Goal: Task Accomplishment & Management: Use online tool/utility

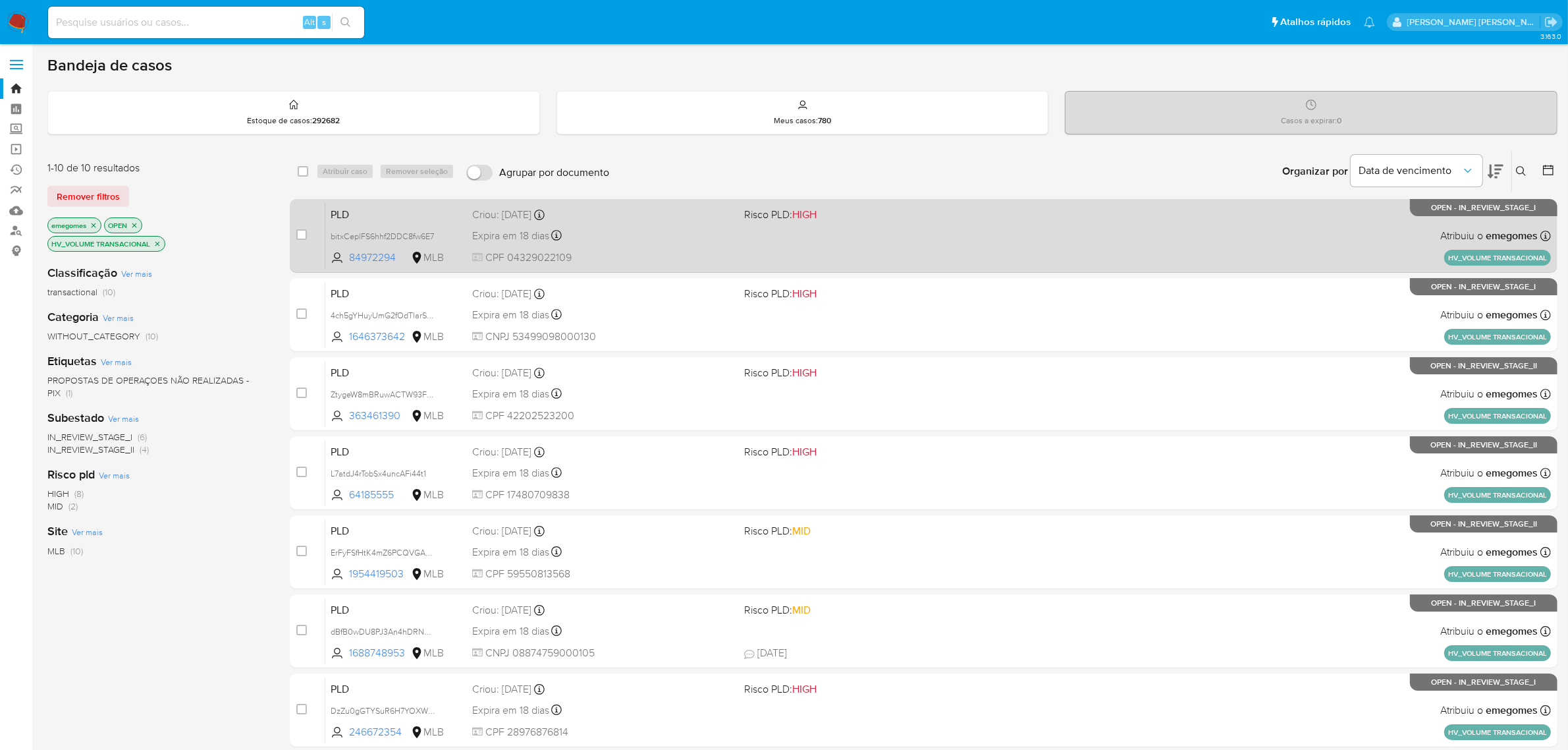
click at [634, 255] on span "CPF 04329022109" at bounding box center [604, 258] width 262 height 15
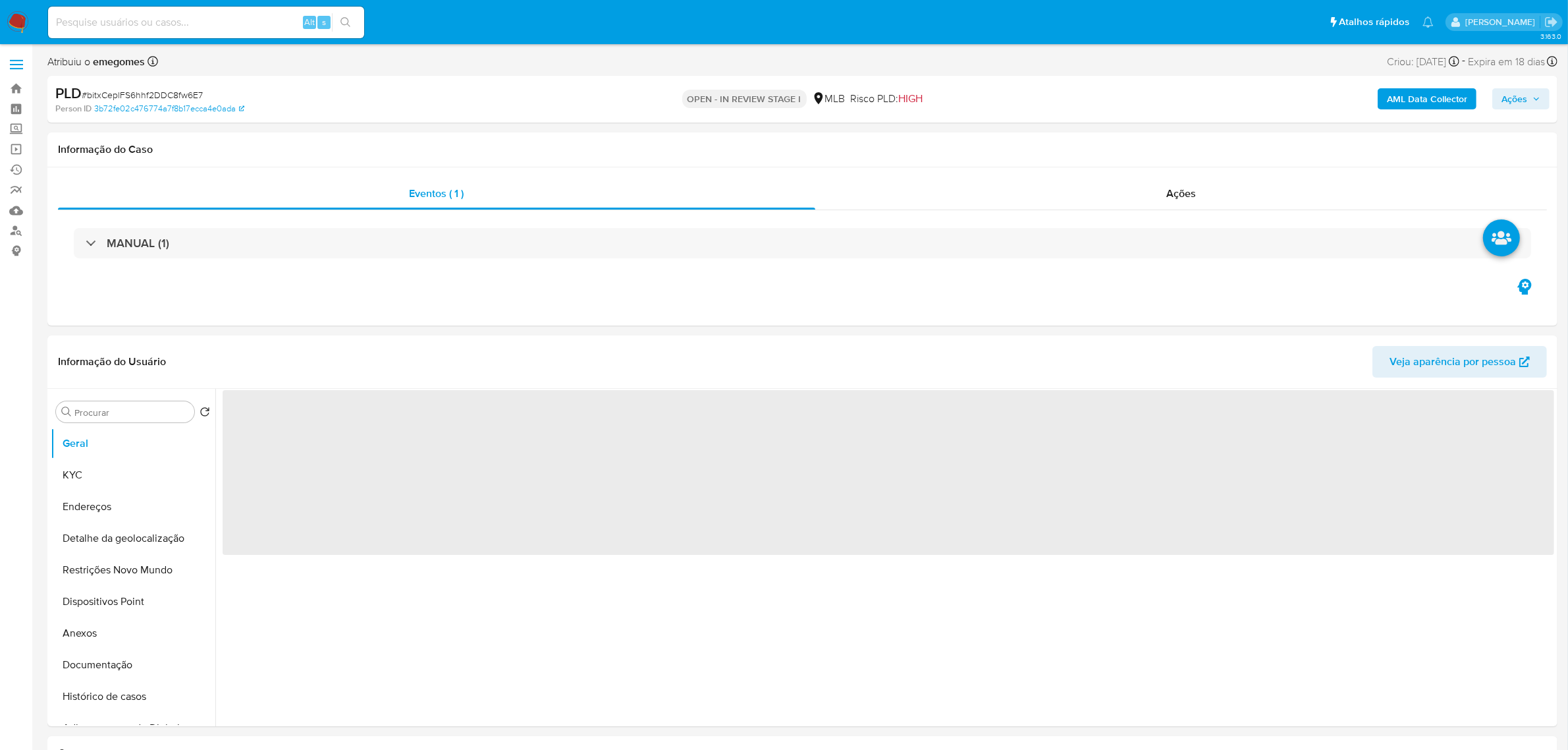
select select "10"
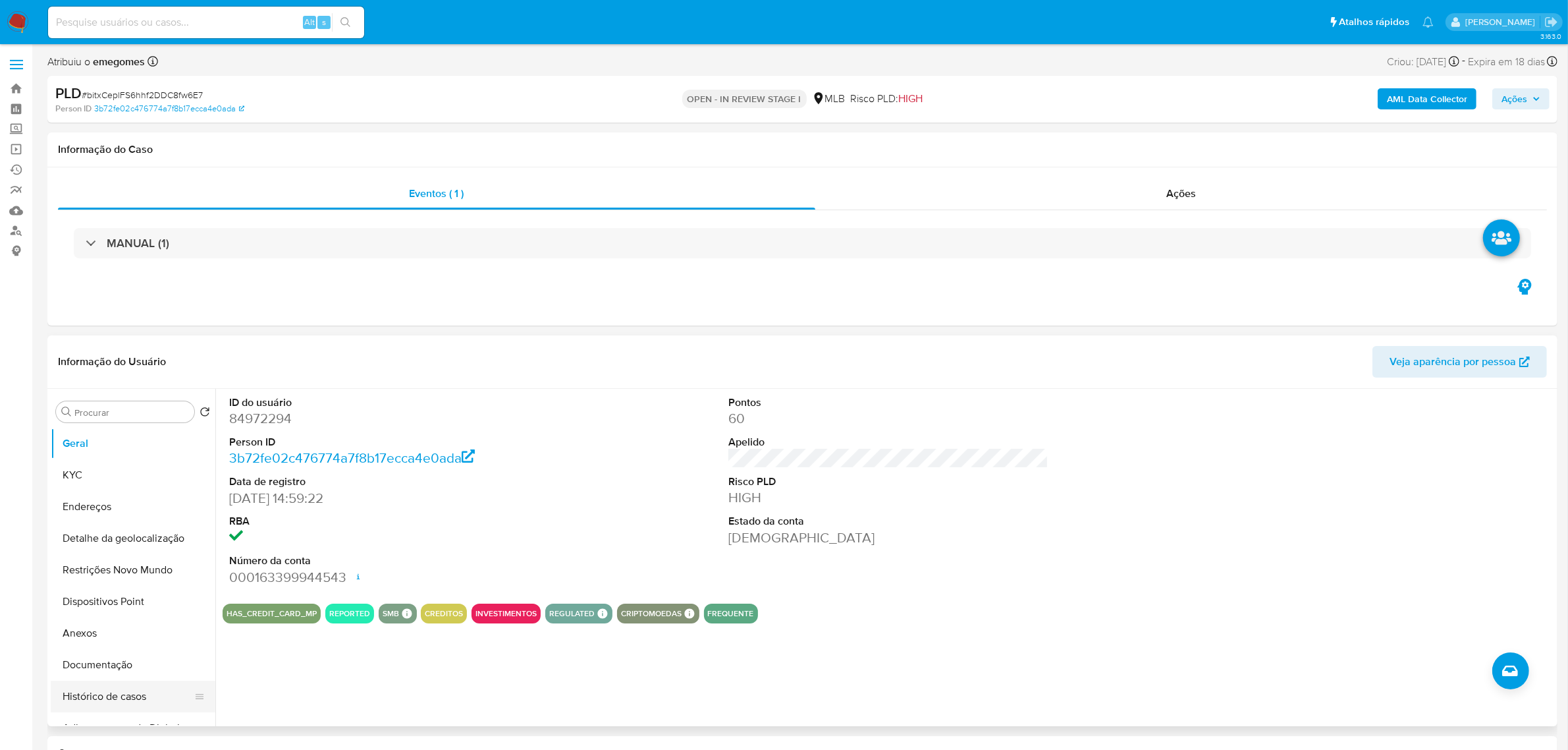
click at [125, 690] on button "Histórico de casos" at bounding box center [128, 696] width 154 height 31
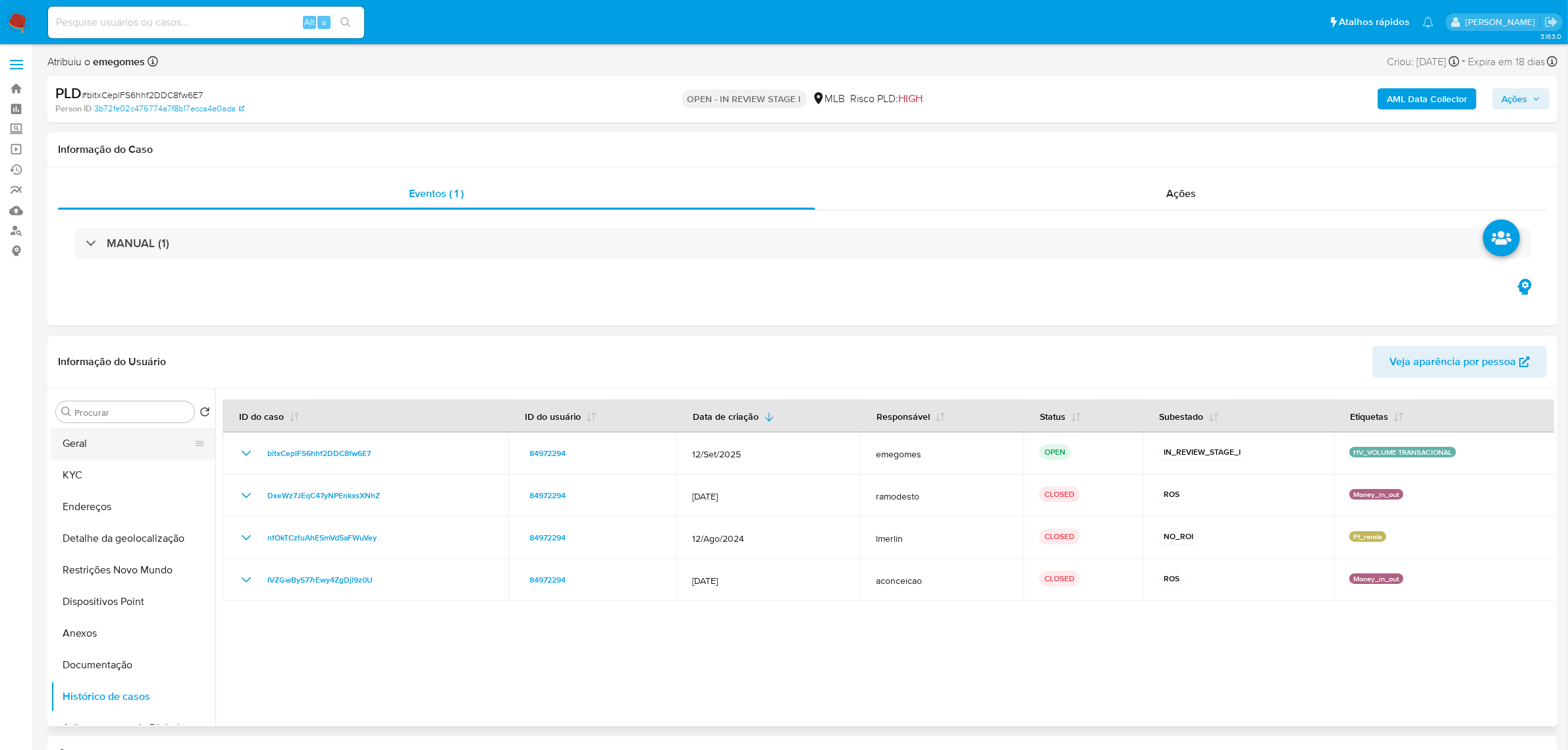
click at [102, 440] on button "Geral" at bounding box center [128, 443] width 154 height 31
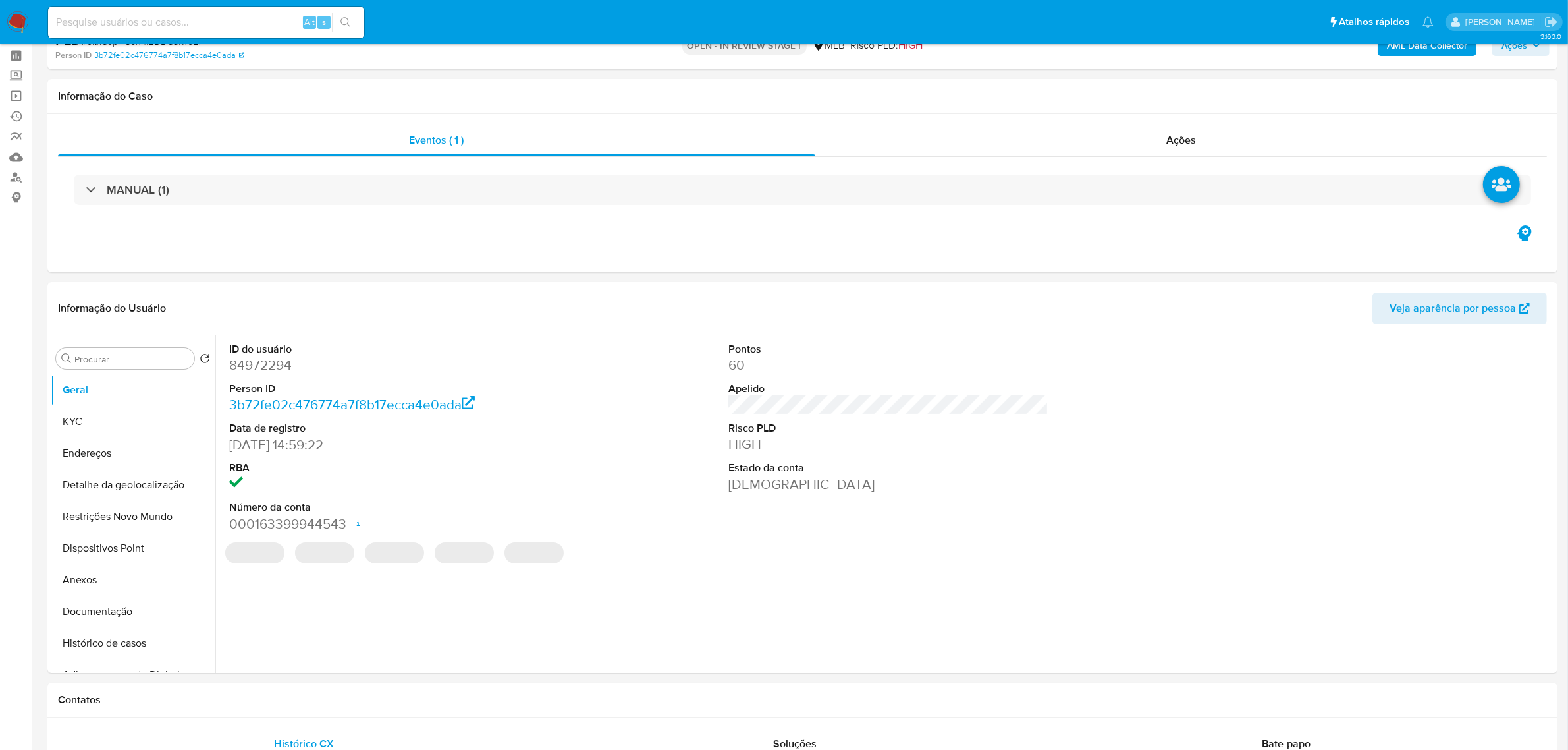
scroll to position [83, 0]
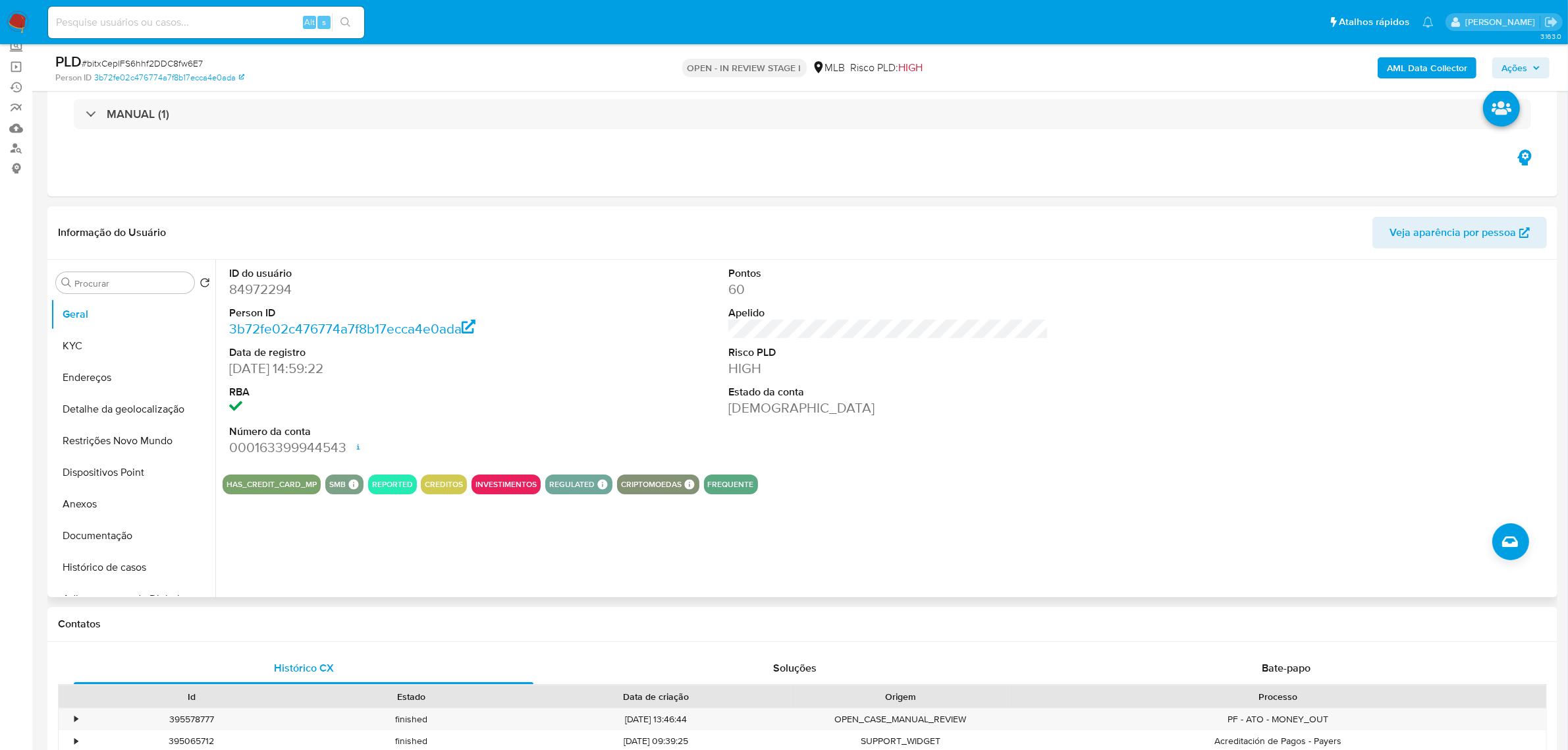
click at [339, 208] on div "Informação do Usuário Veja aparência por pessoa" at bounding box center [803, 233] width 1510 height 53
click at [104, 353] on button "KYC" at bounding box center [128, 346] width 154 height 31
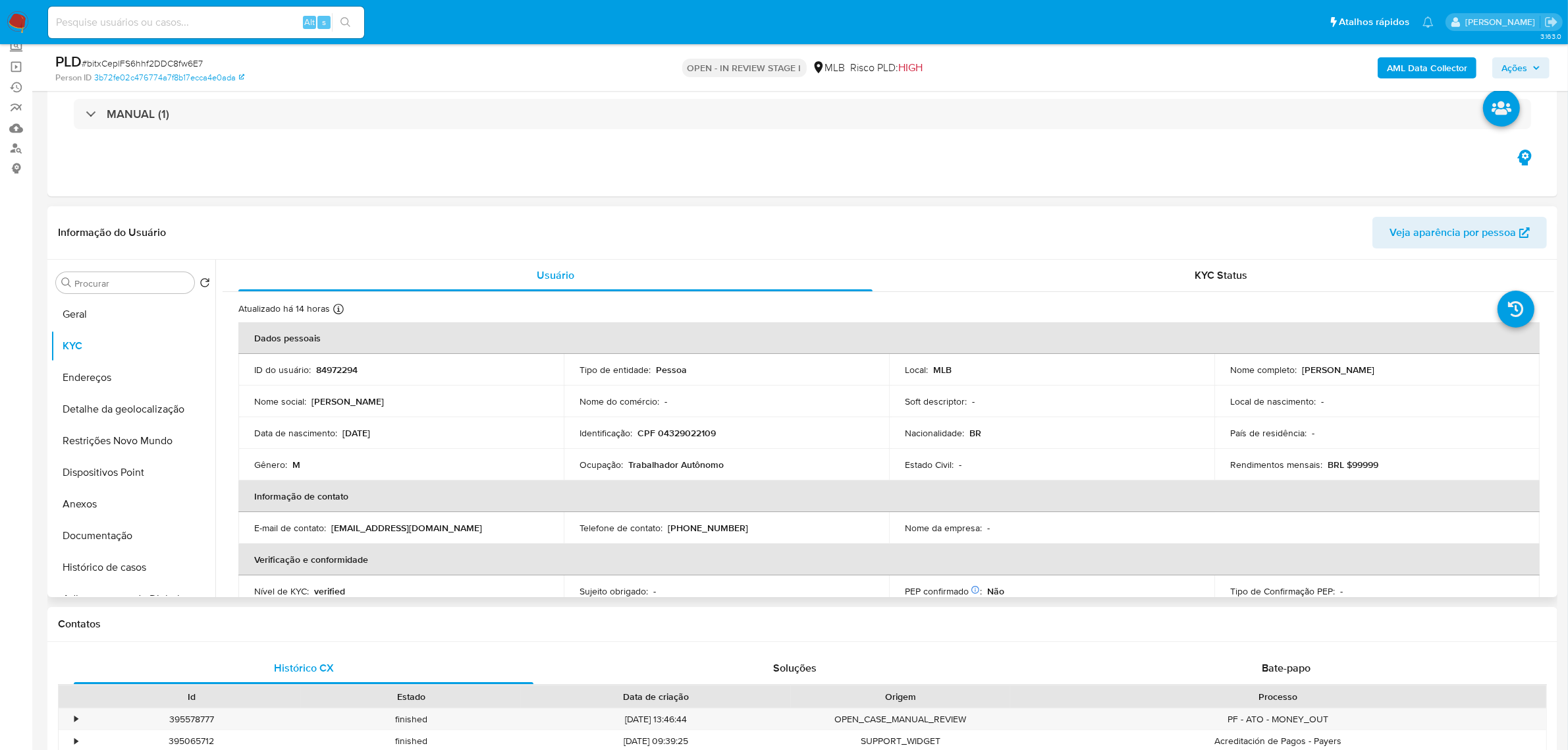
click at [431, 241] on header "Informação do Usuário Veja aparência por pessoa" at bounding box center [802, 232] width 1489 height 31
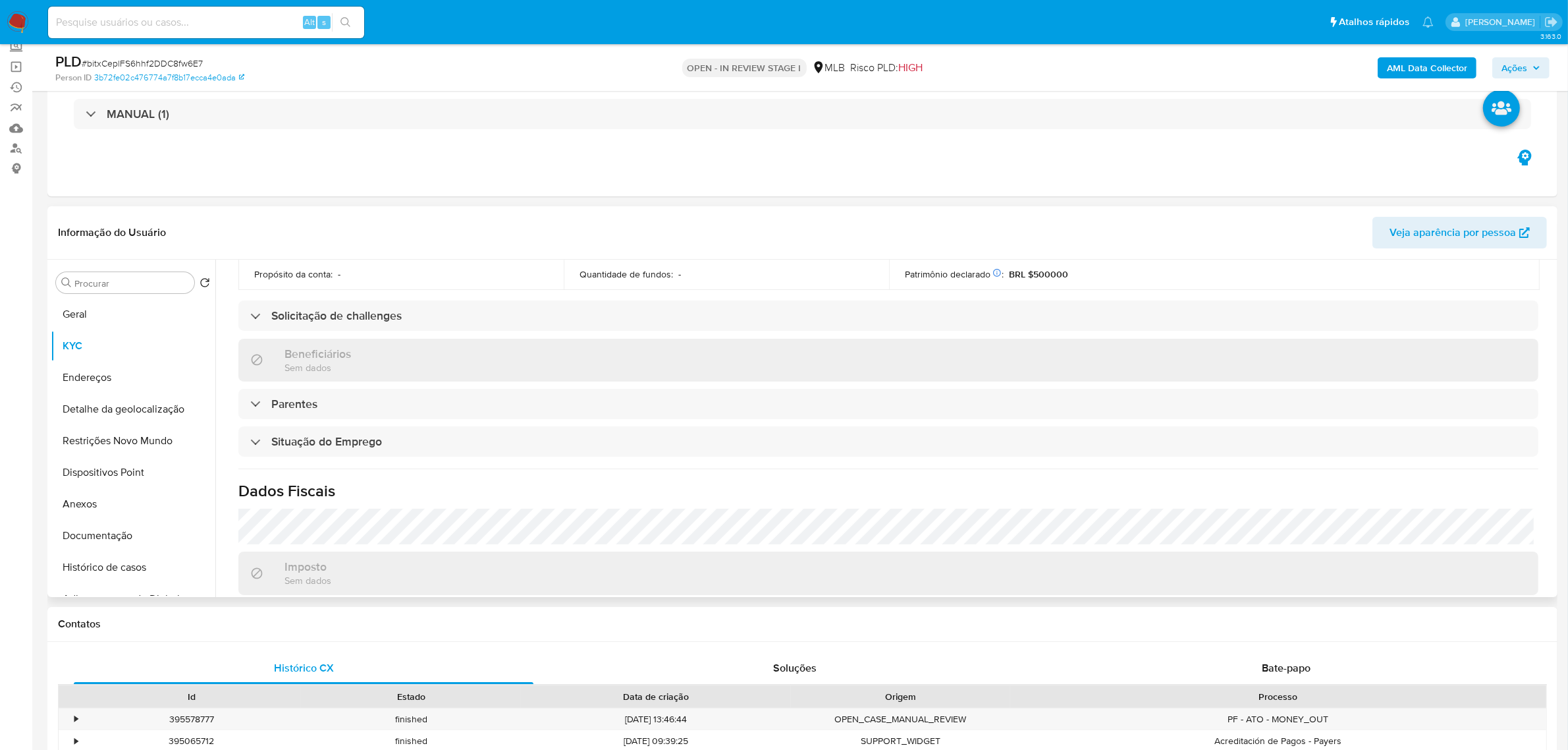
scroll to position [548, 0]
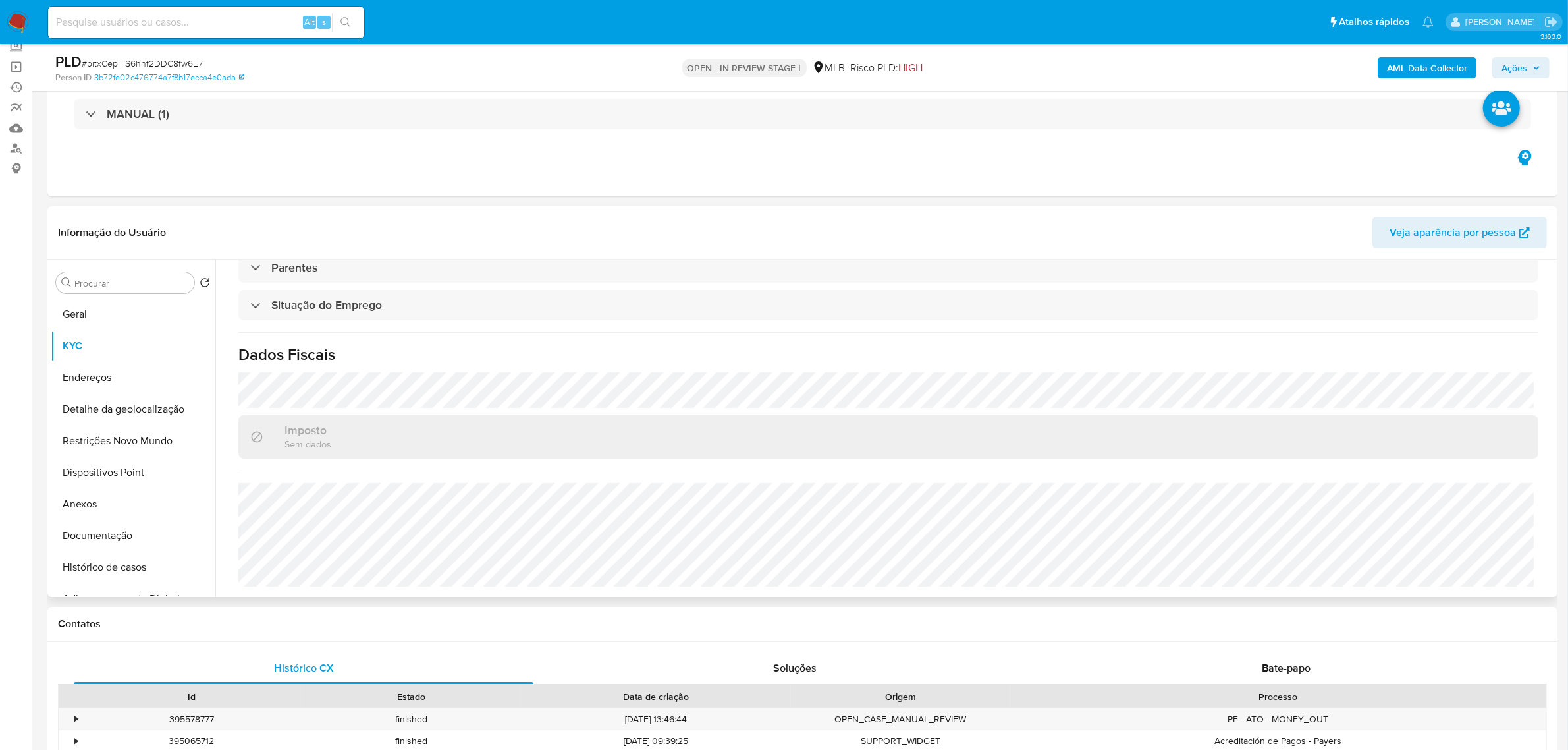
click at [428, 360] on h1 "Dados Fiscais" at bounding box center [888, 354] width 1300 height 20
click at [67, 374] on button "Endereços" at bounding box center [128, 377] width 154 height 31
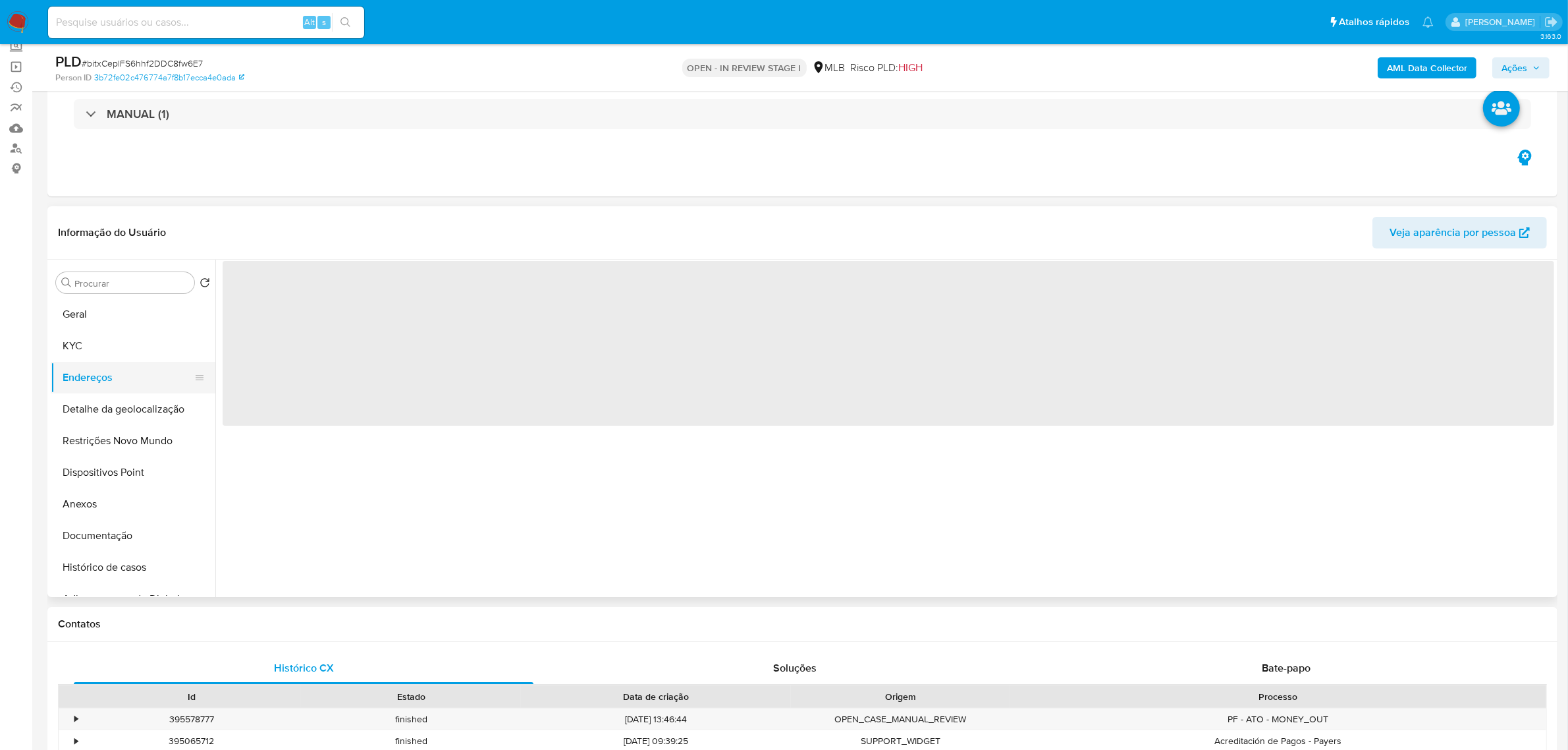
scroll to position [0, 0]
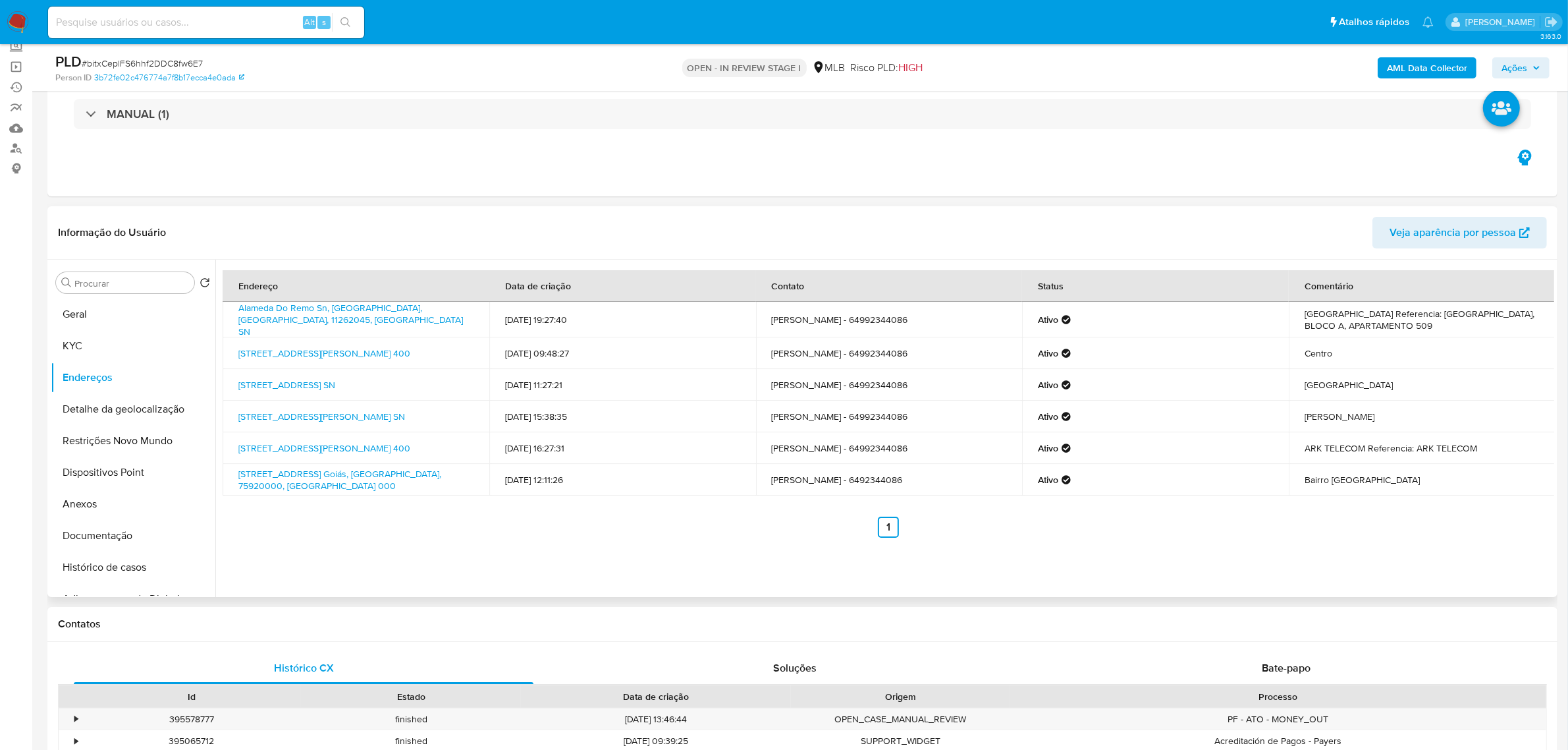
click at [253, 216] on div "Informação do Usuário Veja aparência por pessoa" at bounding box center [803, 233] width 1510 height 53
click at [125, 407] on button "Detalhe da geolocalização" at bounding box center [128, 409] width 154 height 31
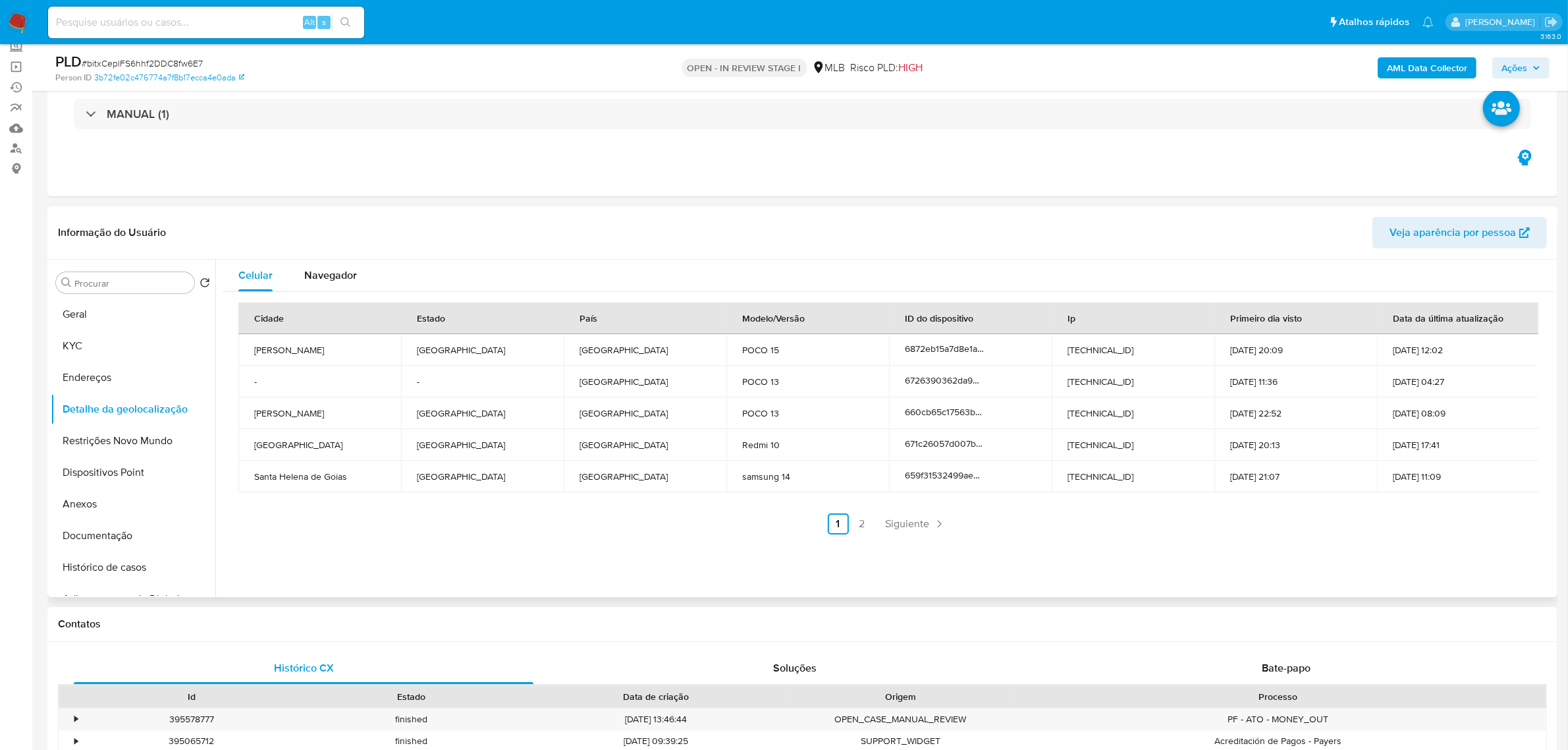
click at [466, 213] on div "Informação do Usuário Veja aparência por pessoa" at bounding box center [803, 233] width 1510 height 53
click at [84, 442] on button "Restrições Novo Mundo" at bounding box center [128, 441] width 154 height 31
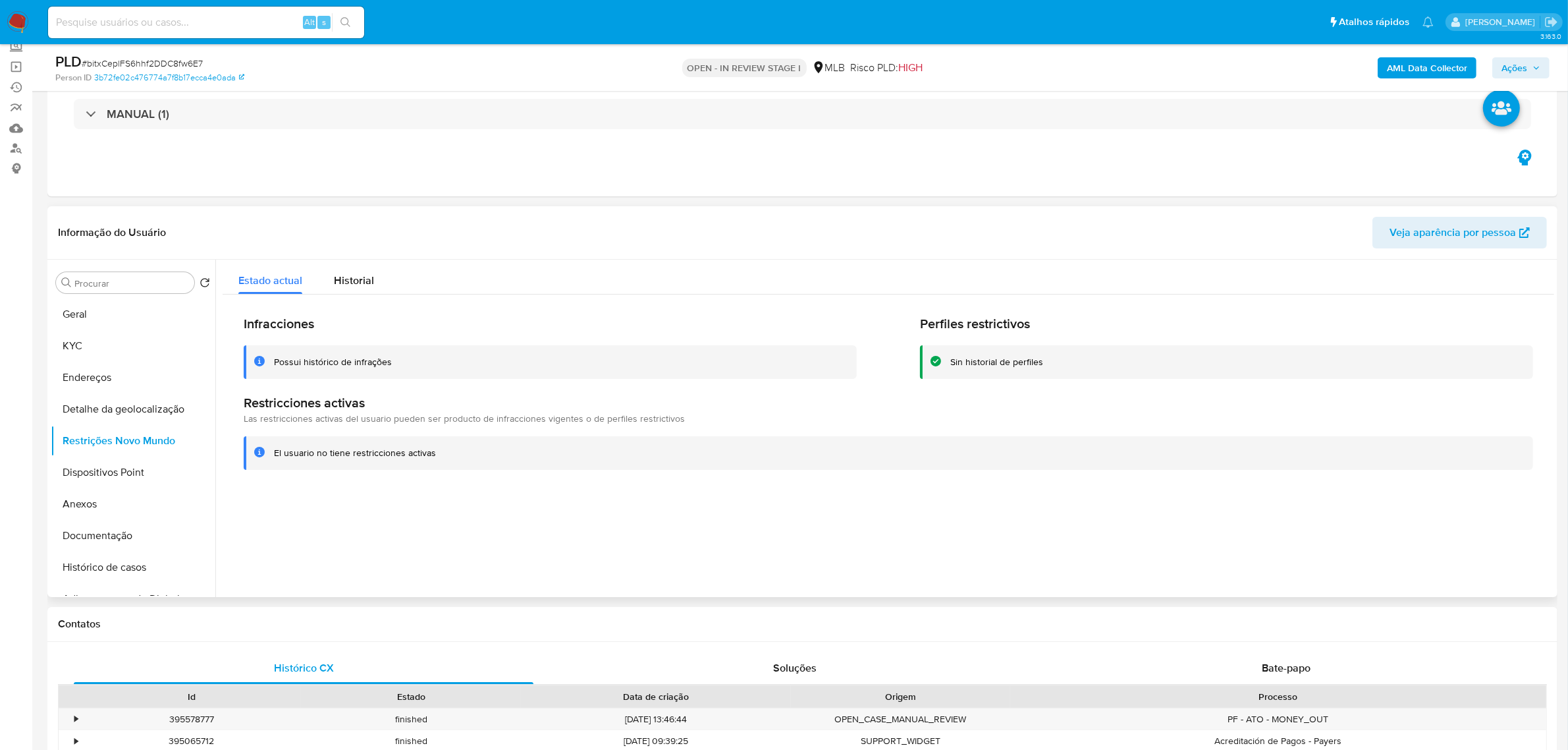
click at [367, 213] on div "Informação do Usuário Veja aparência por pessoa" at bounding box center [803, 233] width 1510 height 53
click at [114, 468] on button "Dispositivos Point" at bounding box center [128, 472] width 154 height 31
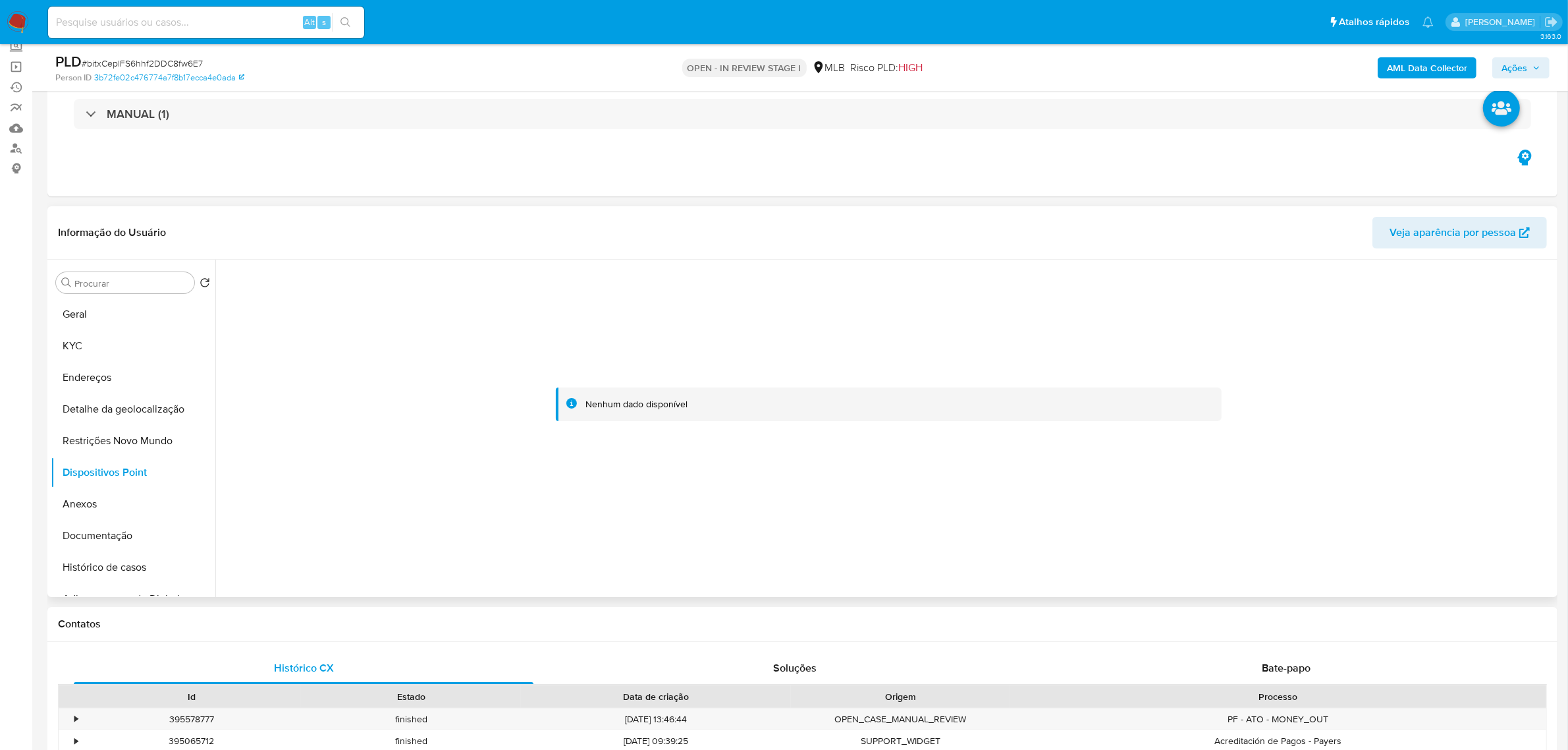
click at [515, 207] on div "Informação do Usuário Veja aparência por pessoa" at bounding box center [803, 233] width 1510 height 53
click at [1434, 62] on b "AML Data Collector" at bounding box center [1428, 67] width 81 height 21
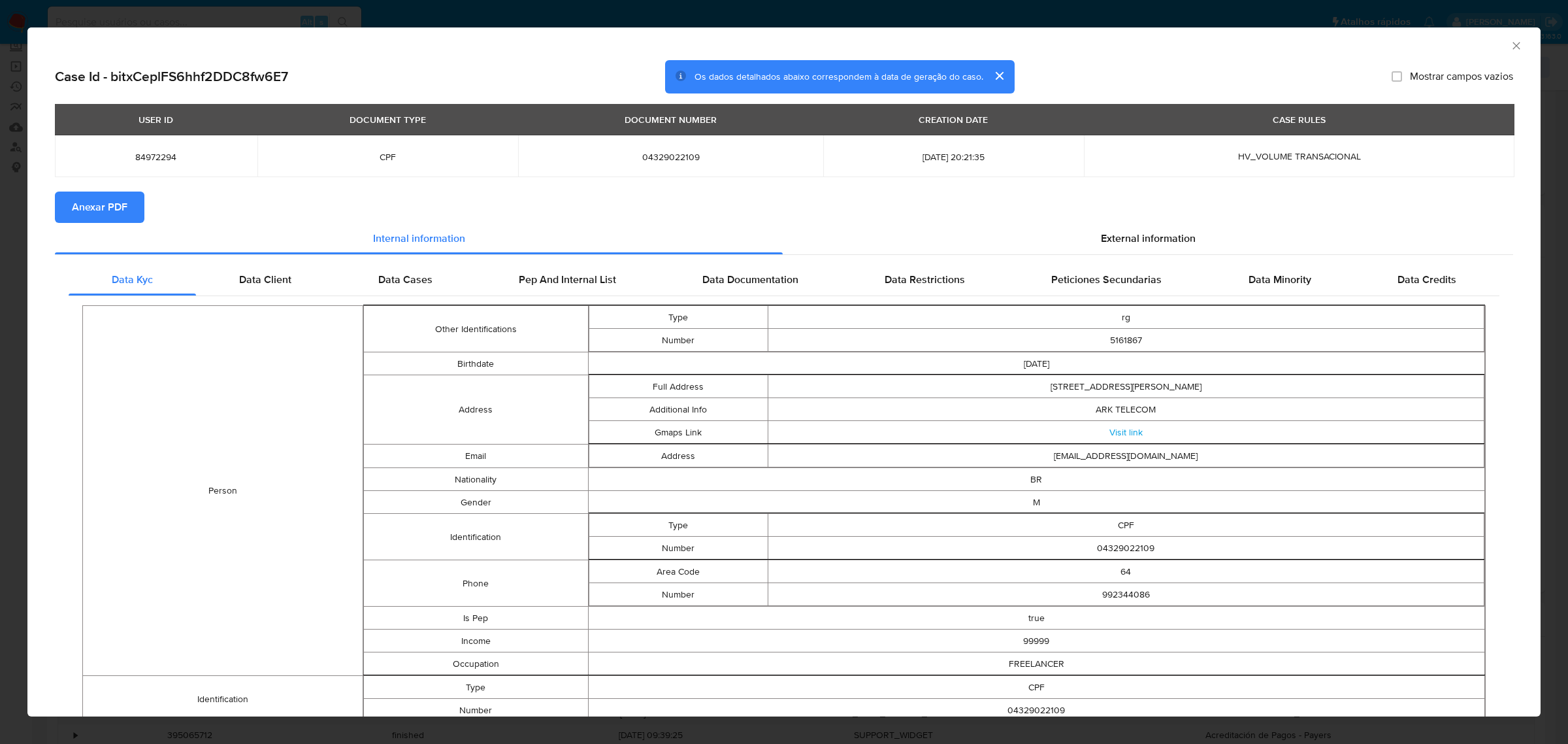
click at [127, 207] on button "Anexar PDF" at bounding box center [99, 207] width 89 height 31
click at [1512, 46] on icon "Fechar a janela" at bounding box center [1516, 46] width 7 height 7
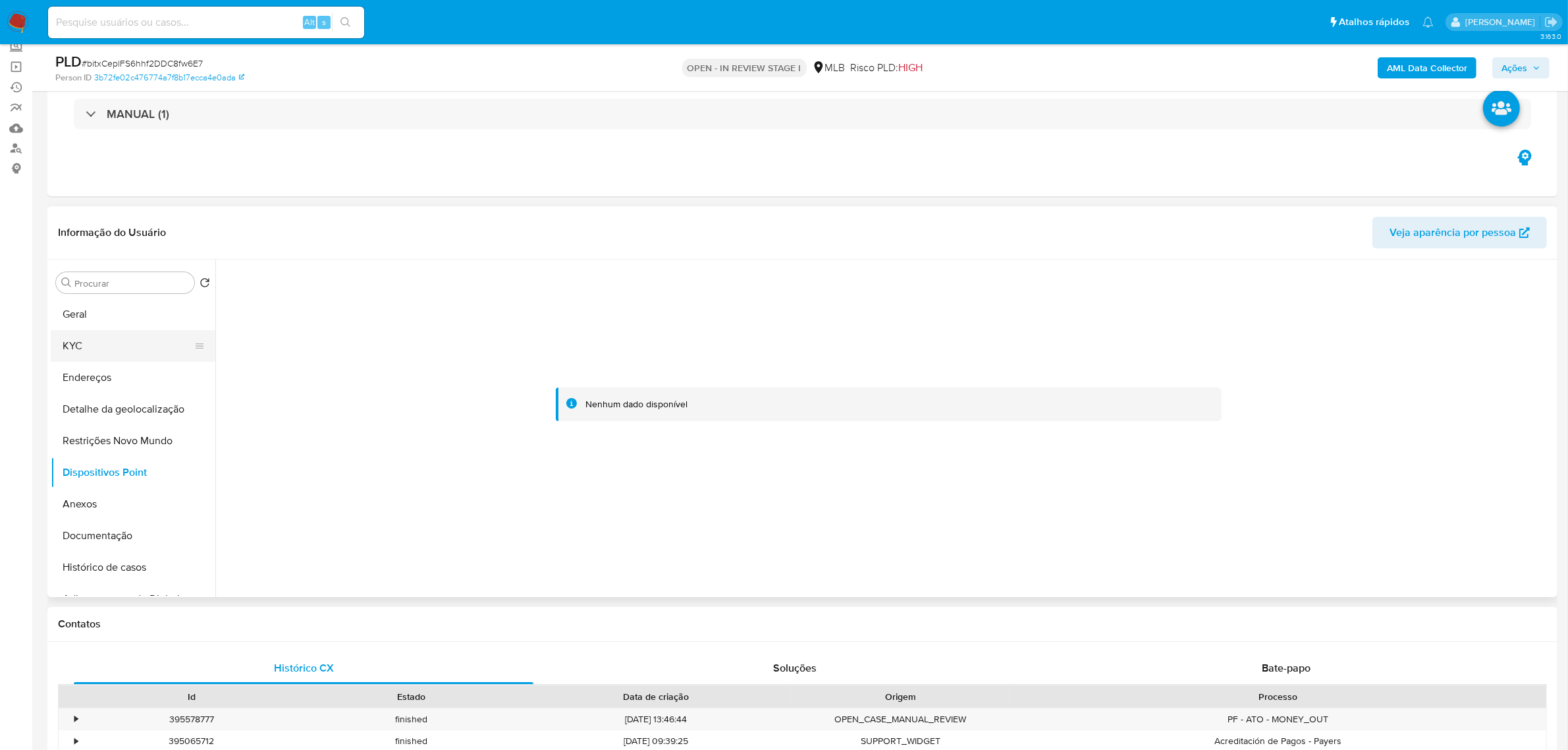
click at [107, 333] on button "KYC" at bounding box center [128, 346] width 154 height 31
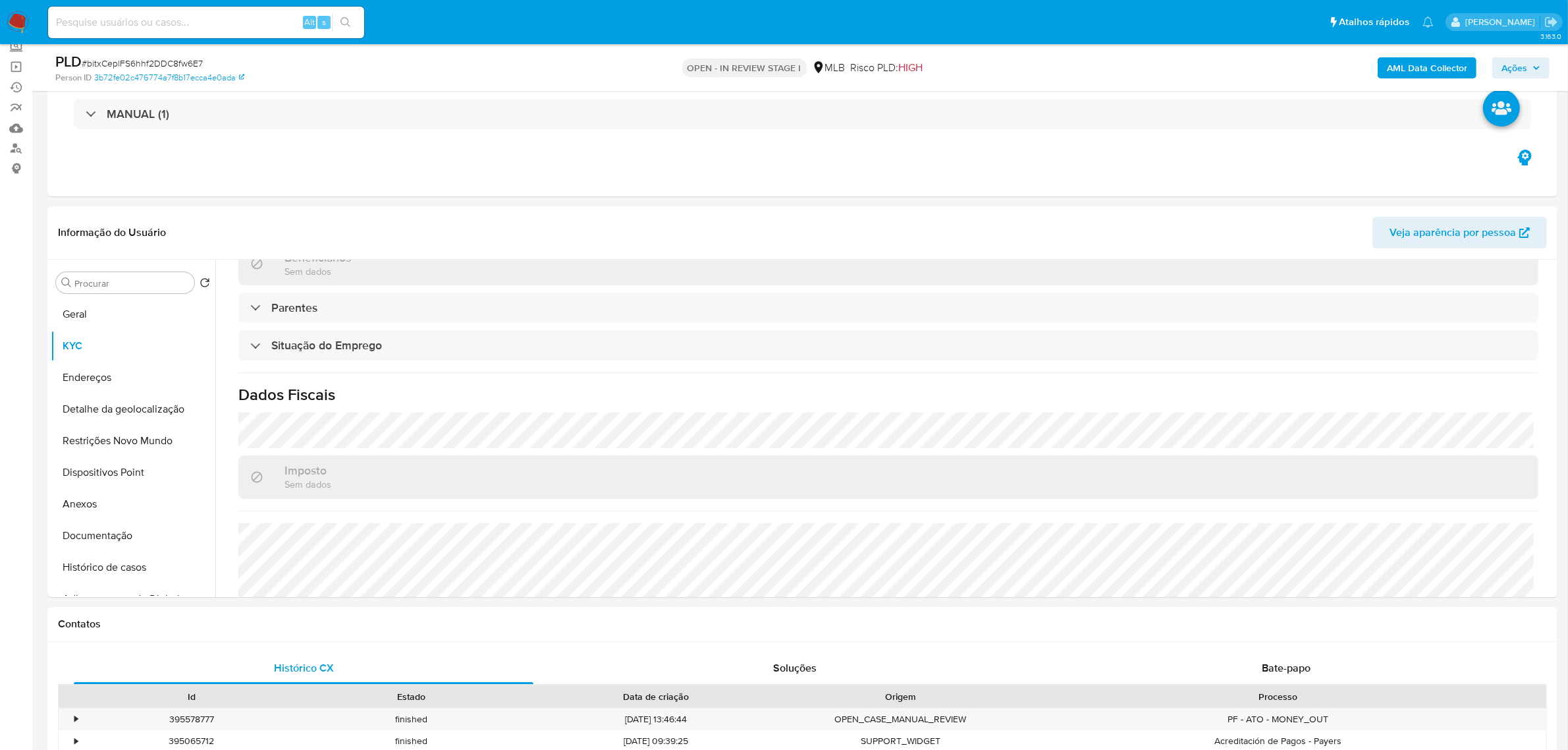
scroll to position [548, 0]
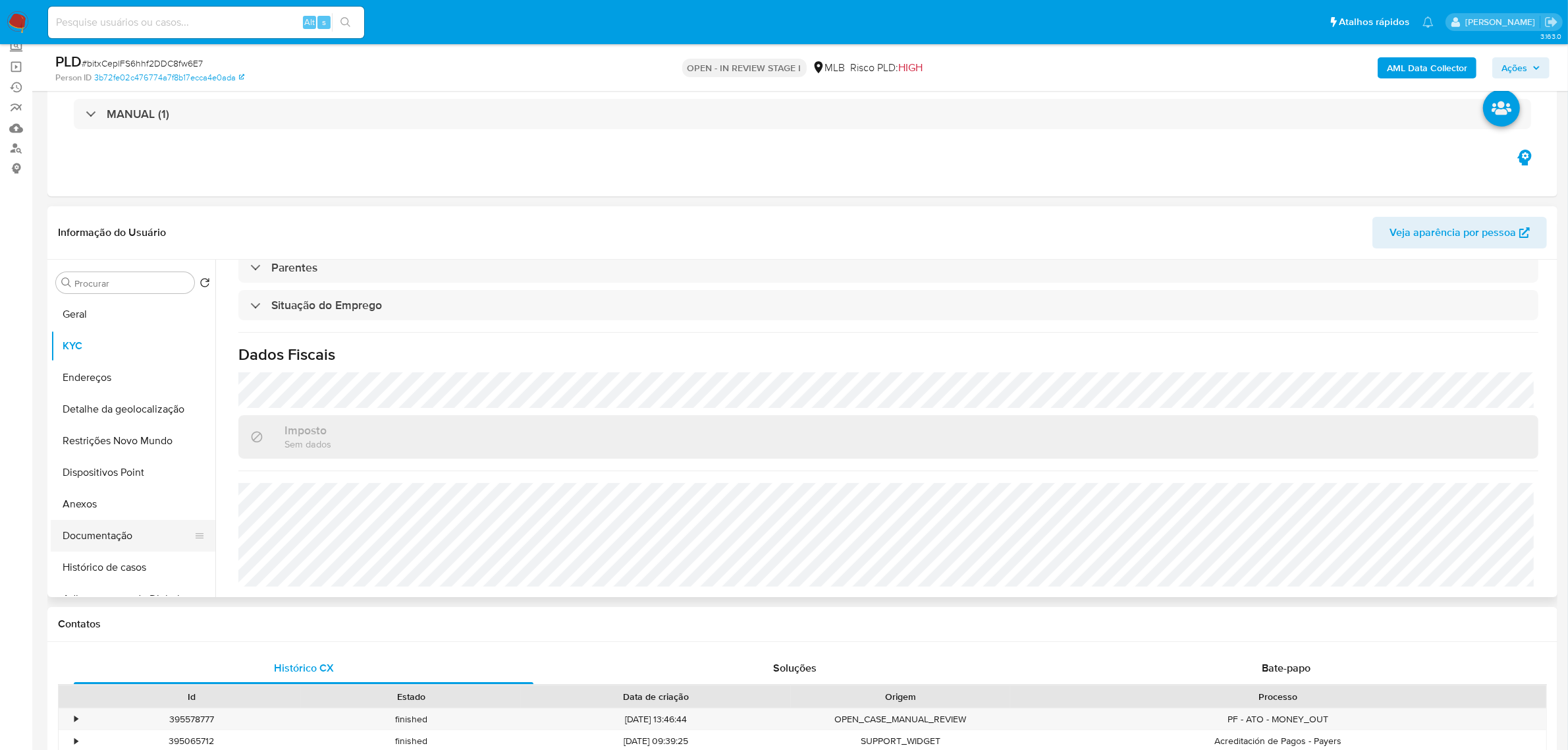
click at [106, 535] on button "Documentação" at bounding box center [128, 535] width 154 height 31
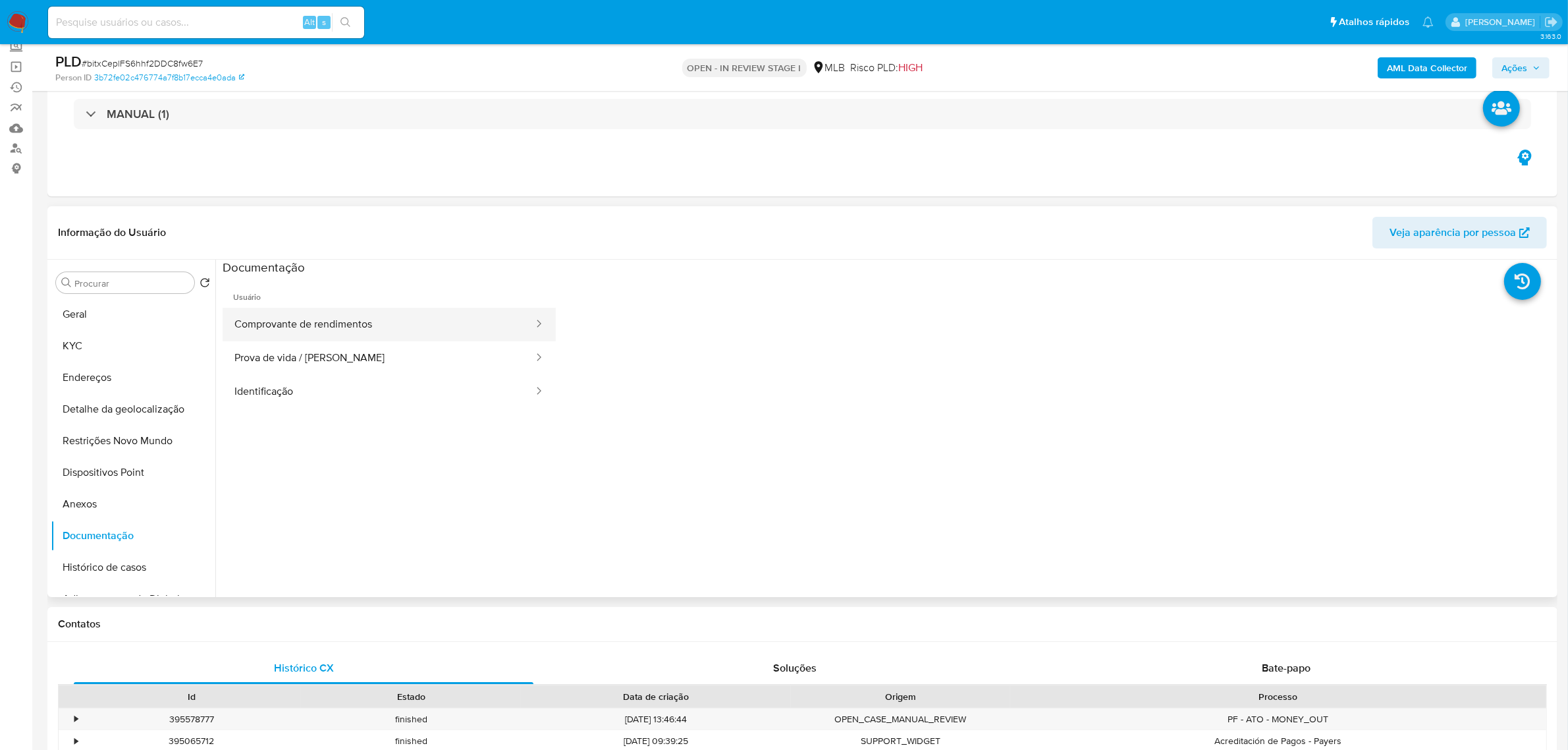
click at [332, 321] on button "Comprovante de rendimentos" at bounding box center [379, 324] width 312 height 34
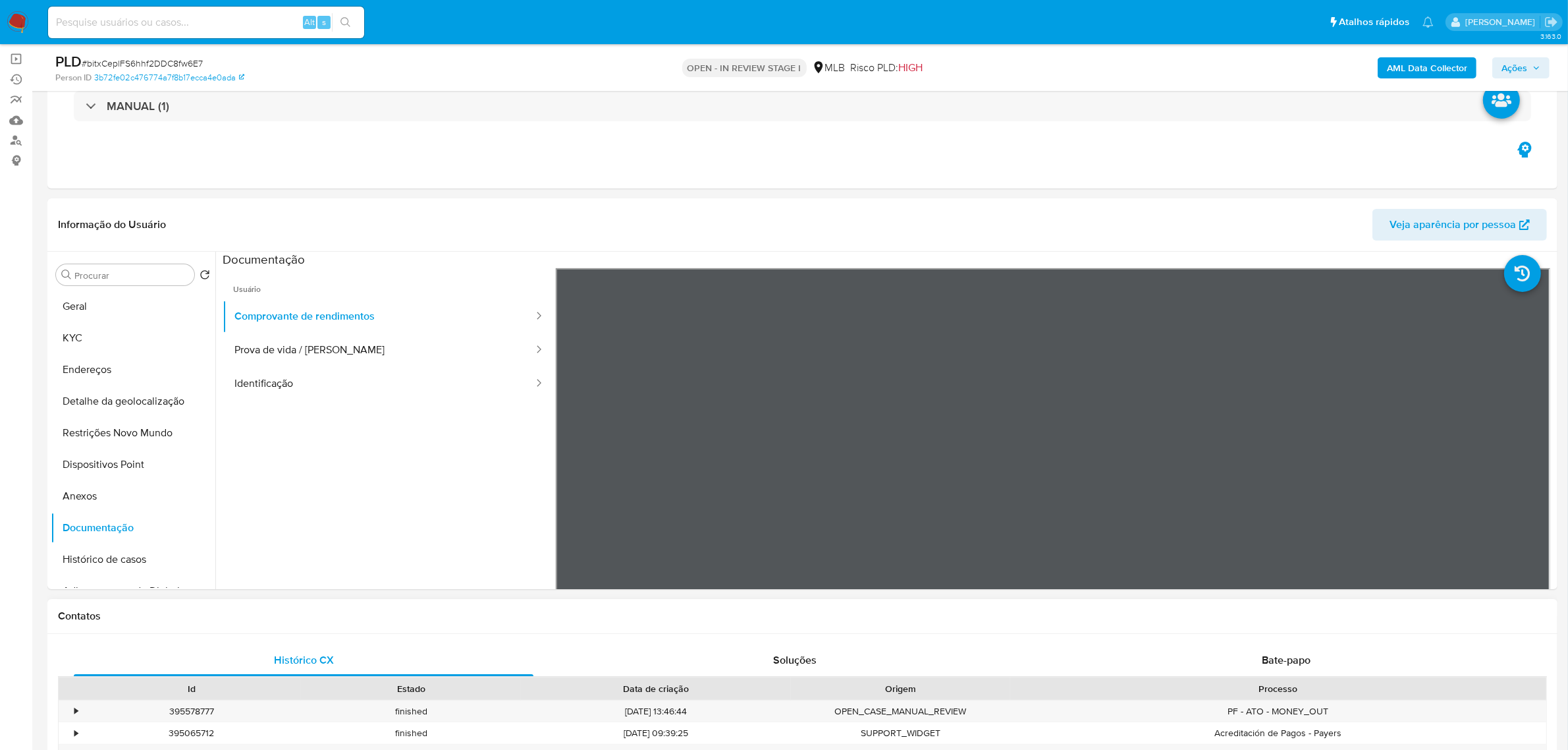
scroll to position [83, 0]
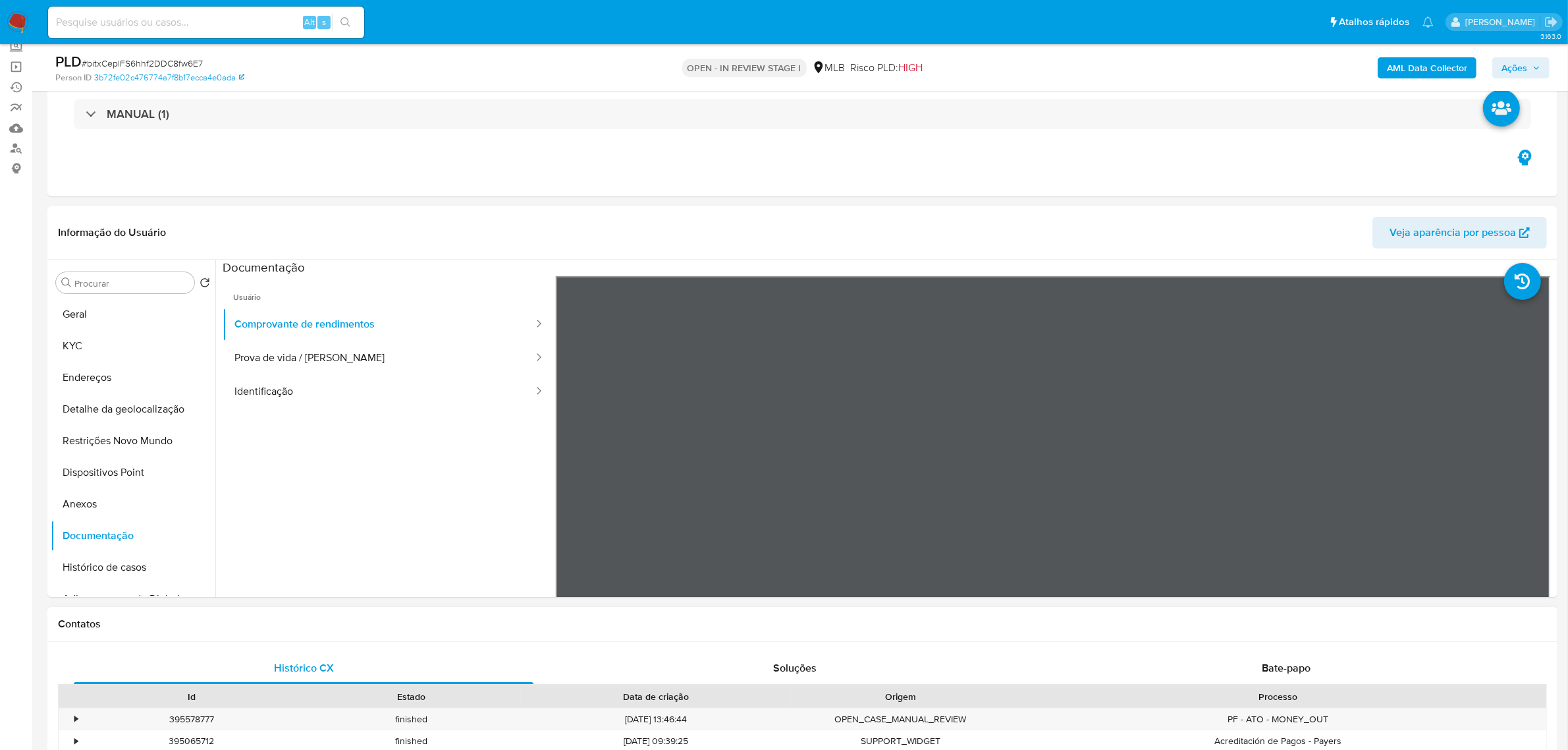
click at [1314, 623] on h1 "Contatos" at bounding box center [802, 624] width 1489 height 13
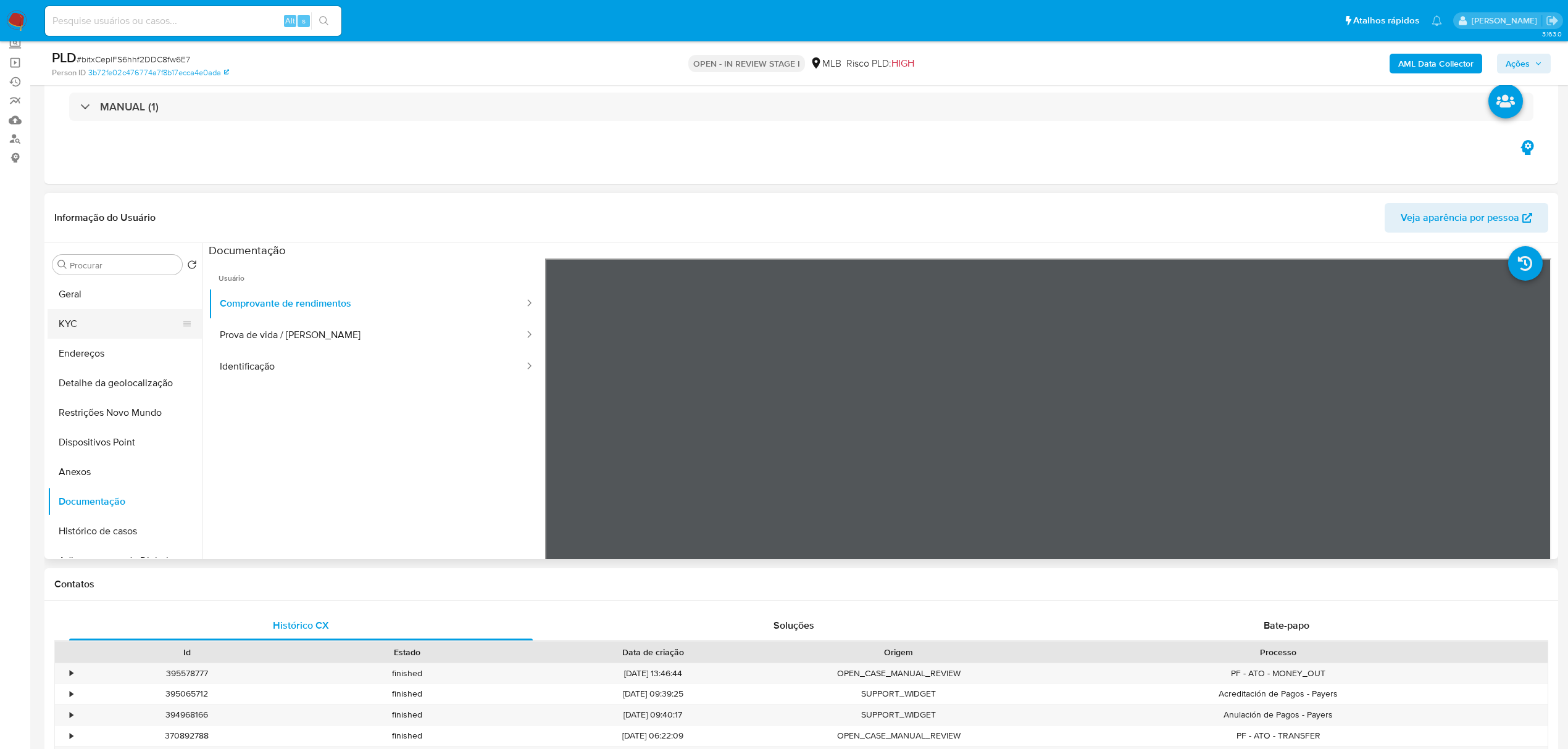
click at [86, 325] on button "KYC" at bounding box center [120, 324] width 145 height 29
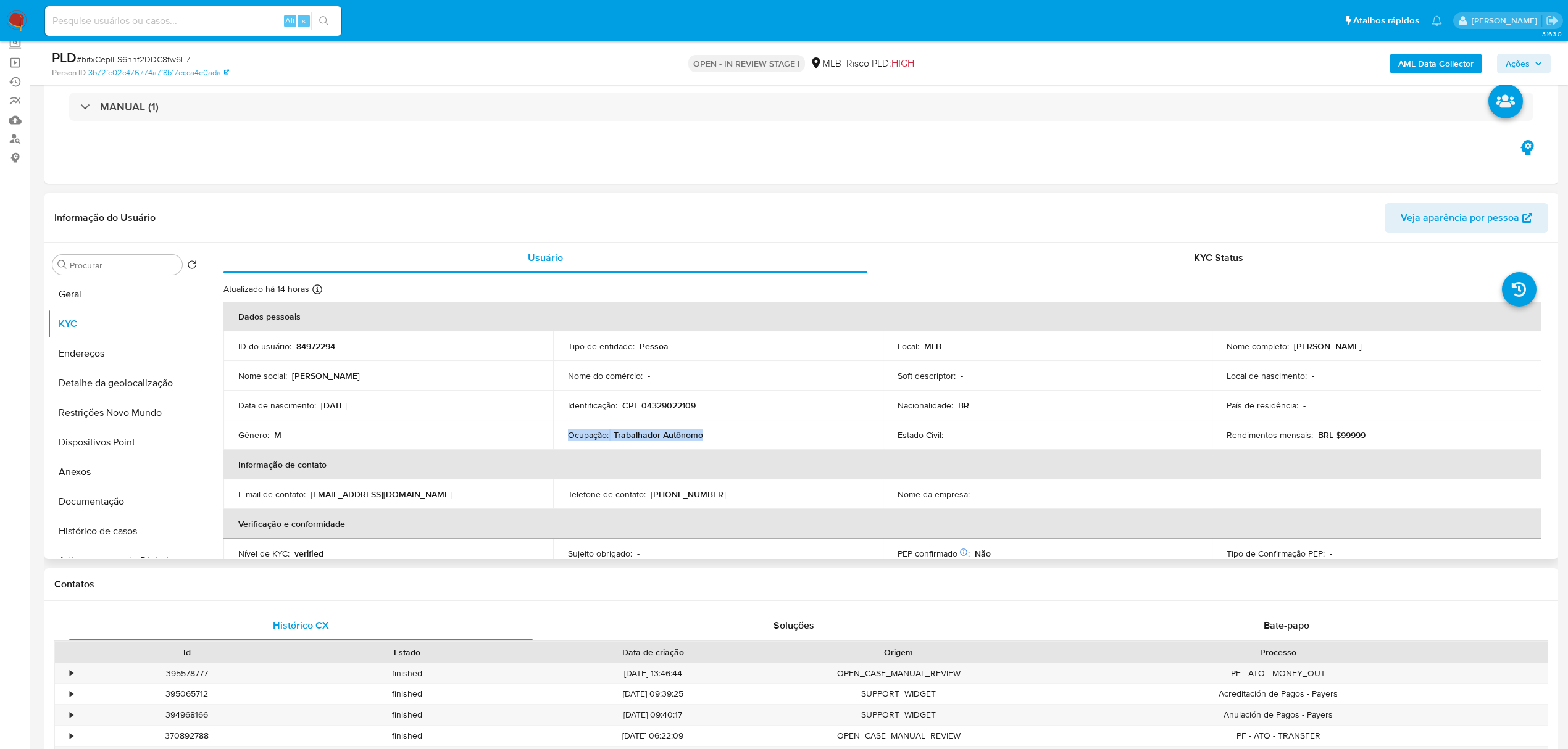
drag, startPoint x: 735, startPoint y: 430, endPoint x: 563, endPoint y: 436, distance: 172.1
click at [563, 436] on td "Ocupação : Trabalhador Autônomo" at bounding box center [717, 435] width 329 height 29
copy div "Ocupação : Trabalhador Autônomo"
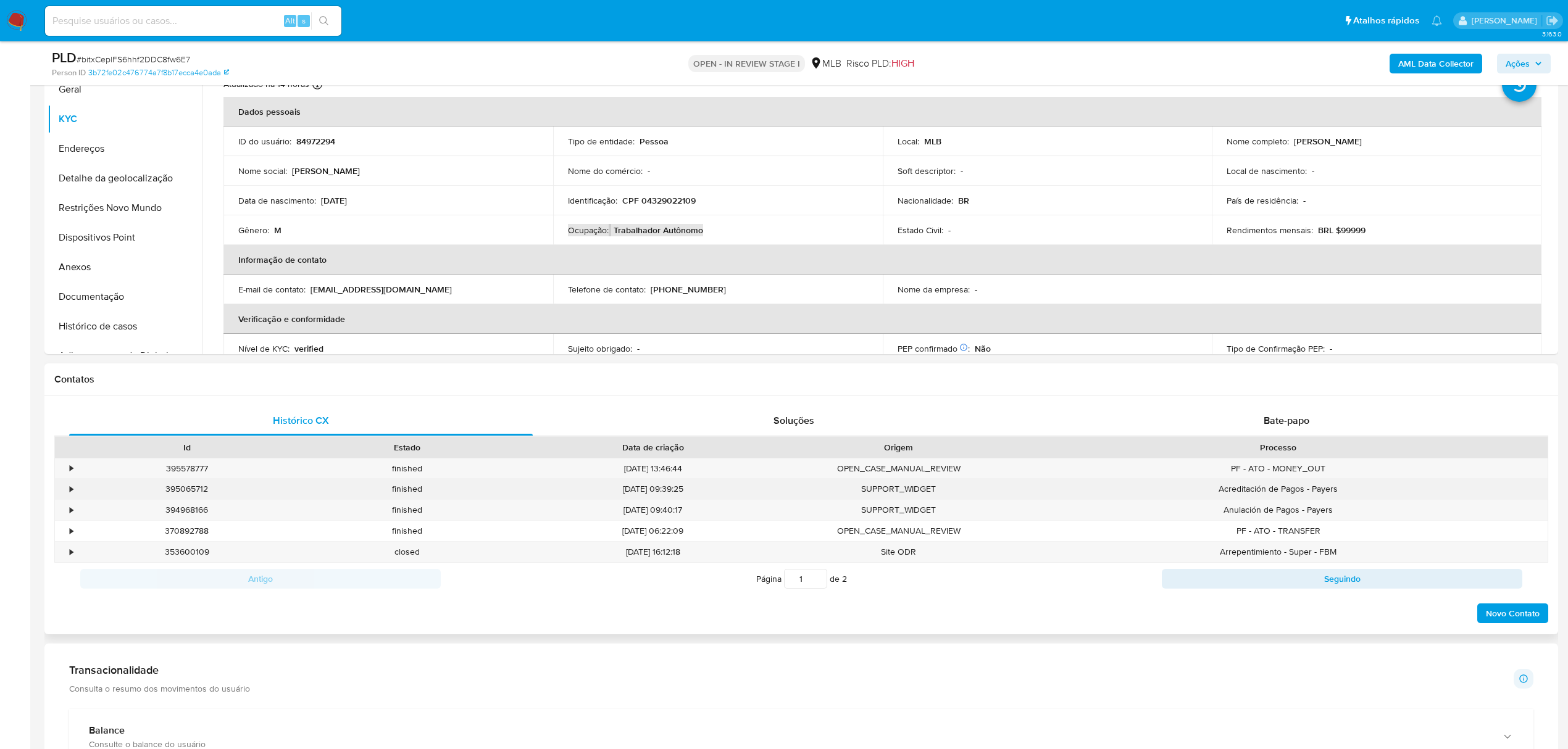
scroll to position [324, 0]
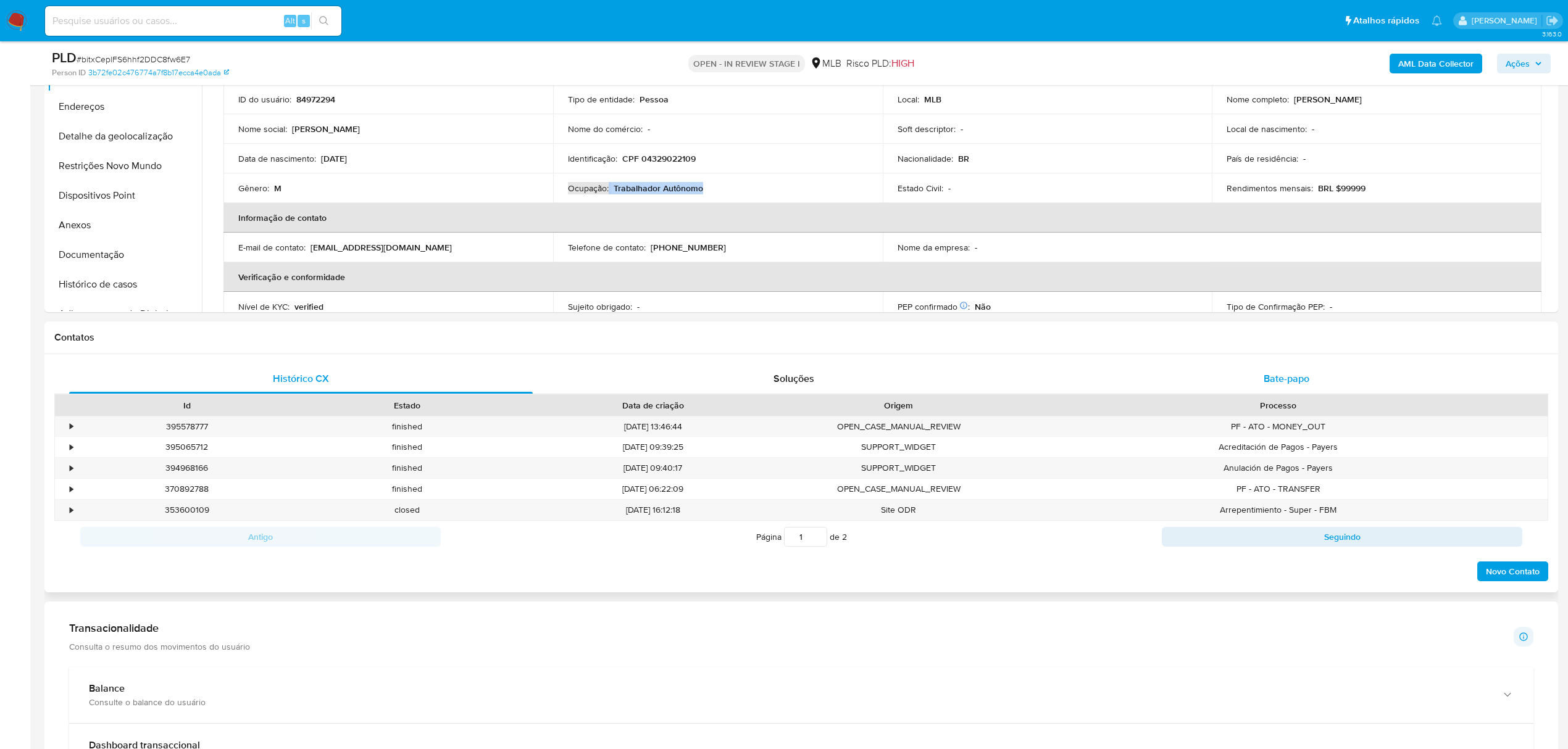
click at [1292, 371] on div "Bate-papo" at bounding box center [1287, 378] width 464 height 29
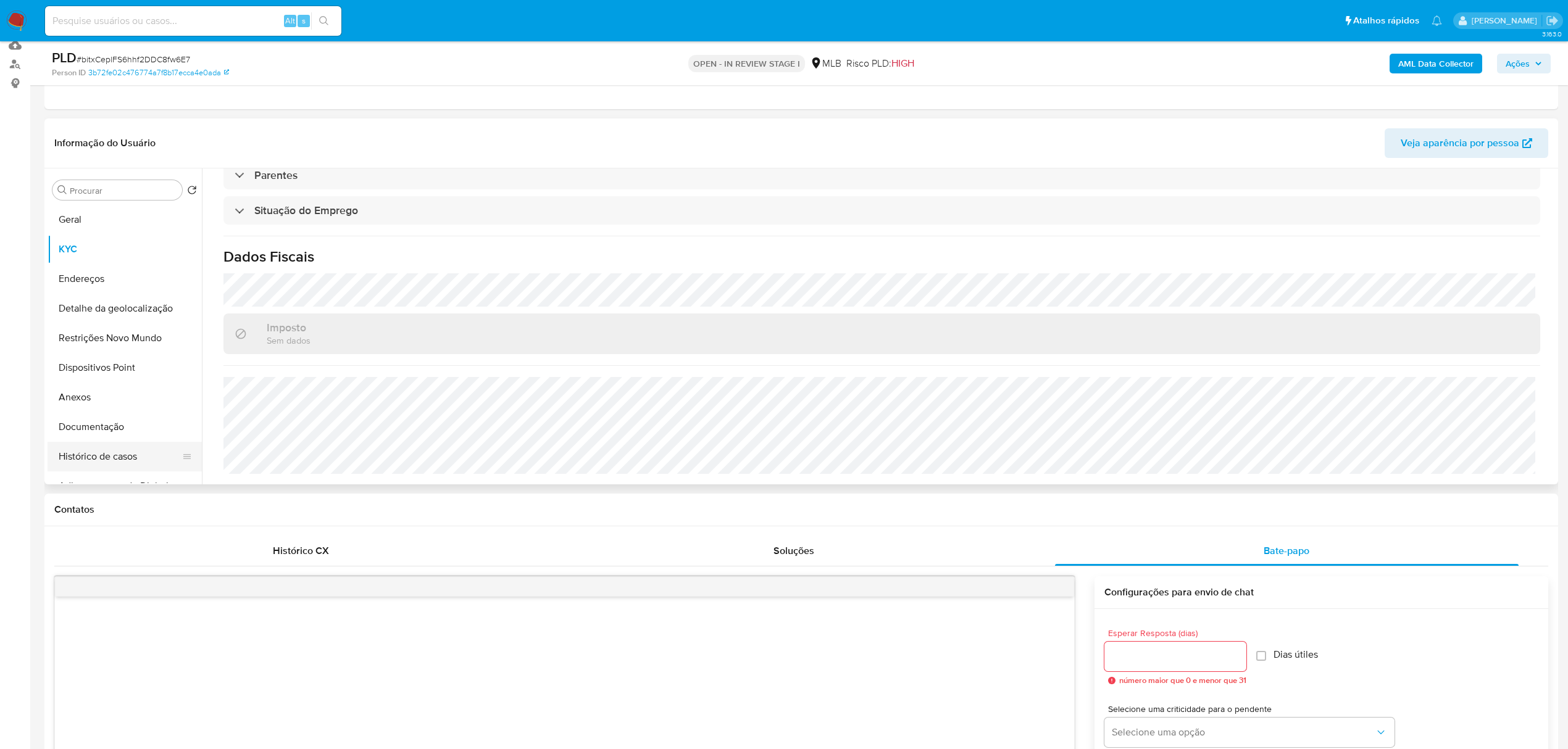
scroll to position [164, 0]
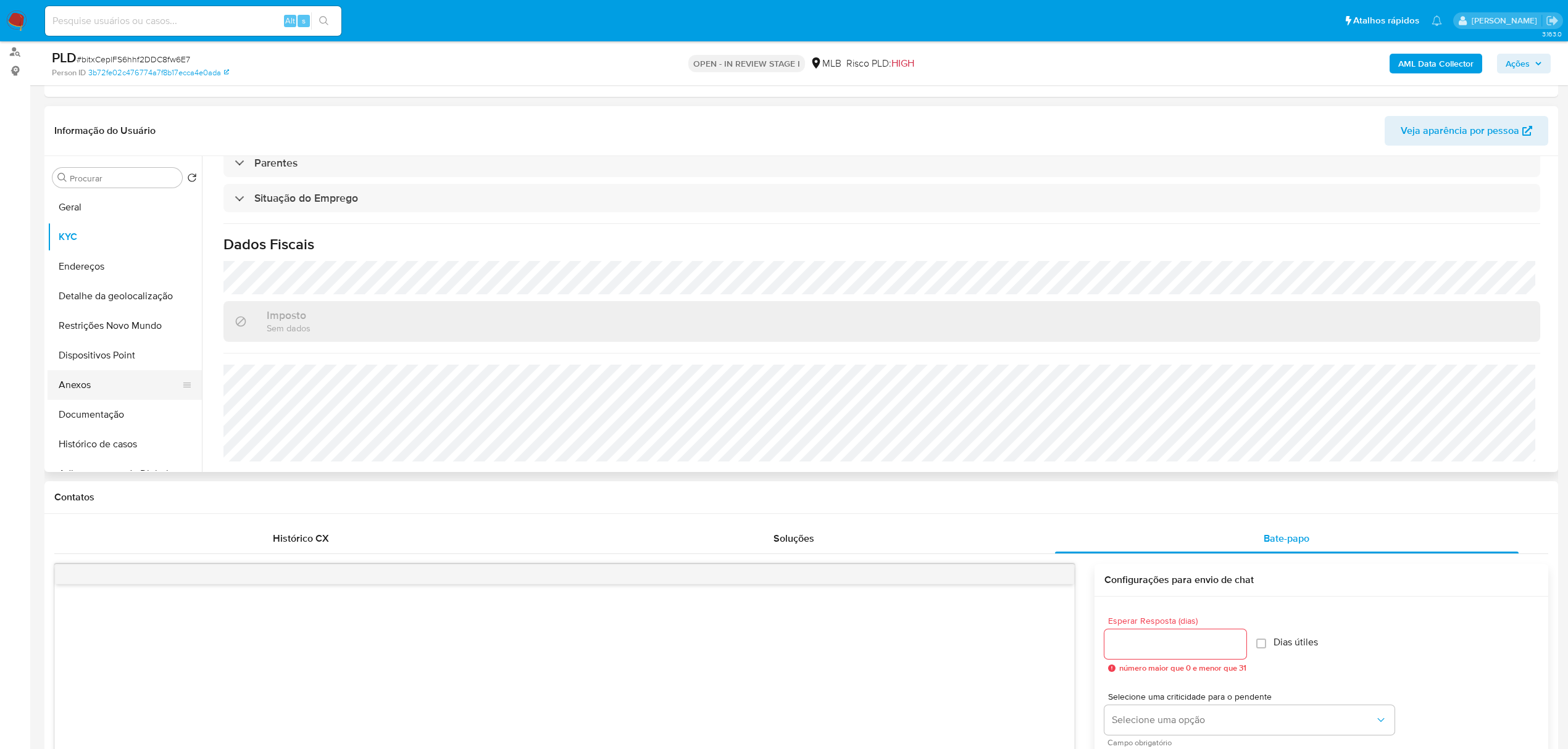
click at [96, 384] on button "Anexos" at bounding box center [120, 385] width 145 height 29
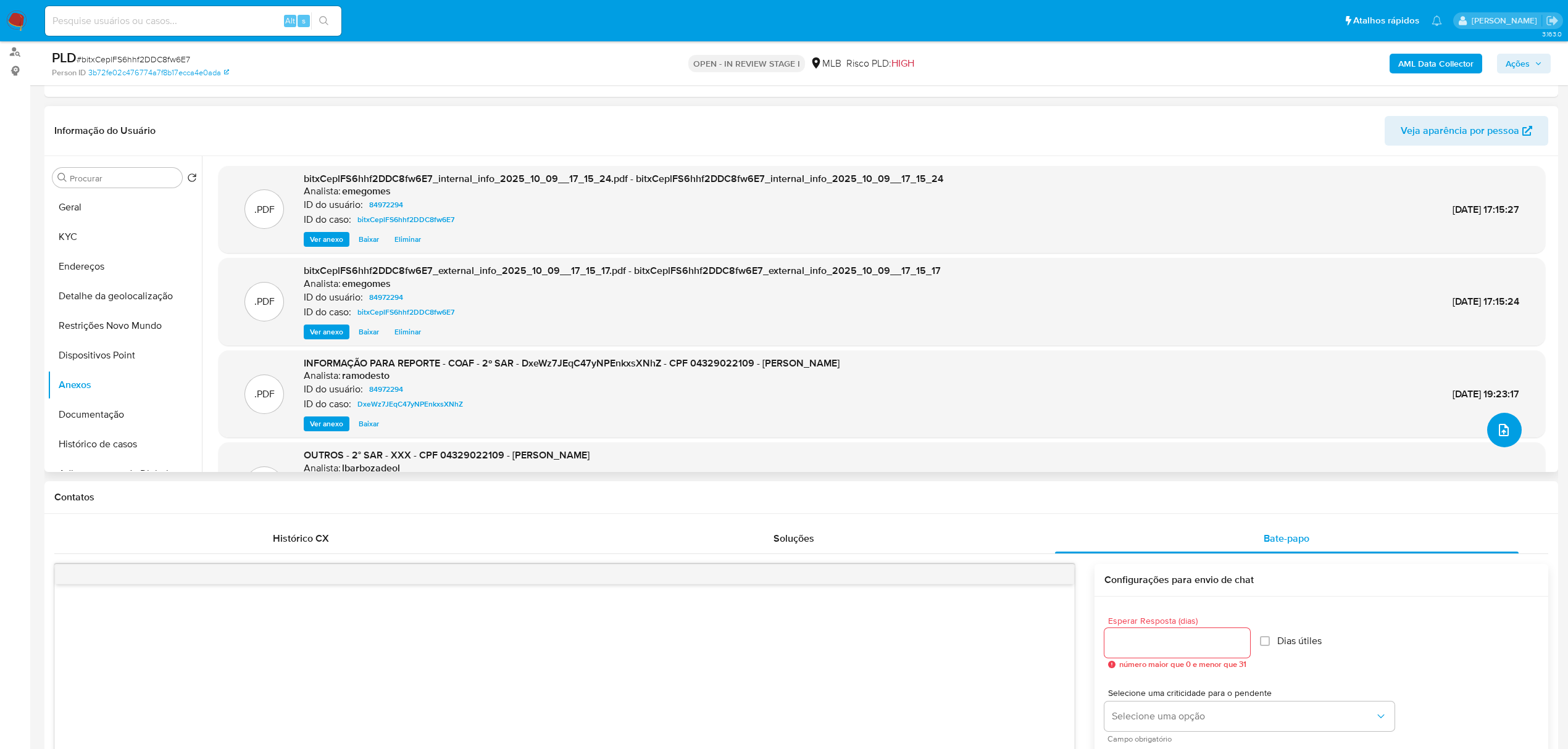
click at [1481, 439] on button "upload-file" at bounding box center [1504, 430] width 34 height 34
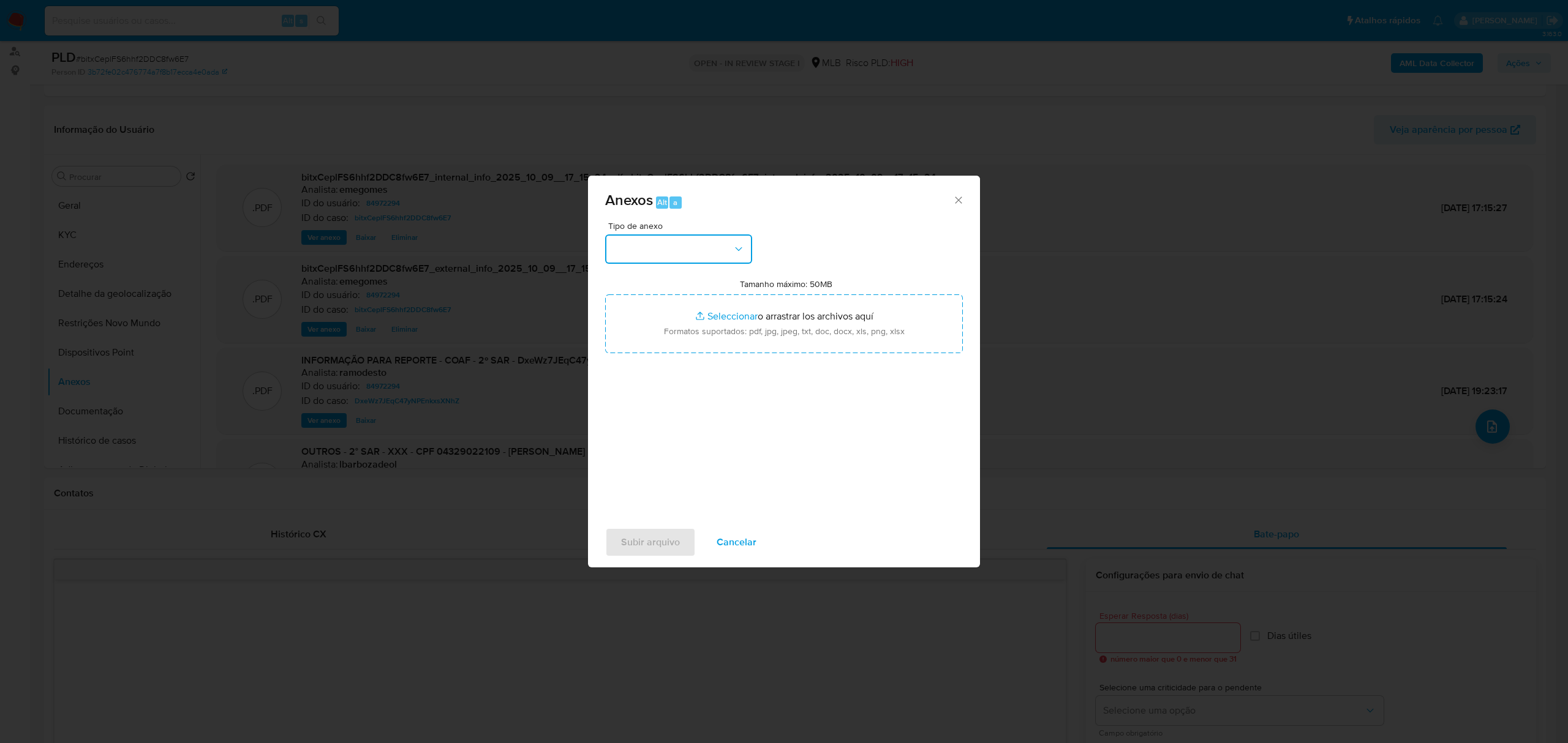
click at [741, 251] on icon "button" at bounding box center [738, 249] width 12 height 12
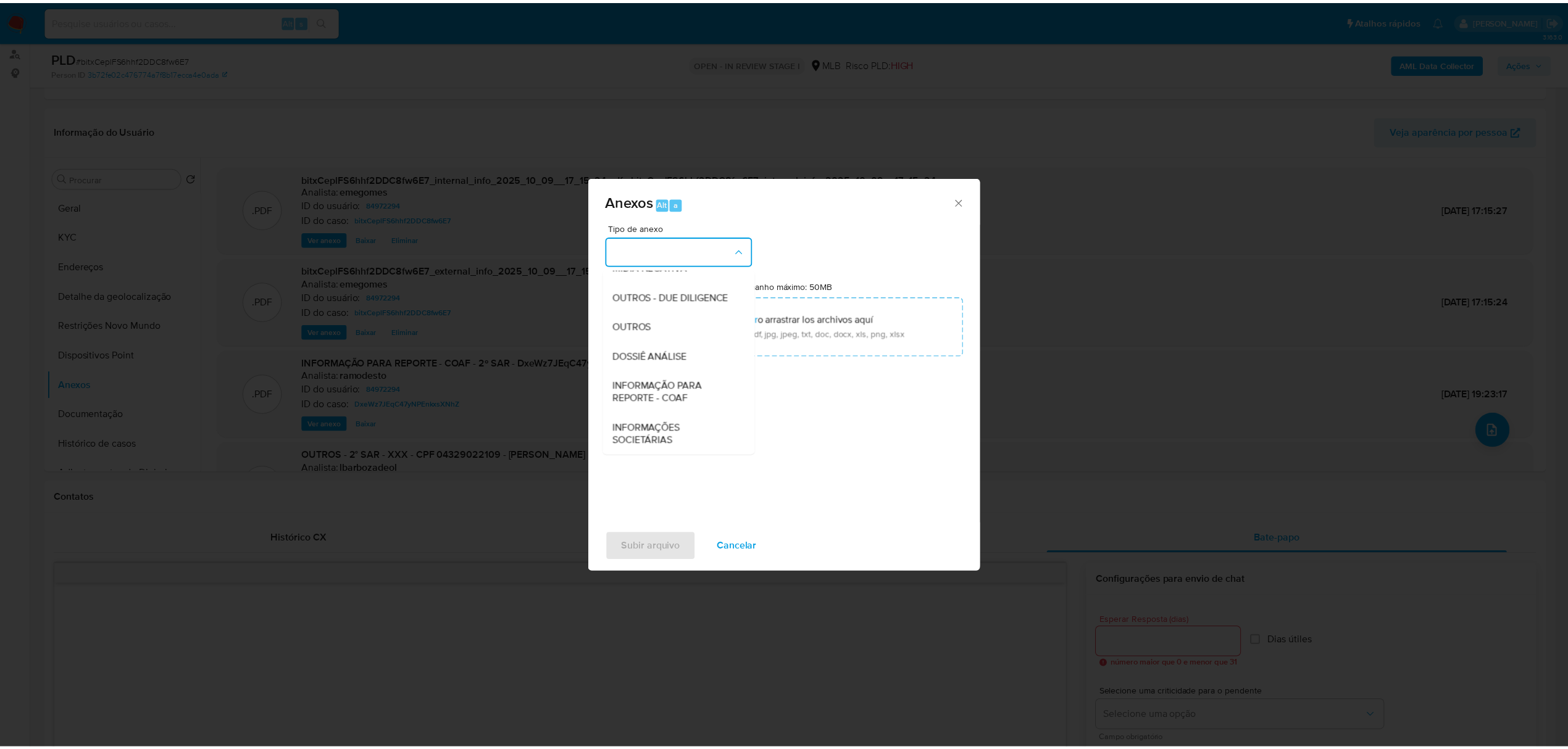
scroll to position [190, 0]
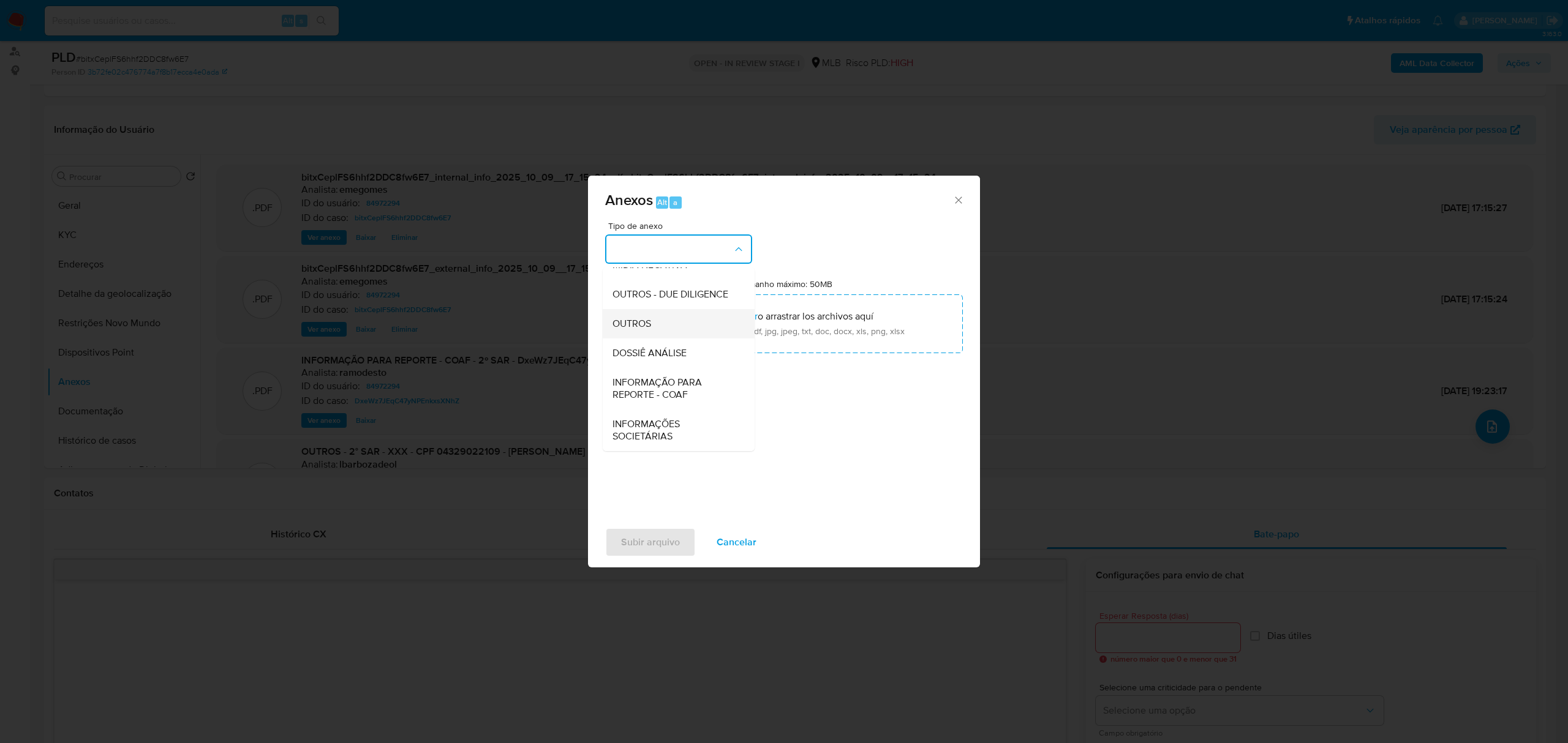
click at [628, 321] on span "OUTROS" at bounding box center [631, 324] width 38 height 12
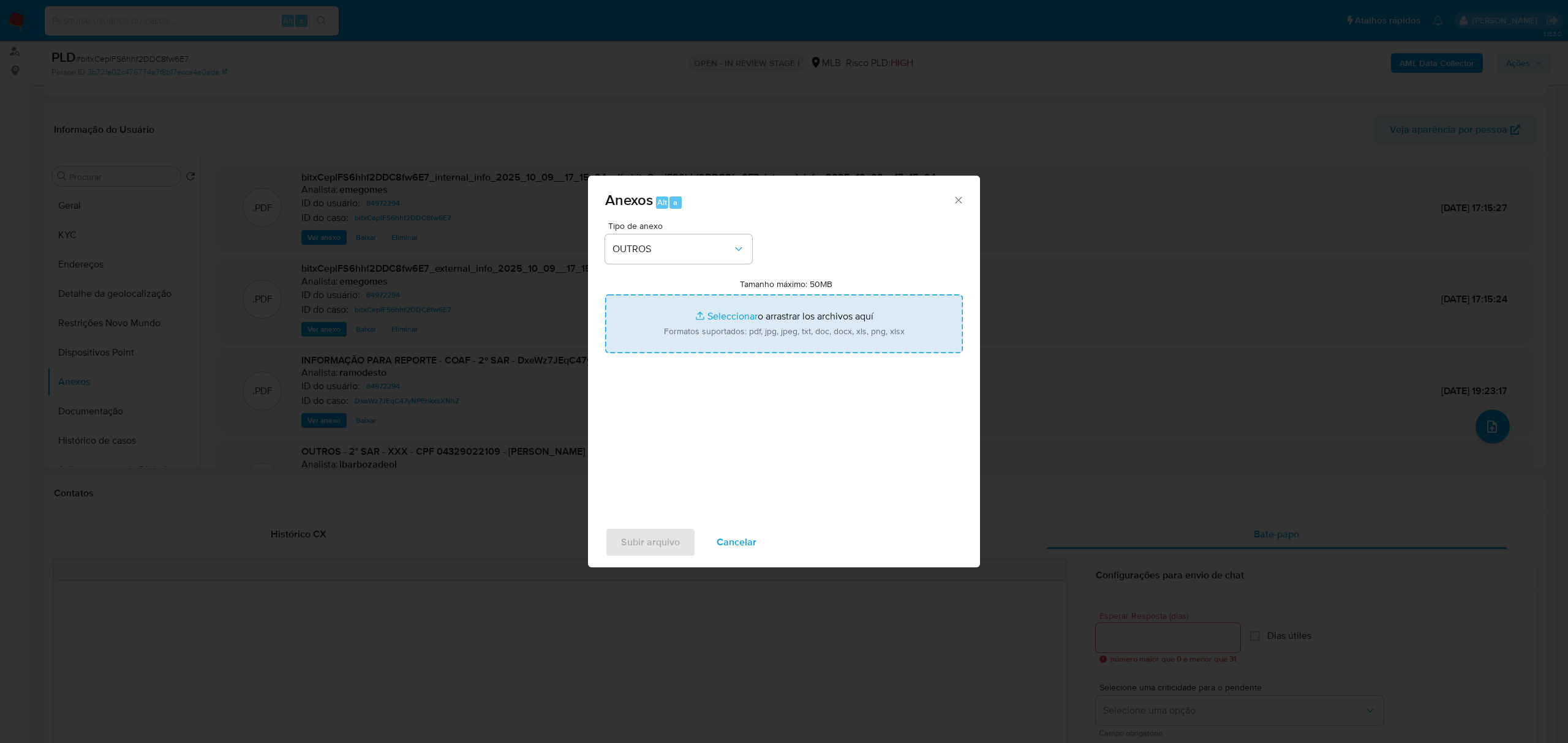
click at [726, 311] on input "Tamanho máximo: 50MB Seleccionar archivos" at bounding box center [783, 323] width 357 height 59
type input "C:\fakepath\3º SAR - bitxCeplFS6hhf2DDC8fw6E7 - CPF 04329022109 - ARTHUR ALVES …"
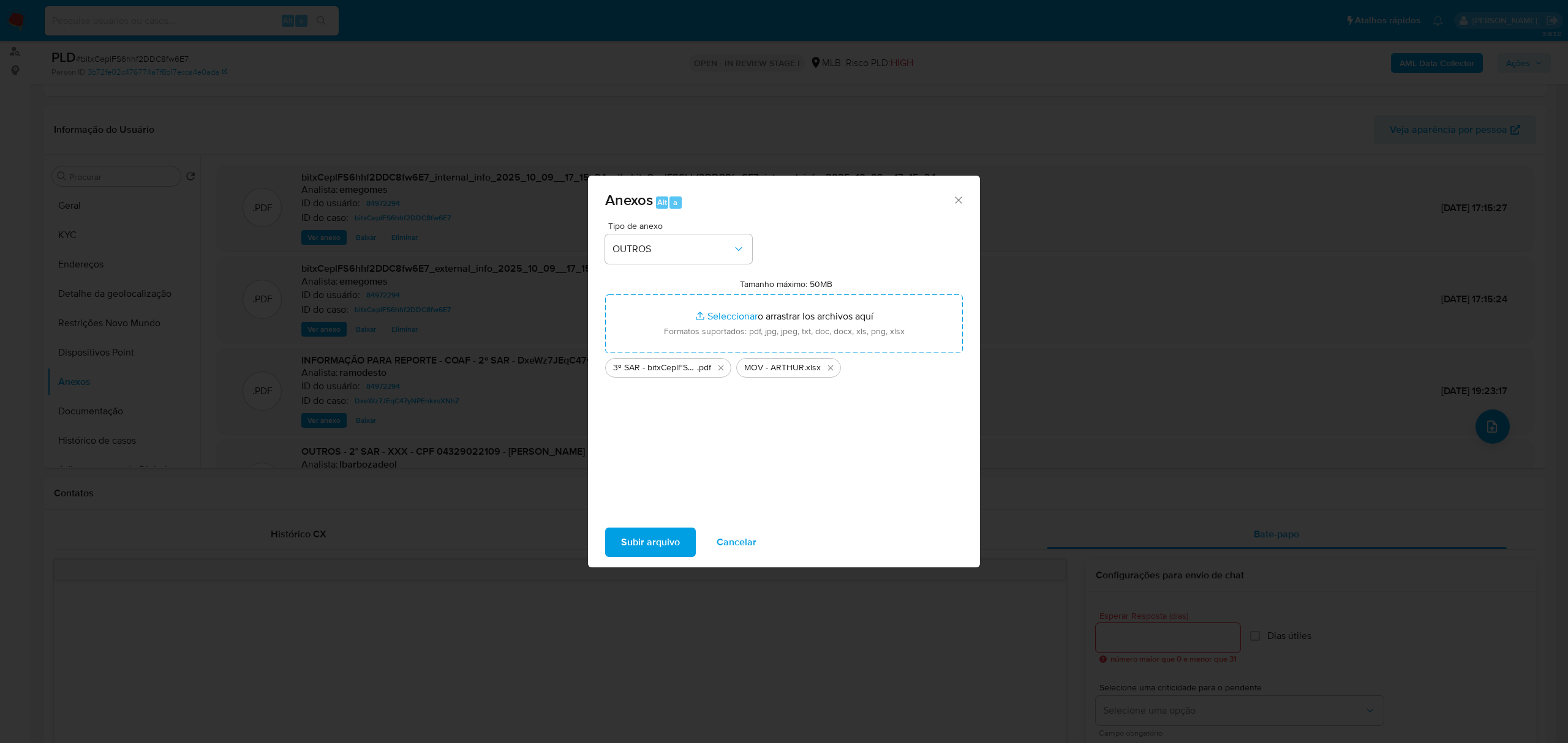
click at [666, 540] on span "Subir arquivo" at bounding box center [650, 543] width 59 height 27
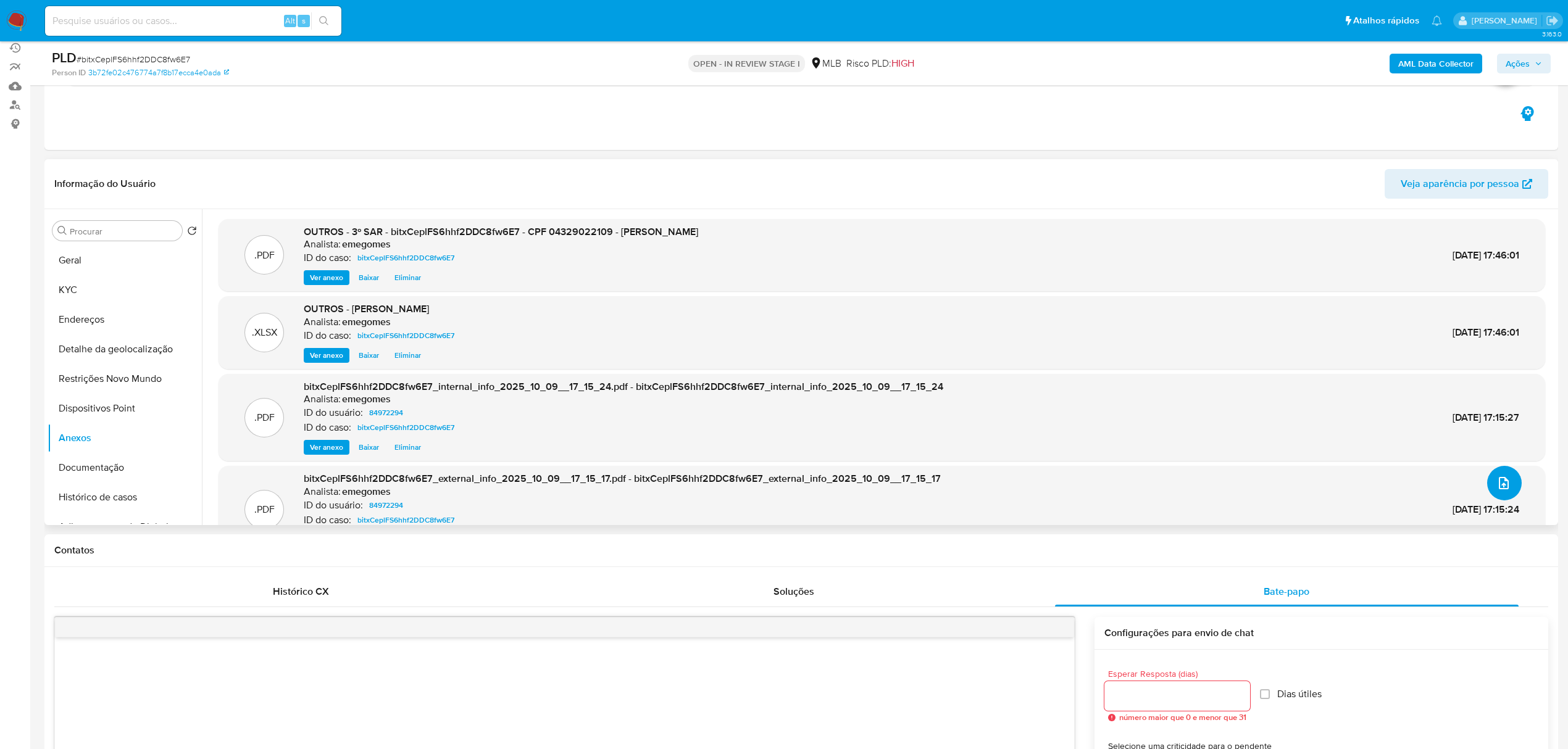
scroll to position [82, 0]
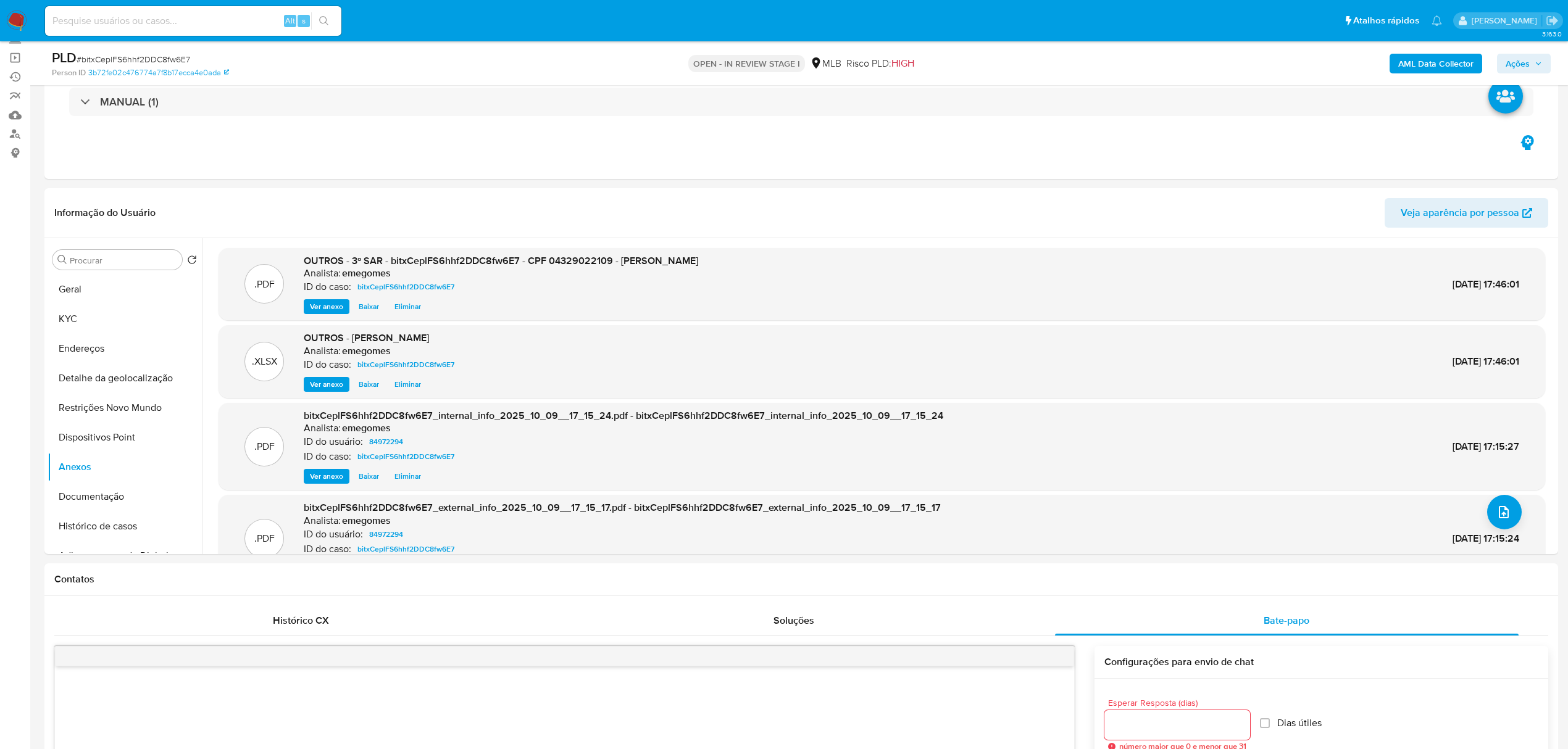
click at [1481, 67] on button "Ações" at bounding box center [1524, 63] width 53 height 20
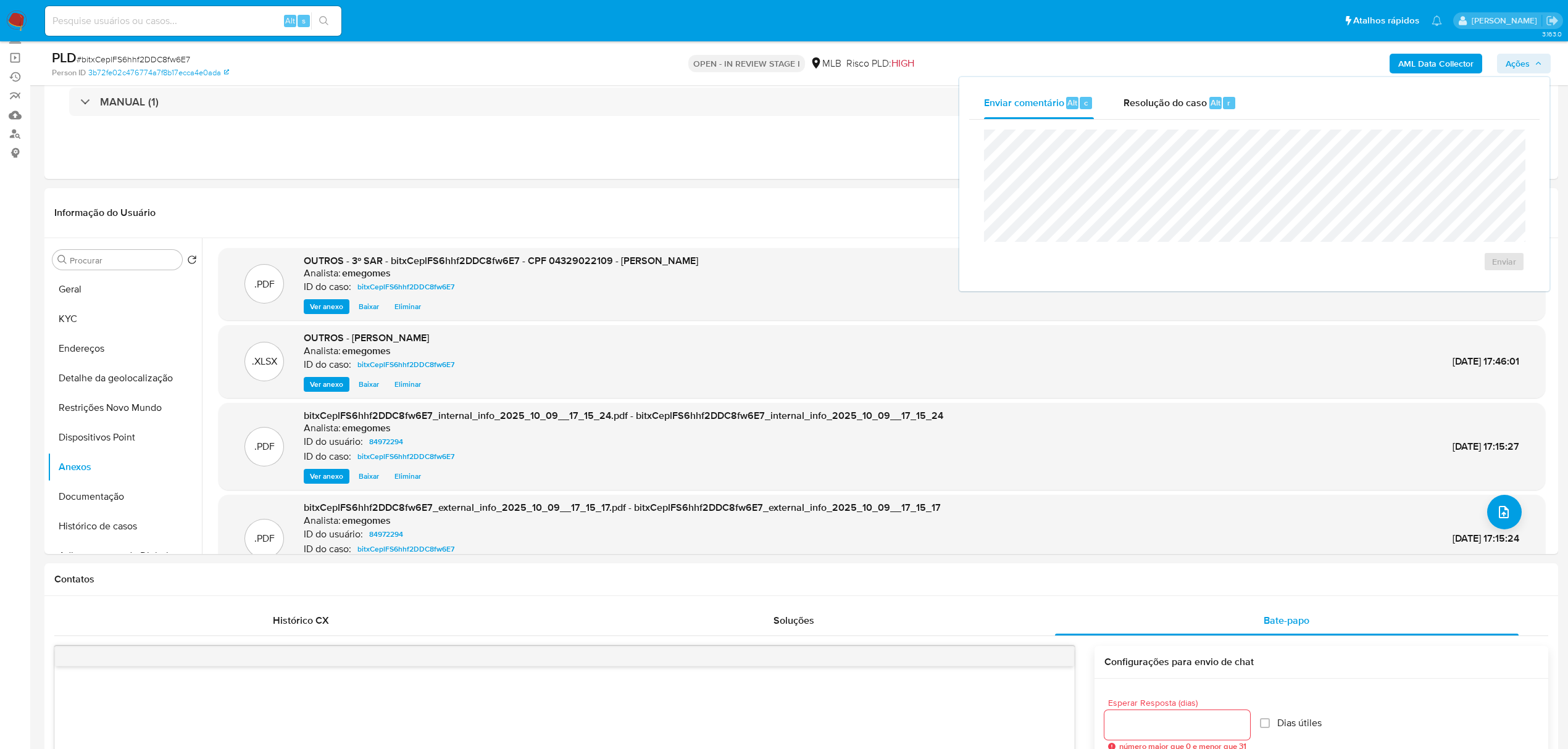
drag, startPoint x: 1165, startPoint y: 102, endPoint x: 1154, endPoint y: 124, distance: 24.6
click at [1166, 101] on span "Resolução do caso" at bounding box center [1165, 102] width 83 height 15
click at [1466, 280] on span "ROI Proposal" at bounding box center [1474, 281] width 65 height 17
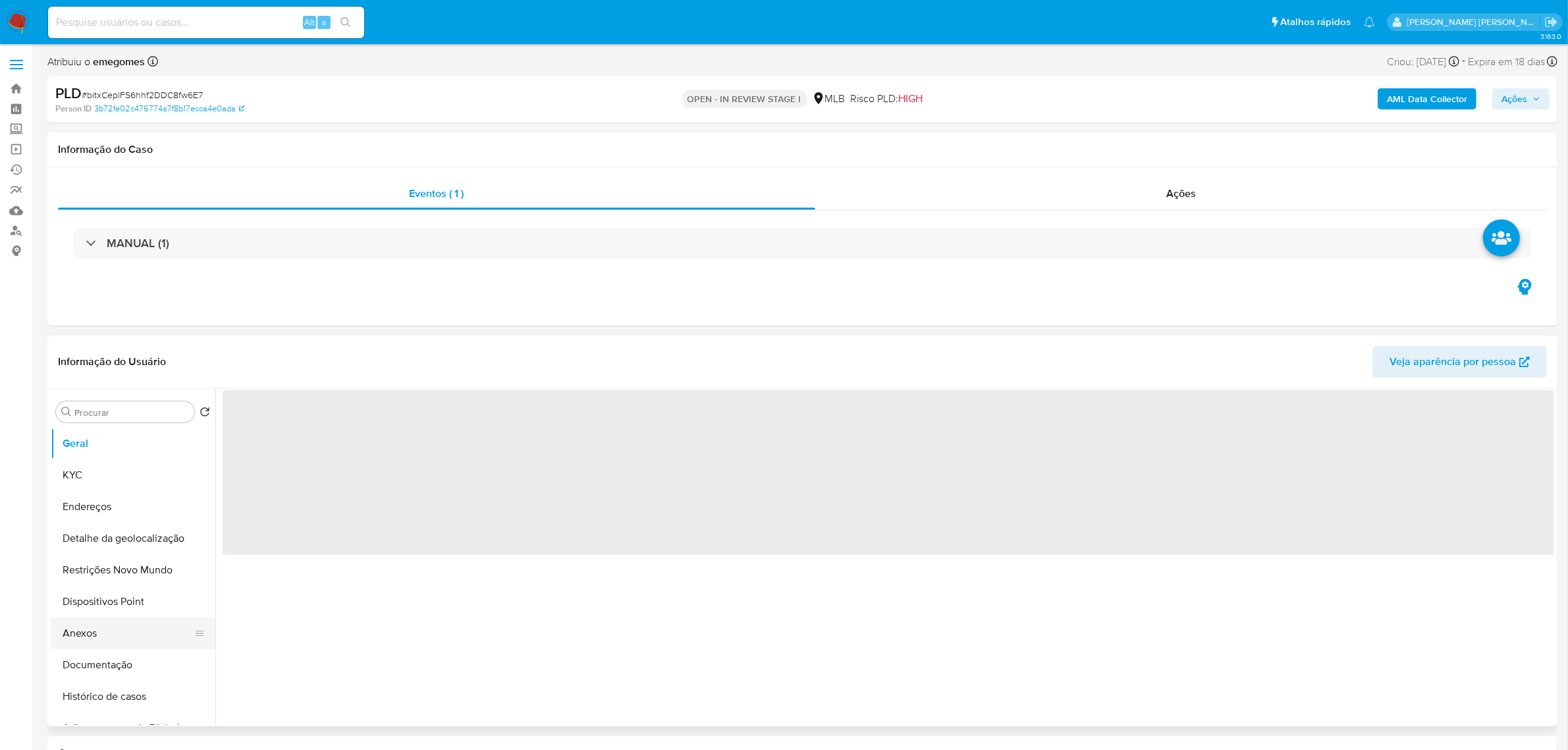
select select "10"
click at [90, 634] on button "Anexos" at bounding box center [128, 633] width 154 height 31
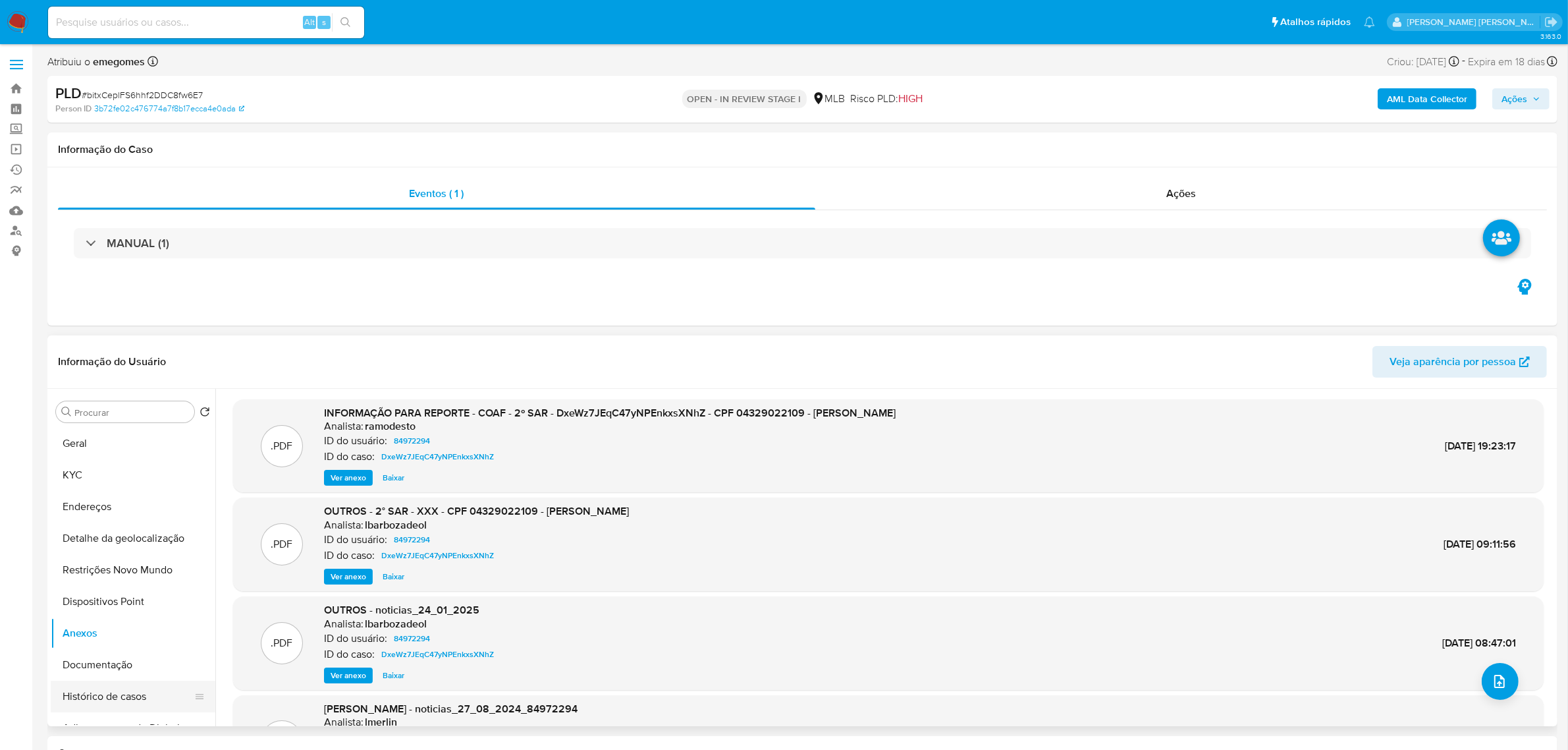
click at [106, 694] on button "Histórico de casos" at bounding box center [128, 696] width 154 height 31
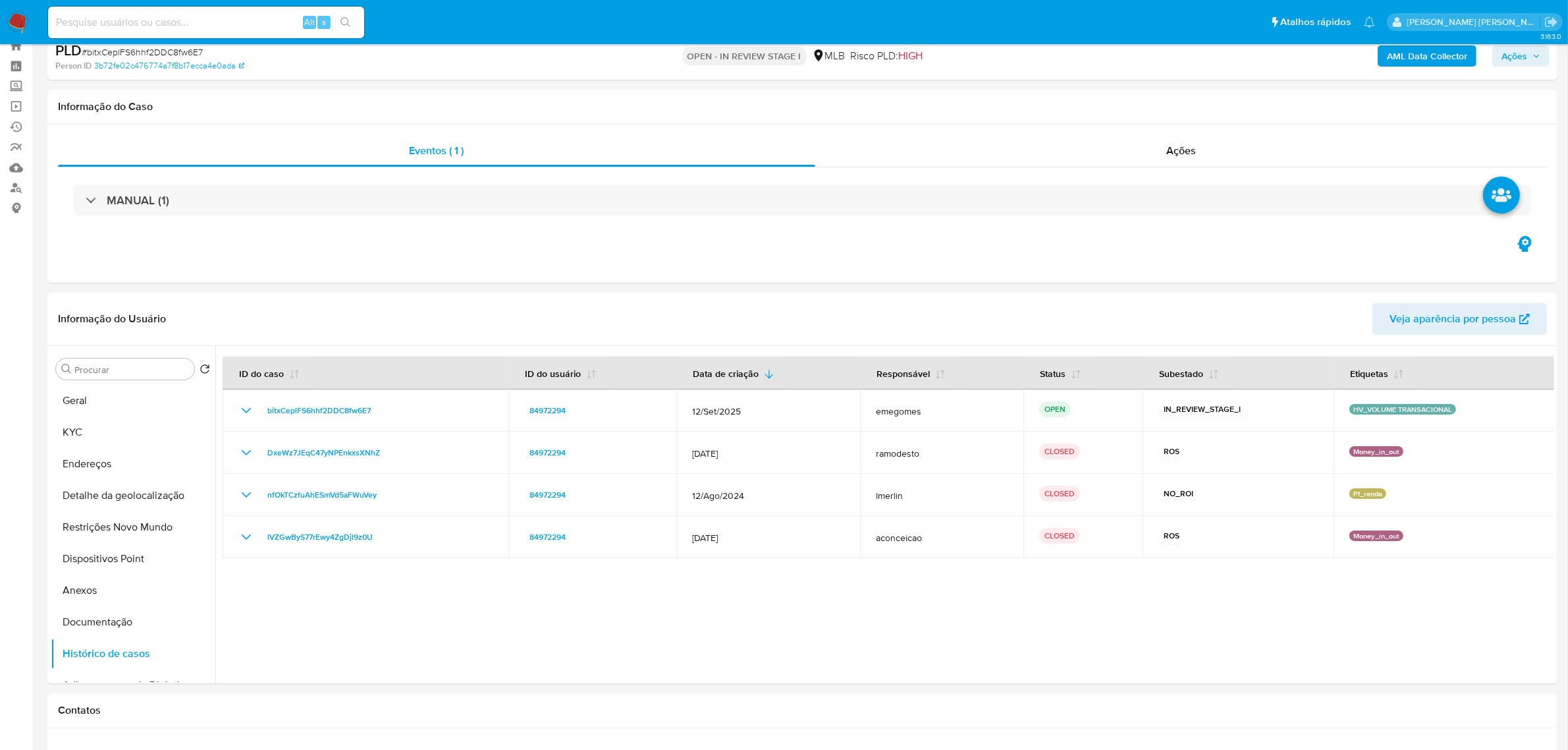
scroll to position [83, 0]
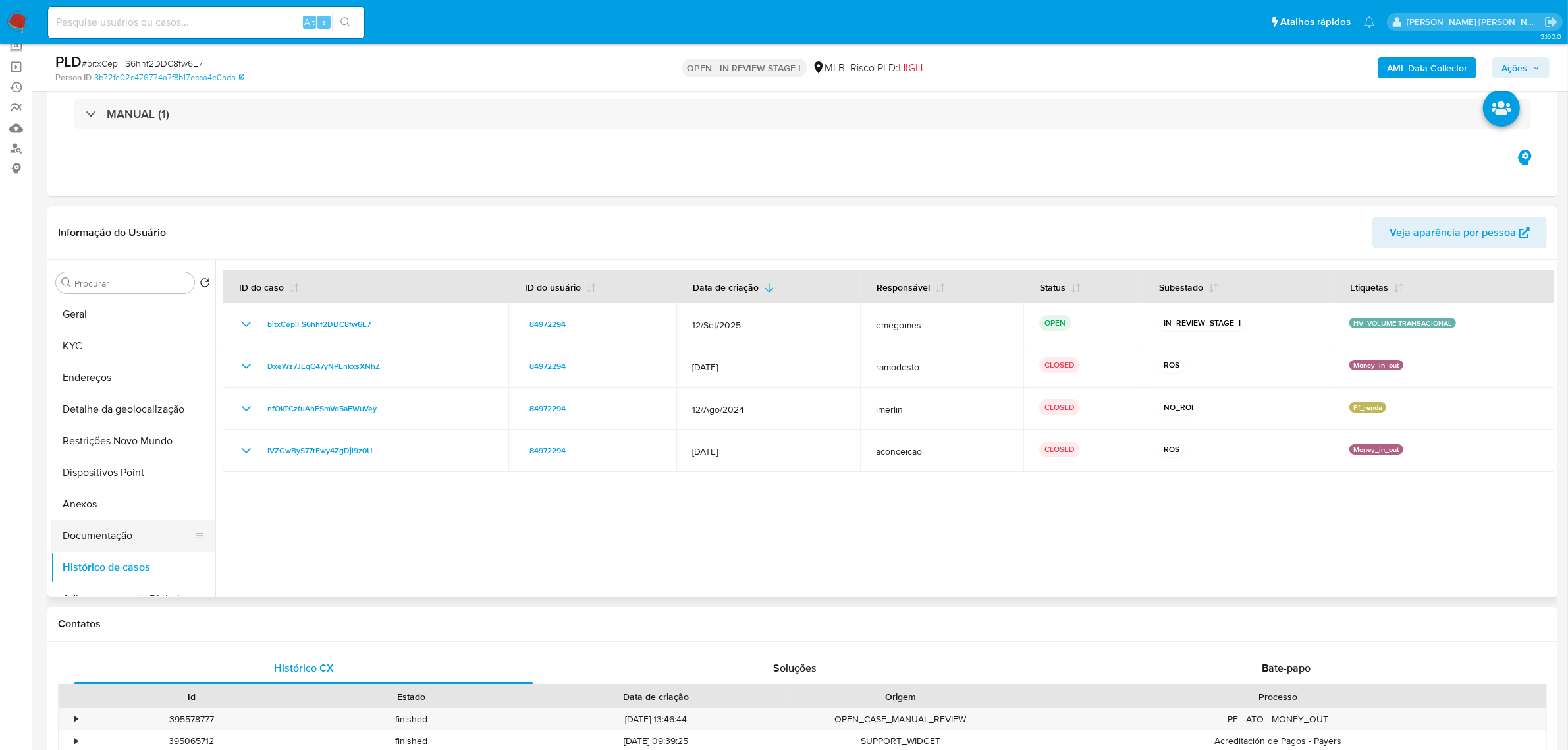
click at [78, 531] on button "Documentação" at bounding box center [128, 535] width 154 height 31
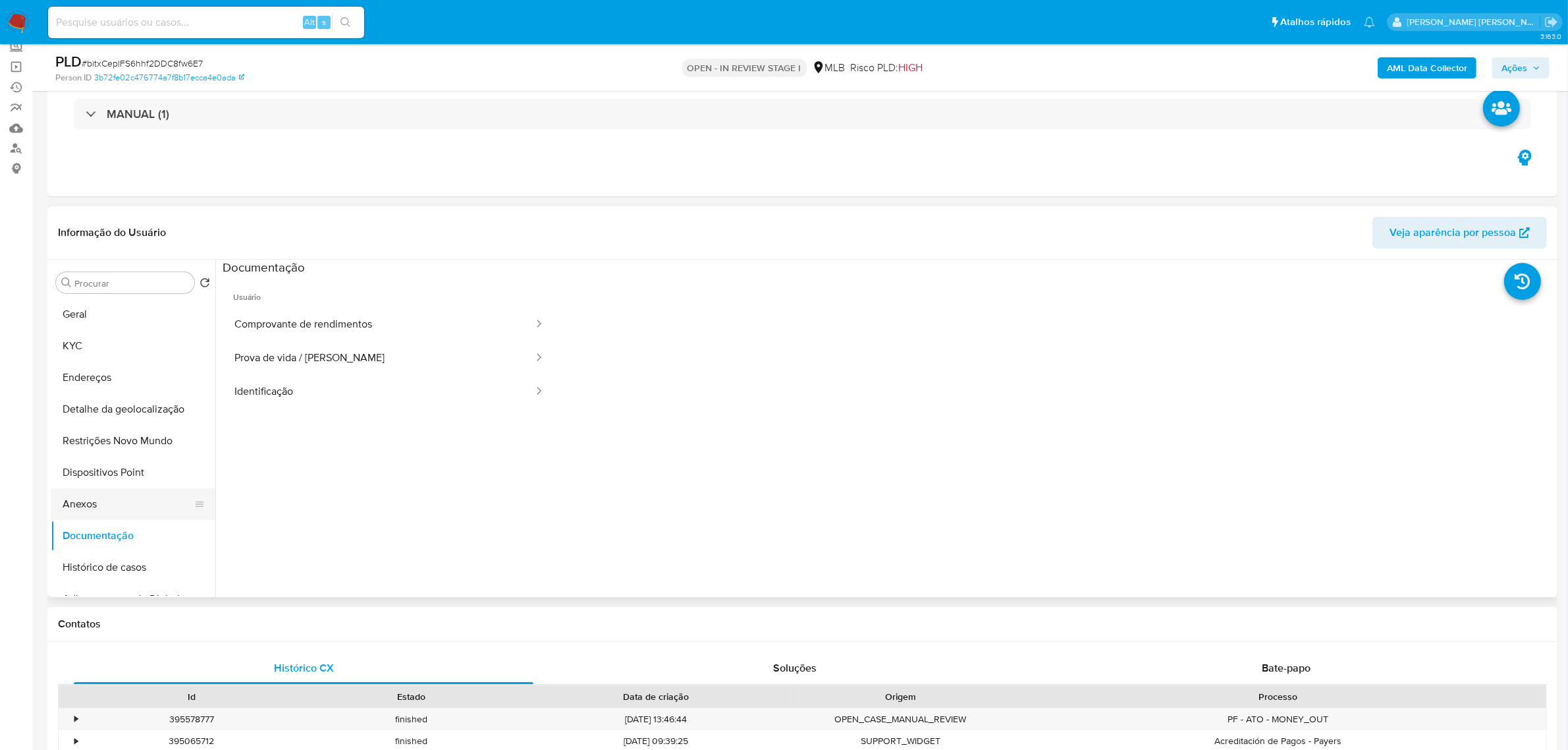
click at [86, 508] on button "Anexos" at bounding box center [128, 504] width 154 height 31
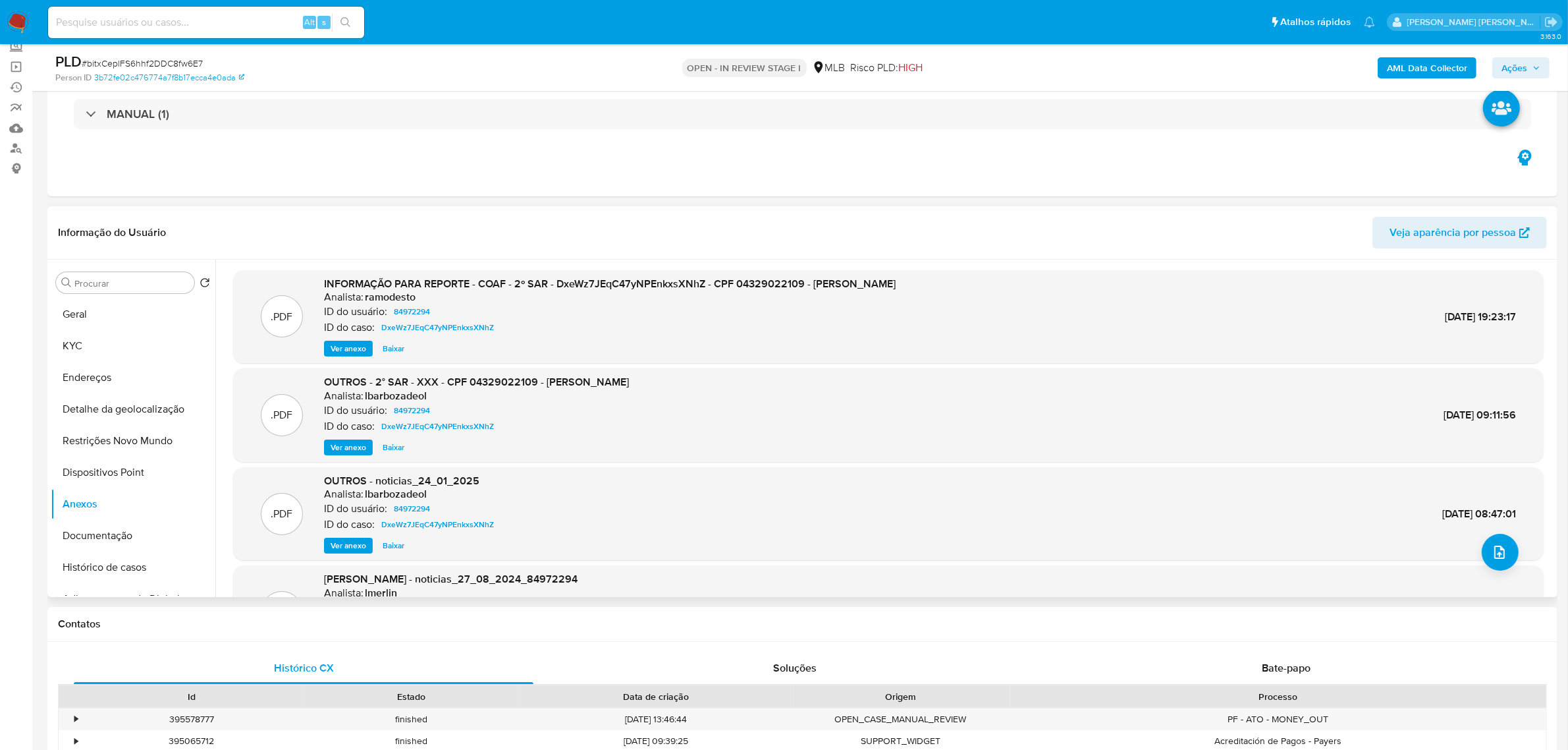
click at [359, 351] on span "Ver anexo" at bounding box center [348, 349] width 36 height 13
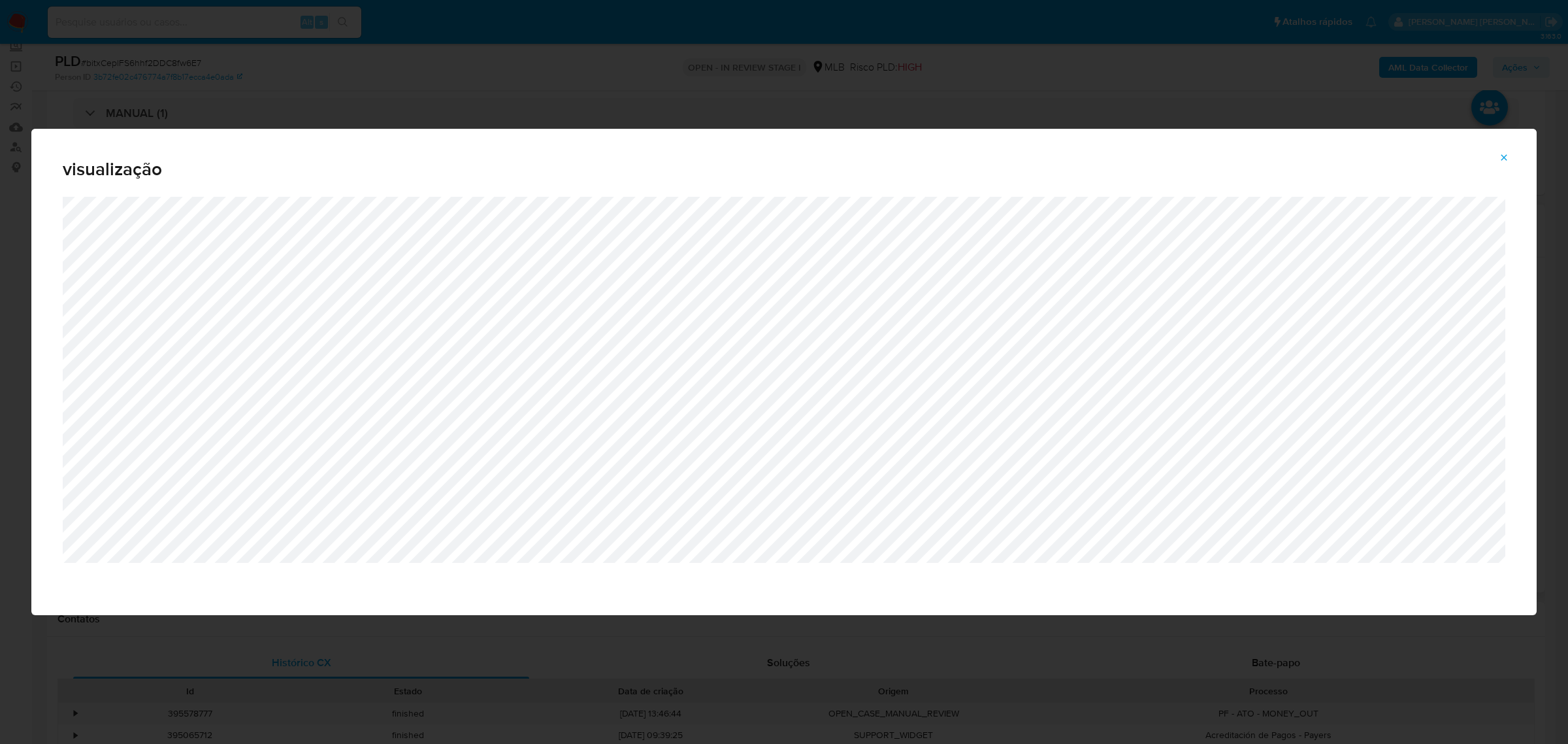
click at [1501, 154] on icon "Attachment preview" at bounding box center [1503, 157] width 10 height 10
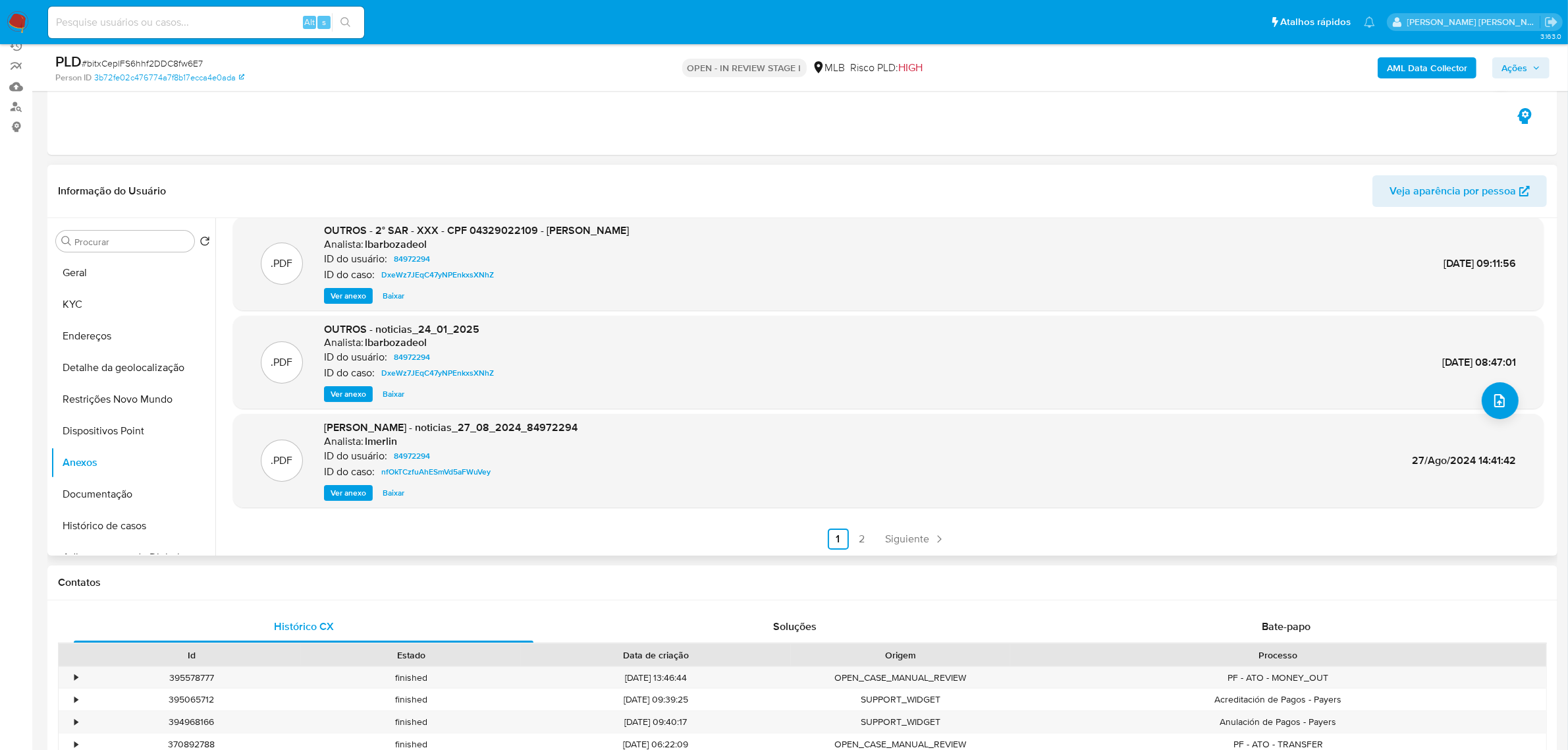
scroll to position [164, 0]
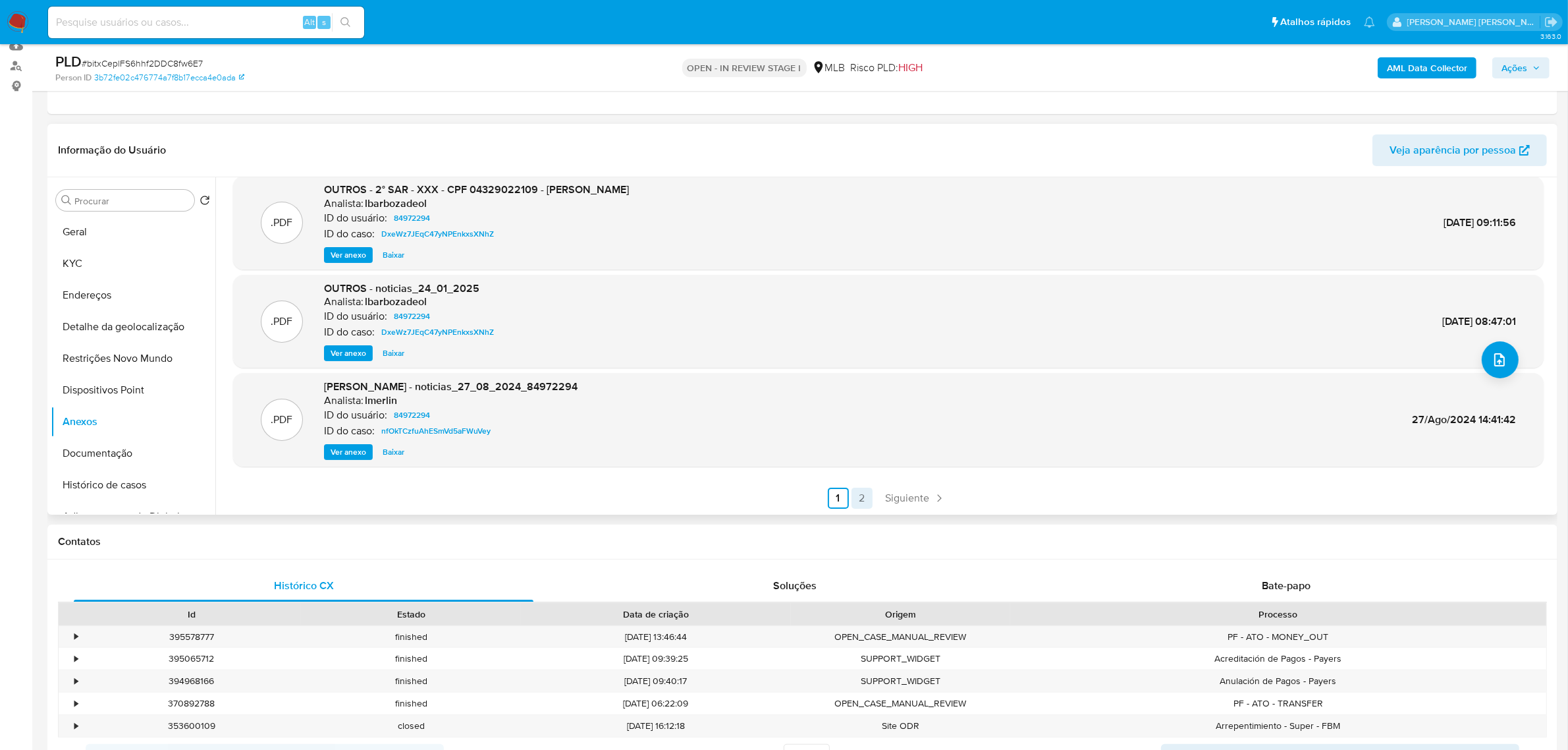
click at [862, 498] on link "2" at bounding box center [862, 498] width 21 height 21
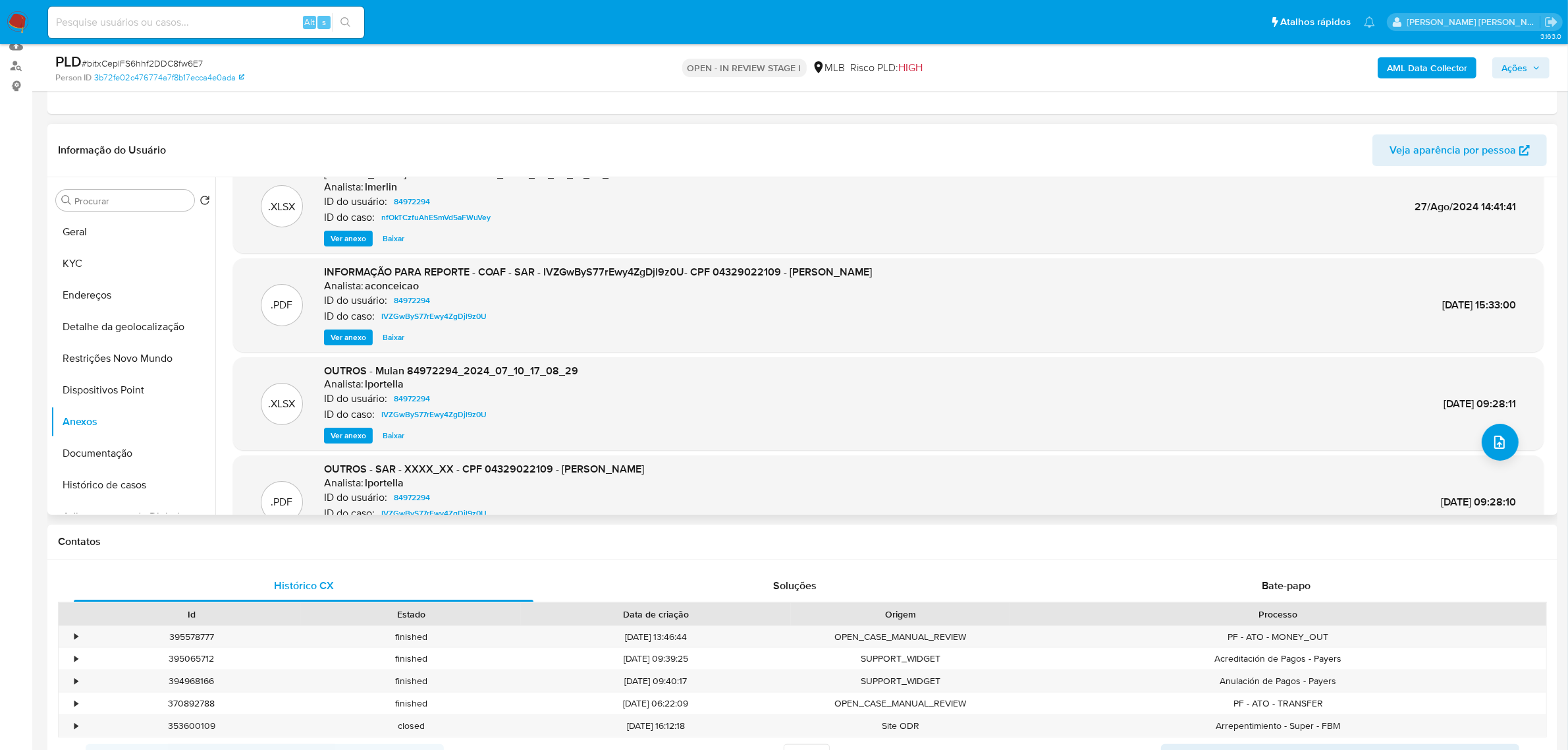
click at [350, 340] on span "Ver anexo" at bounding box center [348, 337] width 36 height 13
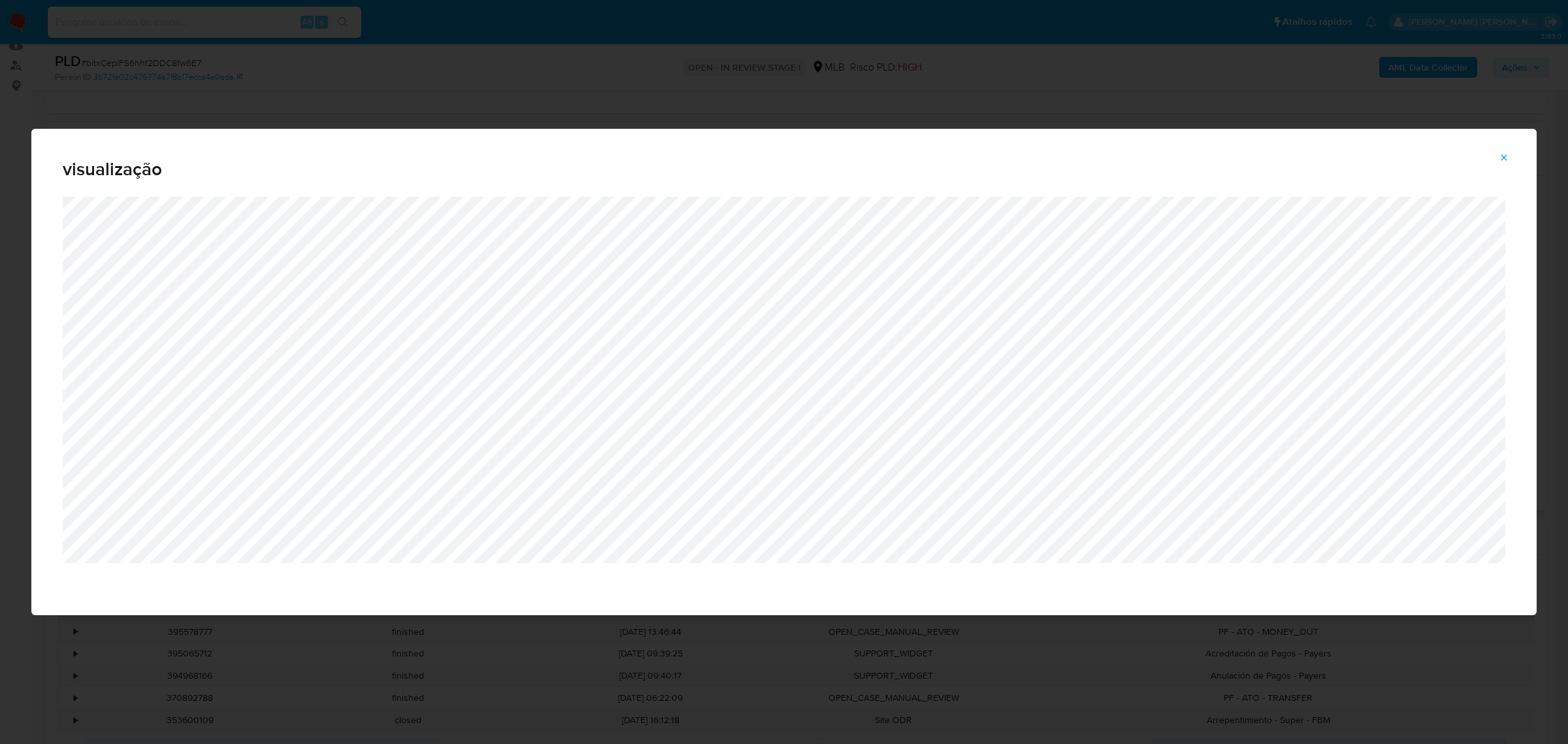
click at [1501, 149] on span "Attachment preview" at bounding box center [1503, 158] width 10 height 18
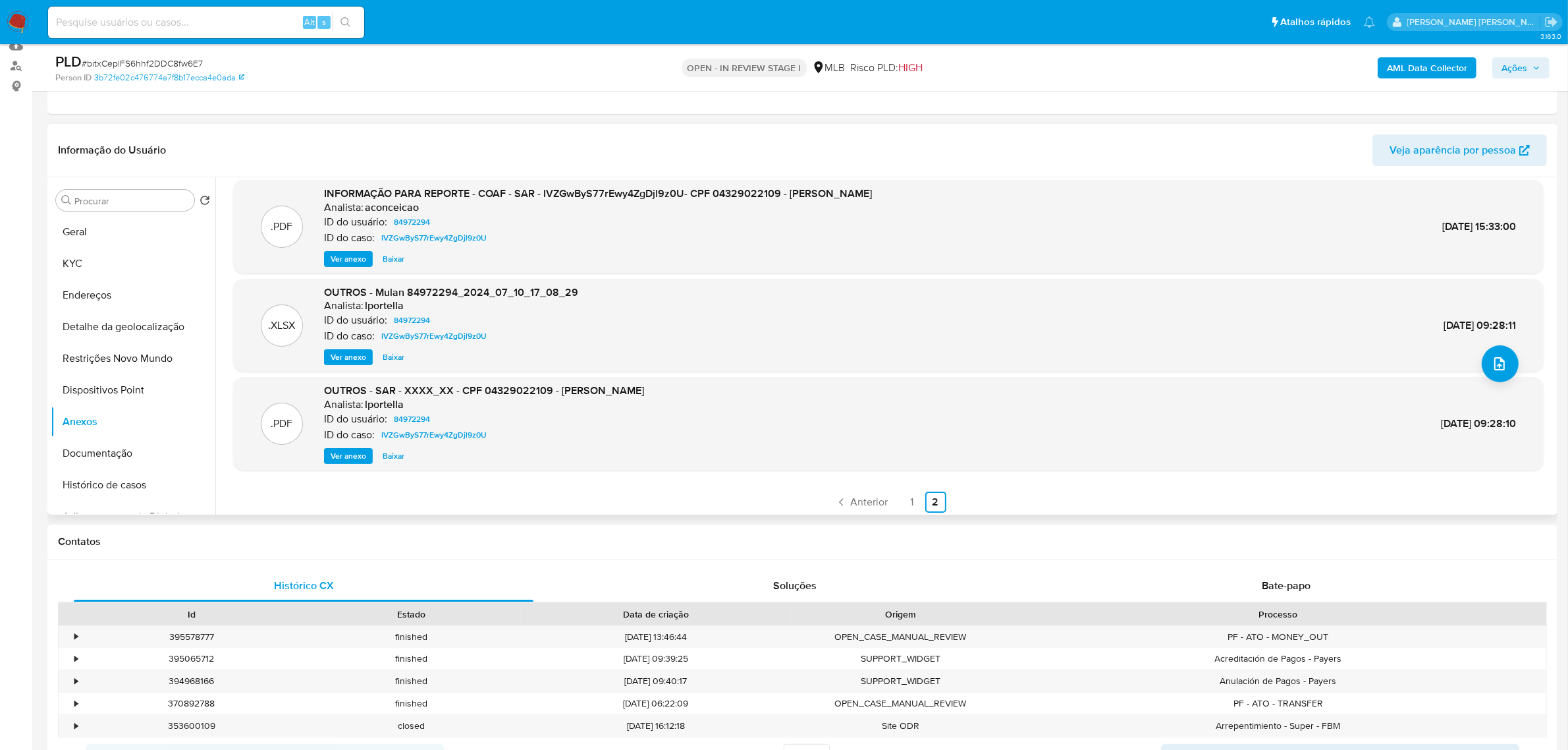
scroll to position [110, 0]
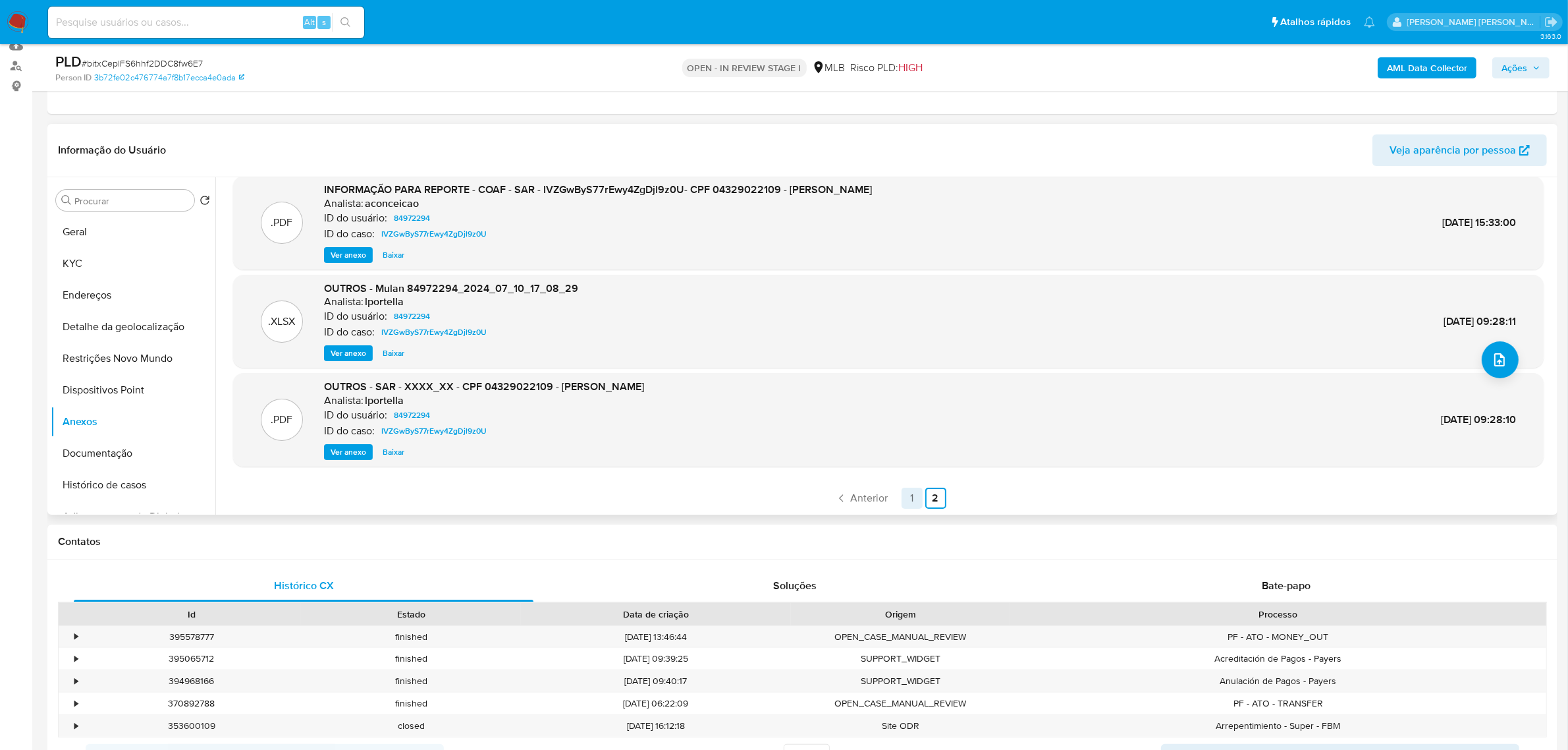
click at [910, 494] on link "1" at bounding box center [912, 498] width 21 height 21
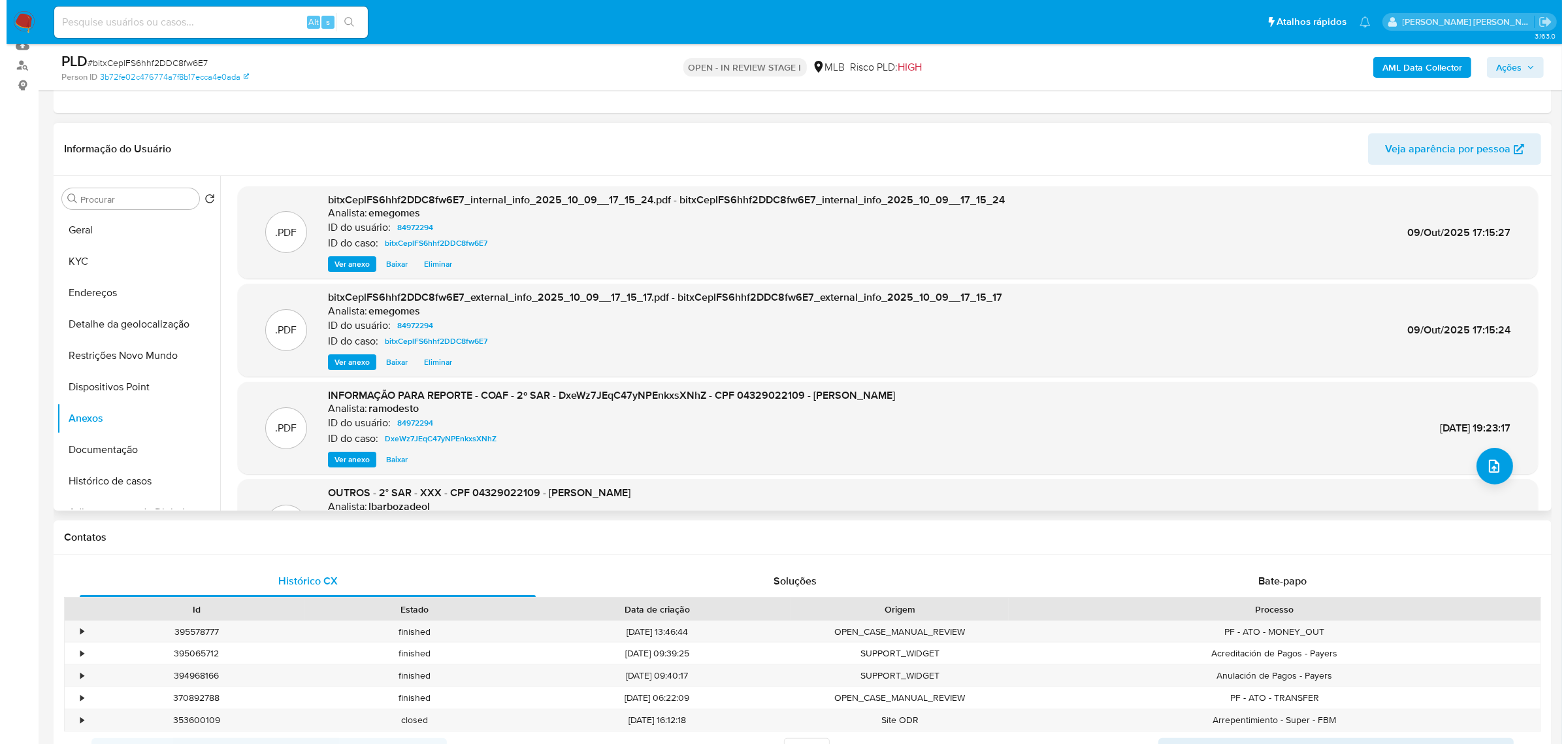
scroll to position [82, 0]
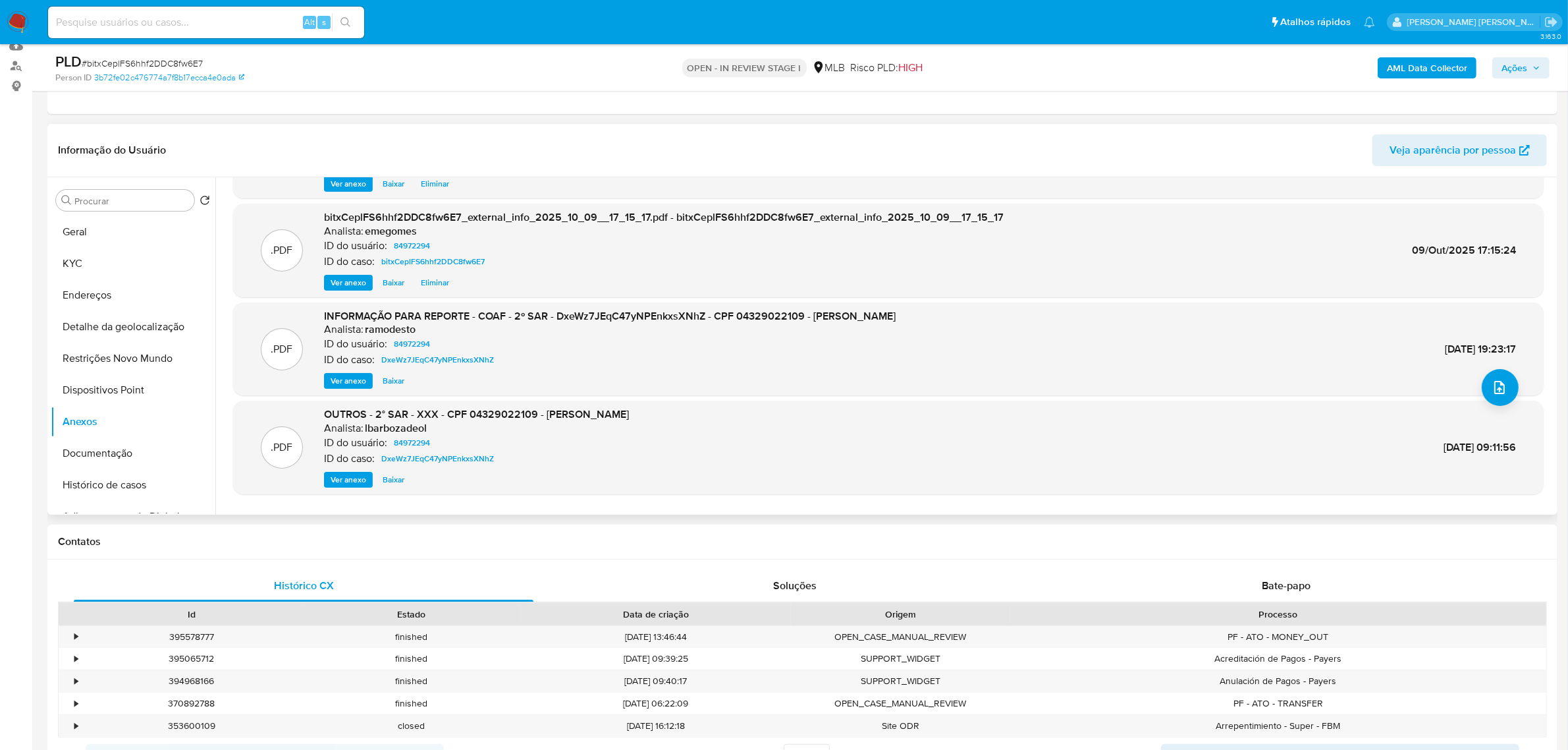
click at [356, 379] on span "Ver anexo" at bounding box center [348, 381] width 36 height 13
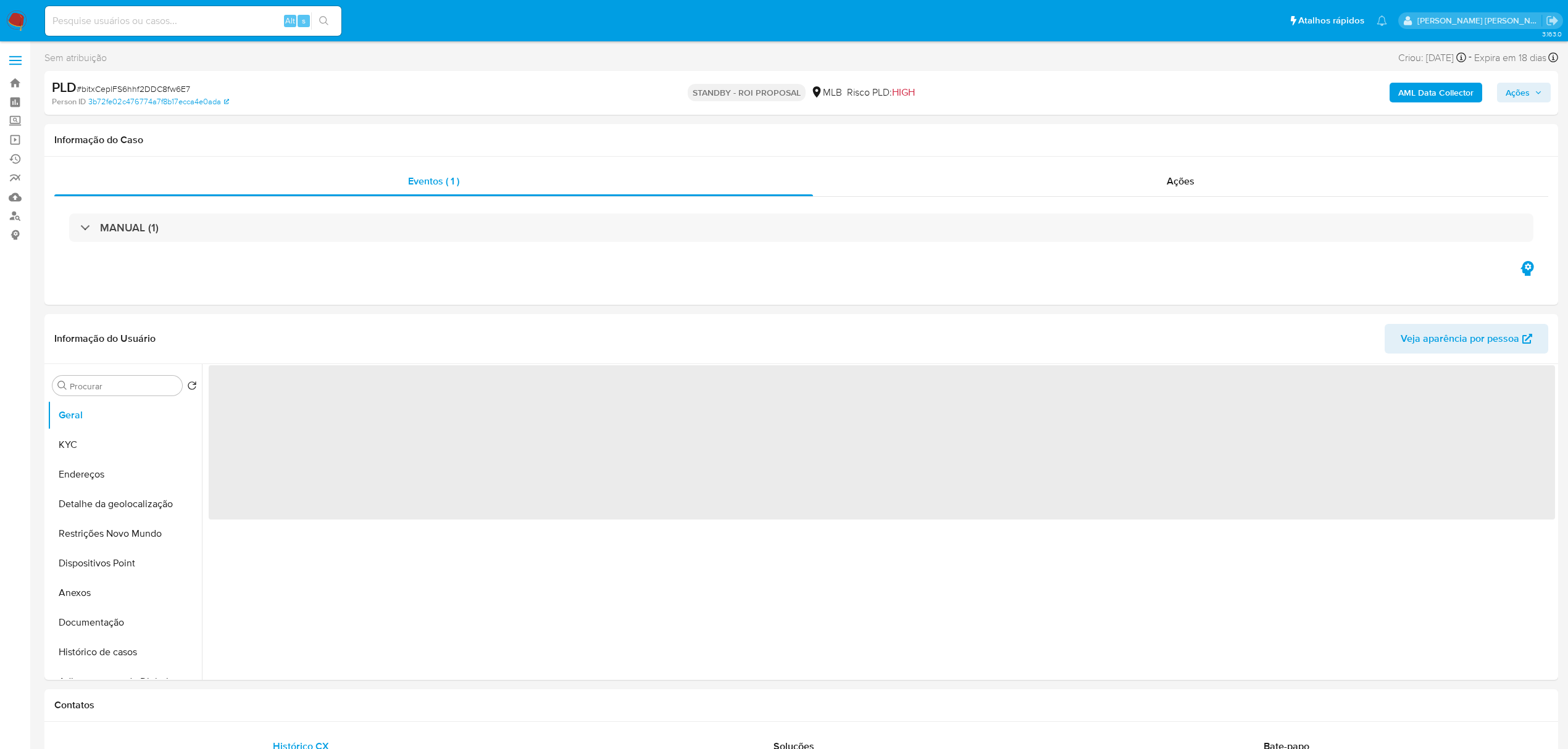
select select "10"
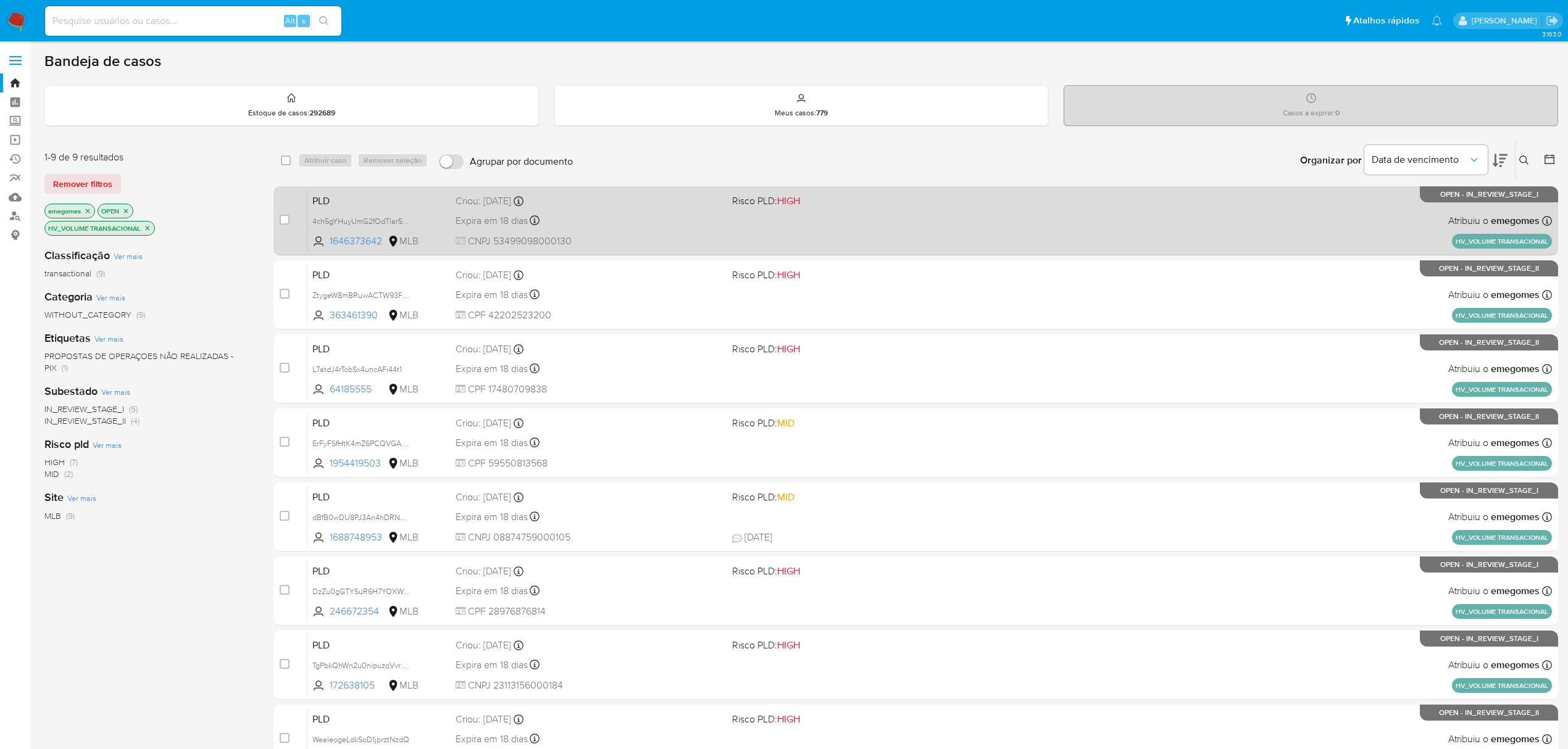
click at [608, 220] on div "Expira em 18 dias Expira em 27/10/2025 17:21:27" at bounding box center [589, 220] width 267 height 16
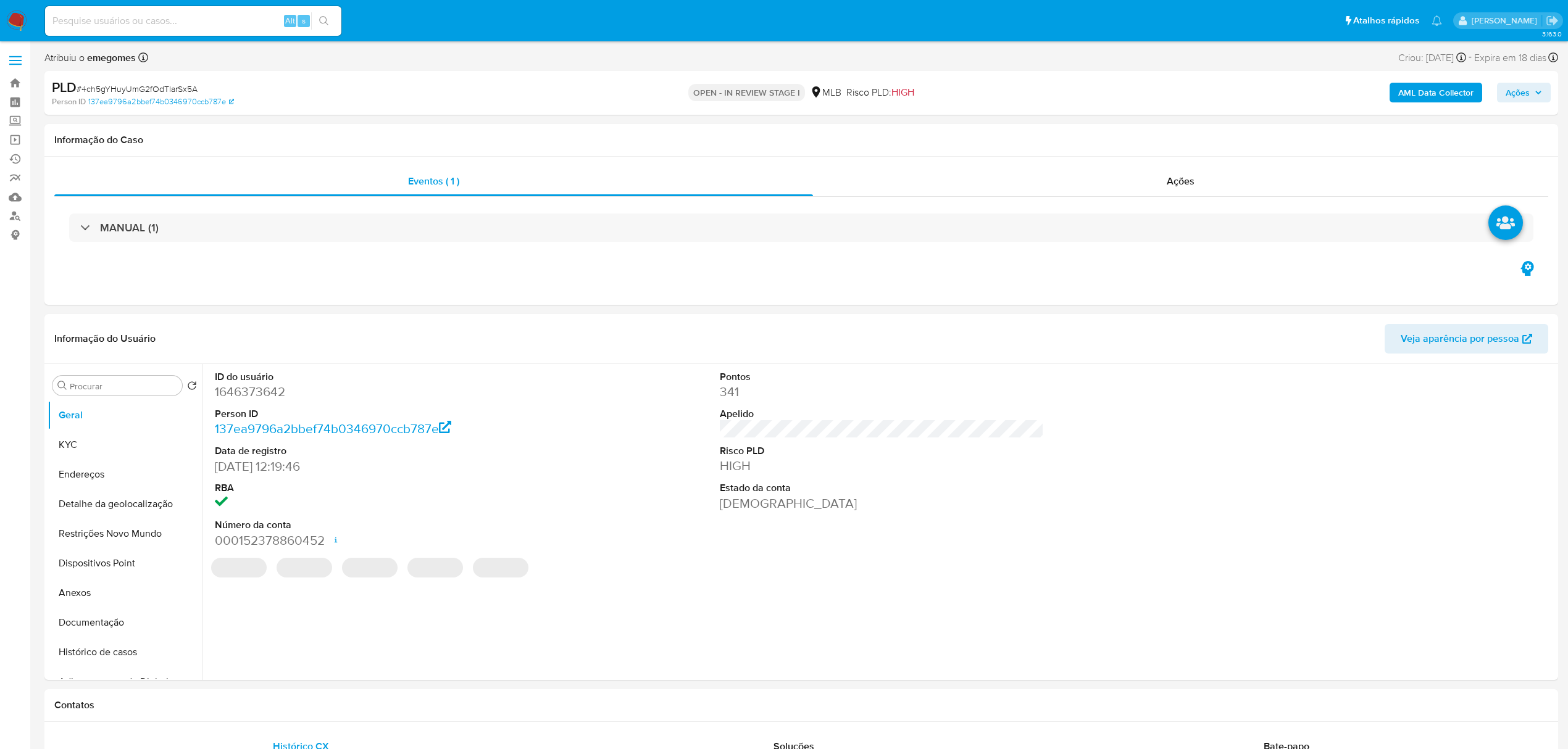
select select "10"
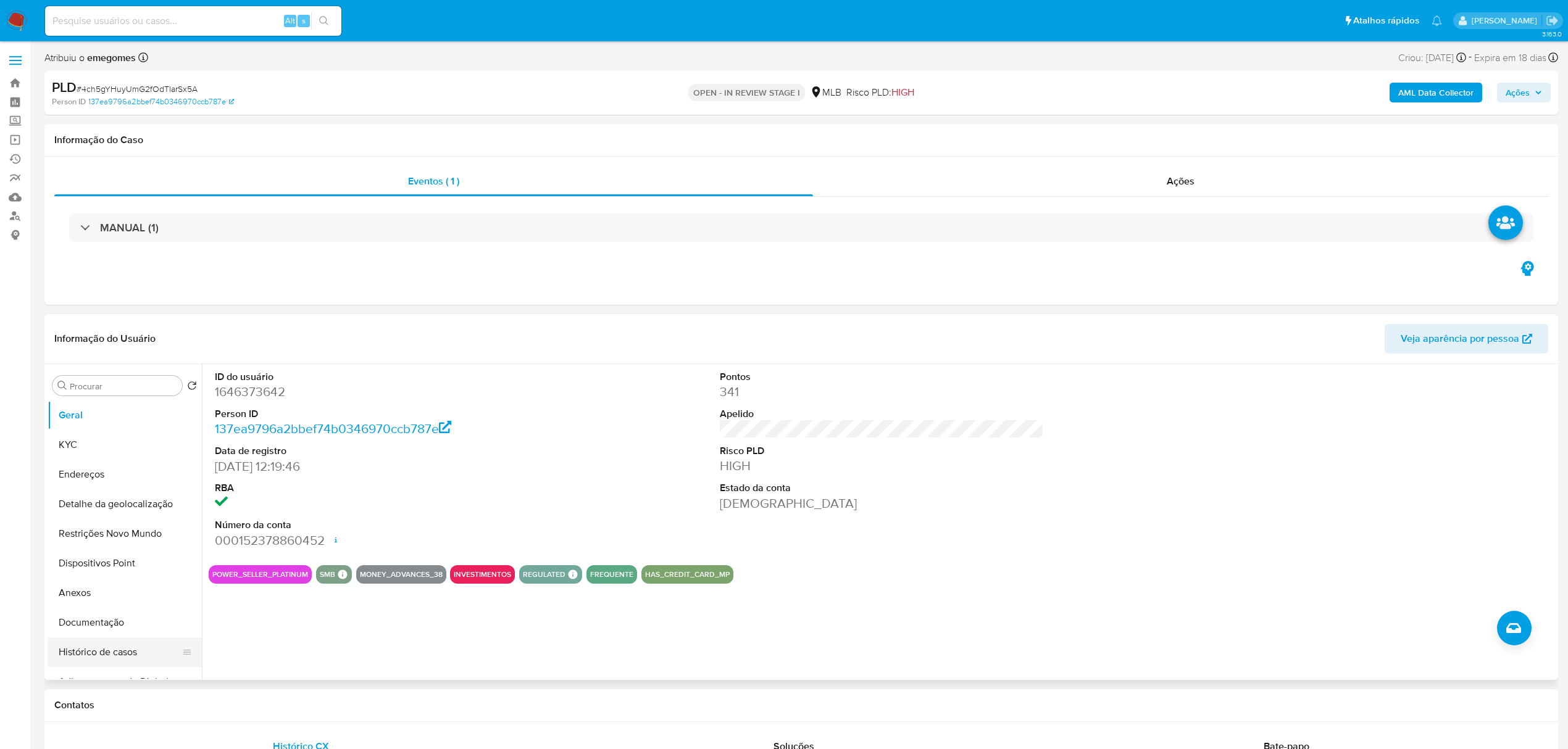
click at [97, 649] on button "Histórico de casos" at bounding box center [120, 652] width 145 height 29
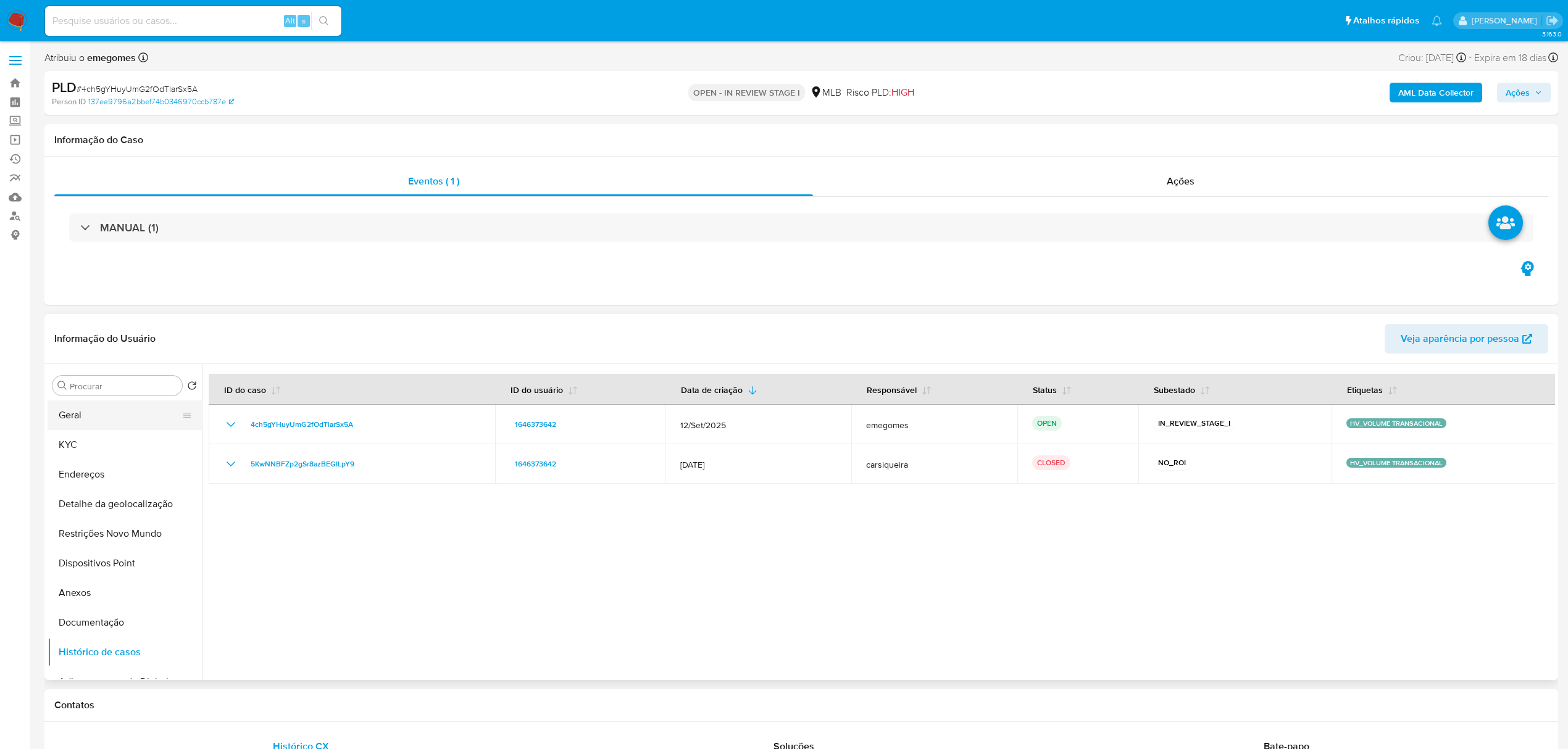
click at [82, 416] on button "Geral" at bounding box center [120, 415] width 145 height 29
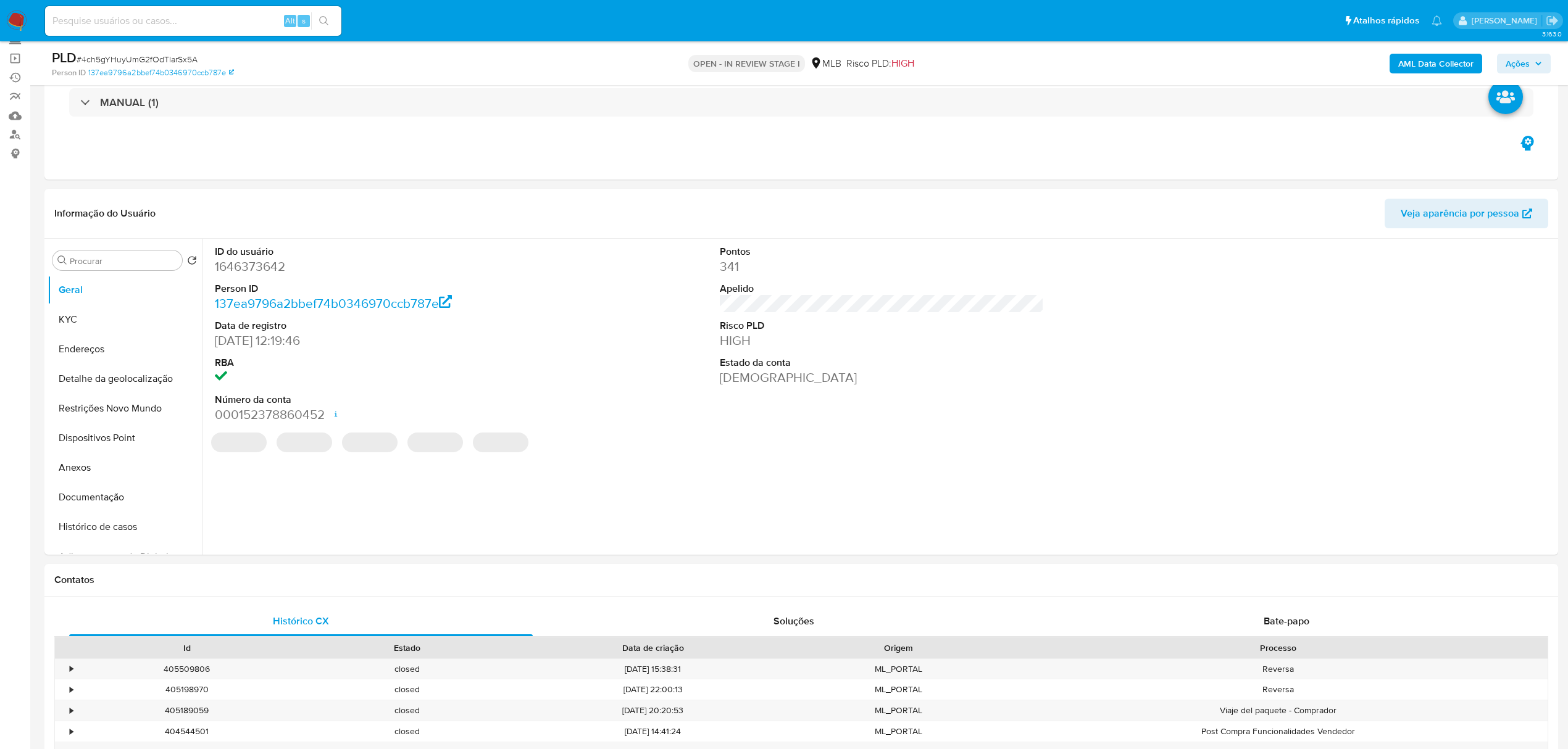
scroll to position [82, 0]
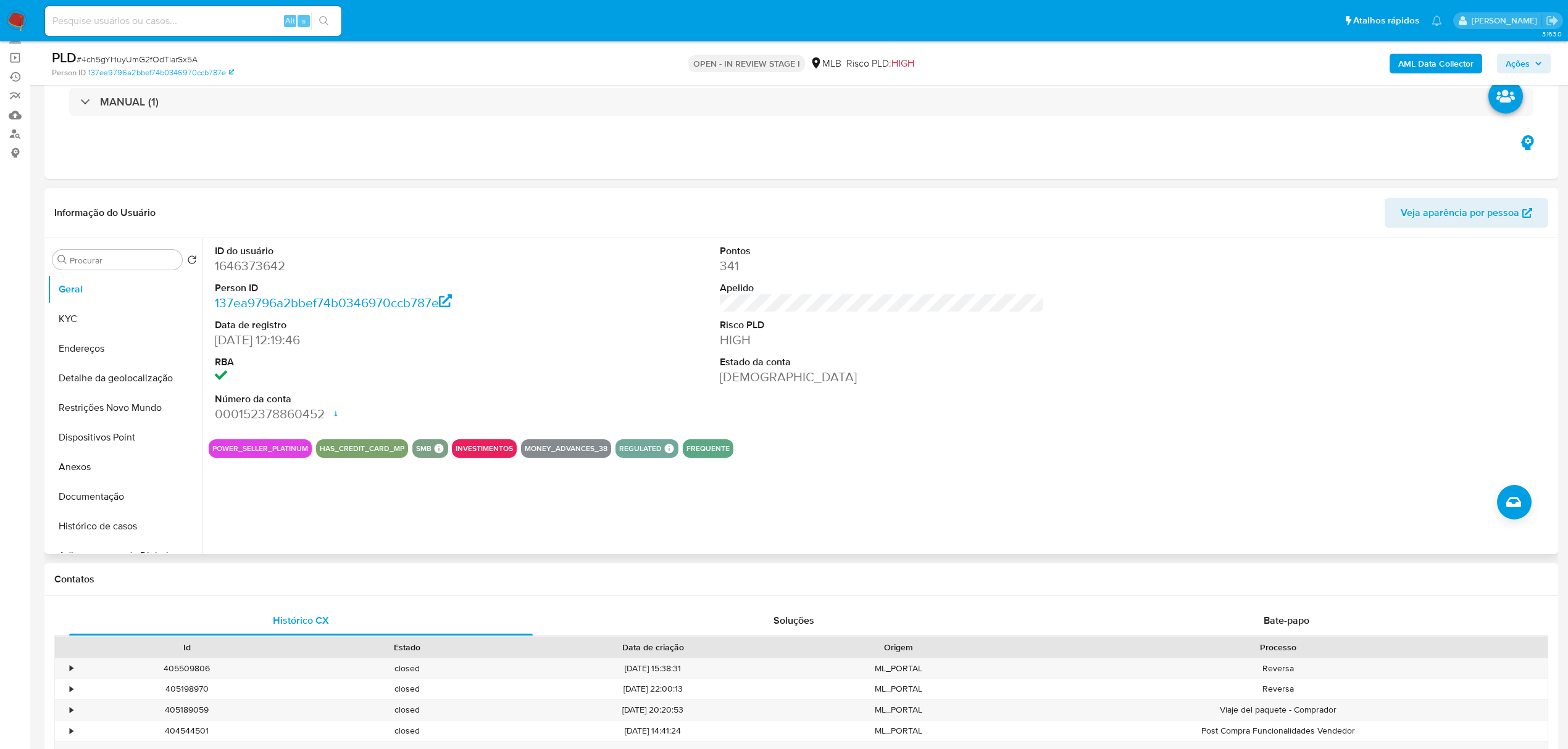
click at [453, 218] on header "Informação do Usuário Veja aparência por pessoa" at bounding box center [801, 212] width 1494 height 29
click at [101, 325] on button "KYC" at bounding box center [120, 319] width 145 height 29
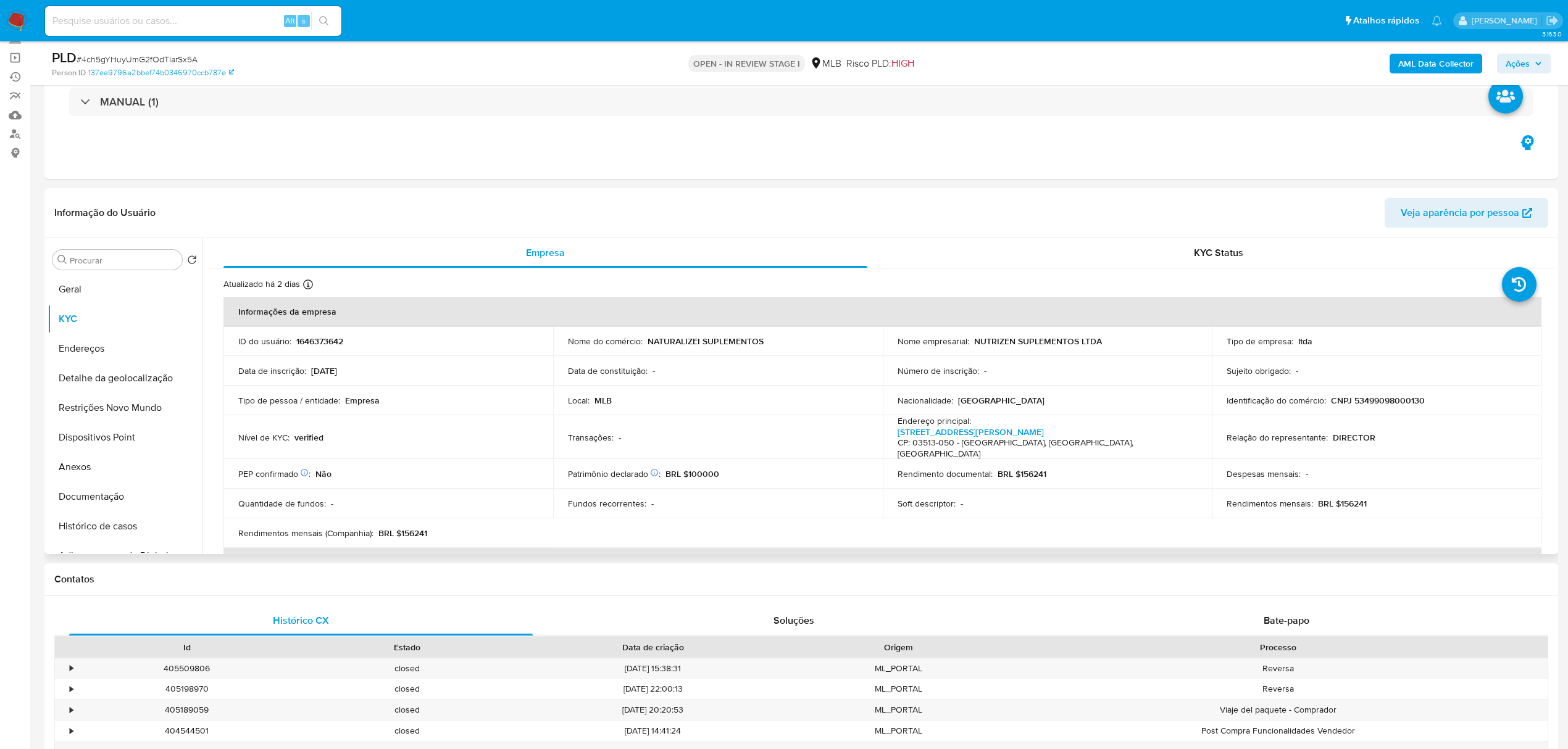
click at [379, 215] on header "Informação do Usuário Veja aparência por pessoa" at bounding box center [801, 212] width 1494 height 29
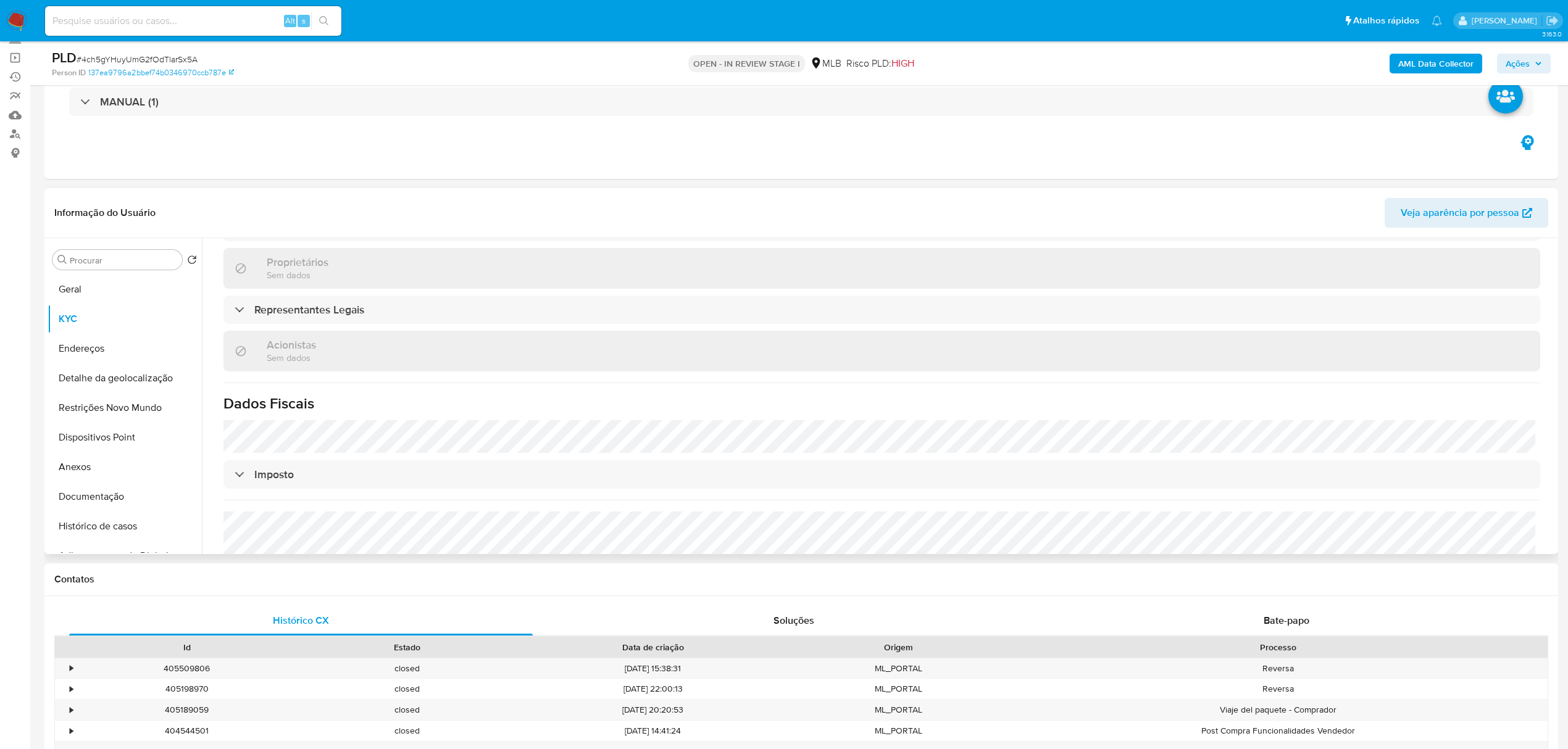
scroll to position [658, 0]
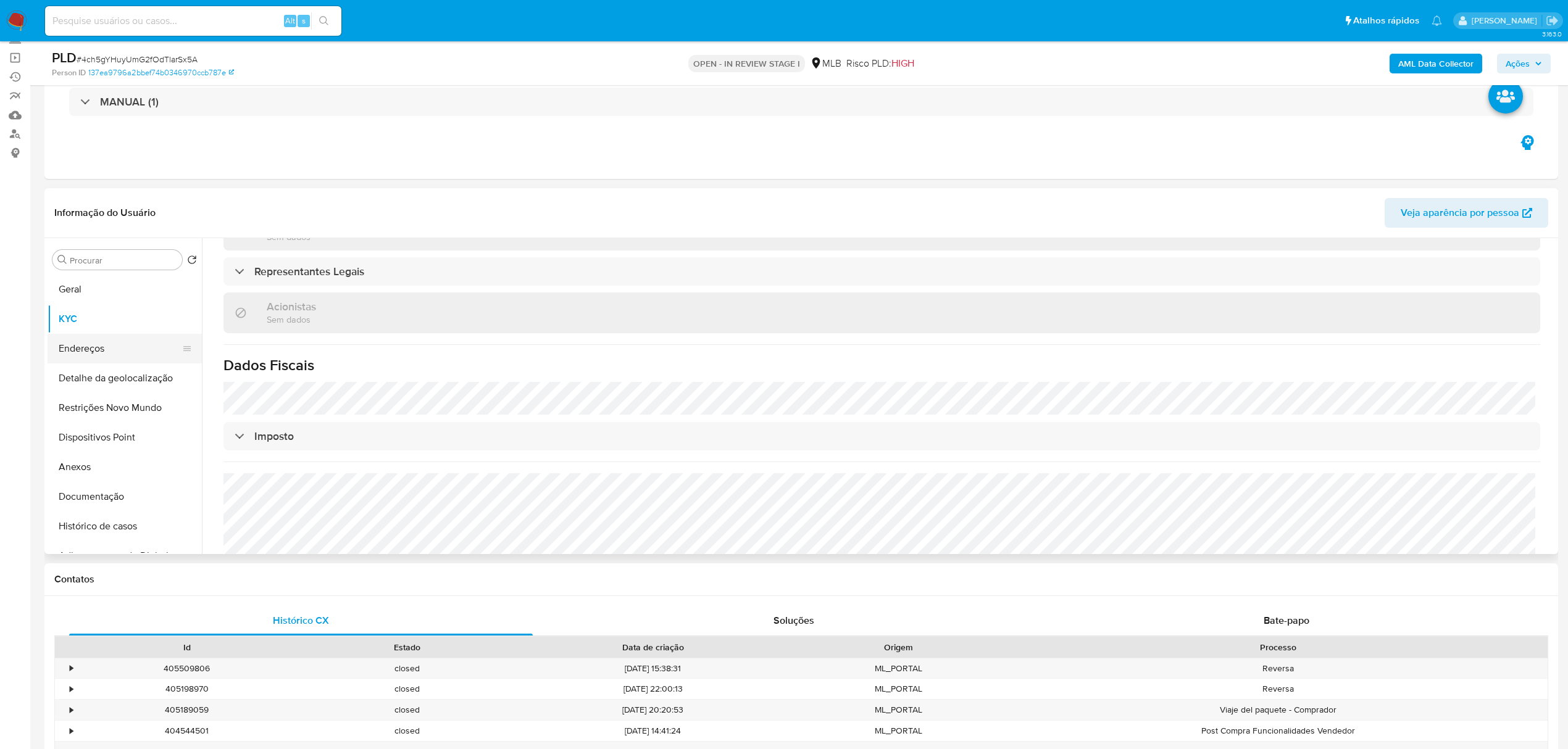
click at [108, 351] on button "Endereços" at bounding box center [120, 348] width 145 height 29
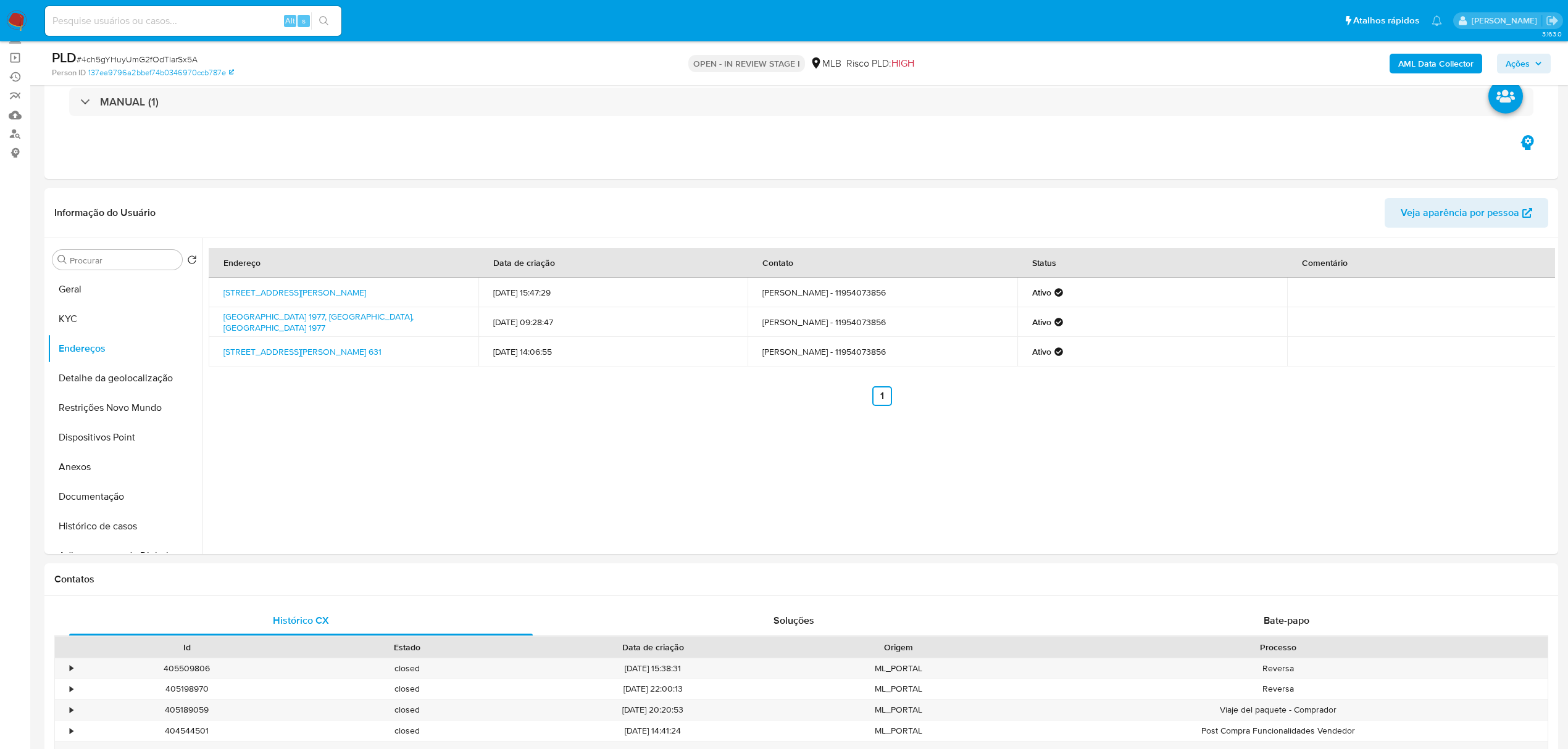
click at [82, 375] on button "Detalhe da geolocalização" at bounding box center [120, 378] width 145 height 29
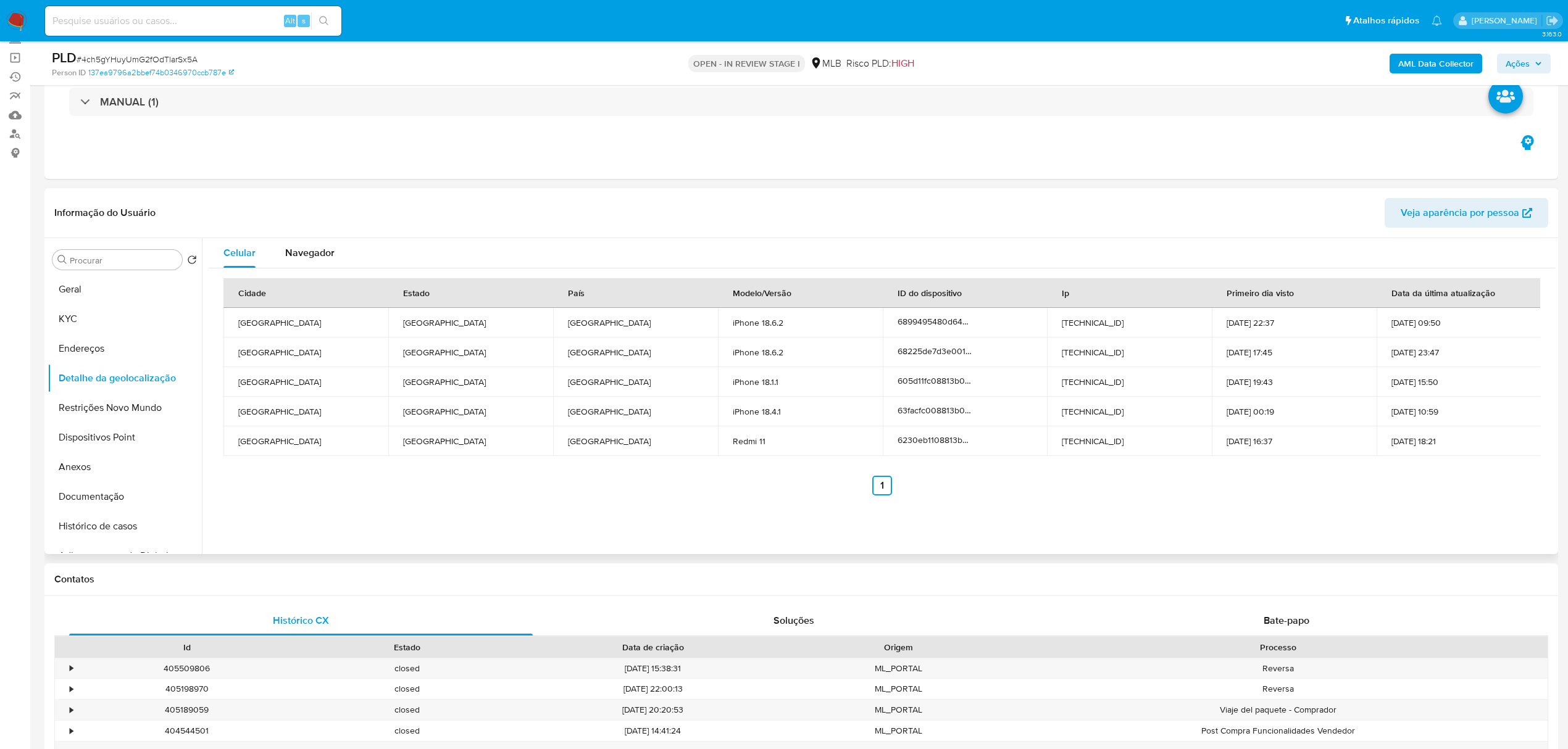
click at [223, 193] on div "Informação do Usuário Veja aparência por pessoa" at bounding box center [802, 213] width 1514 height 50
click at [108, 402] on button "Restrições Novo Mundo" at bounding box center [120, 408] width 145 height 29
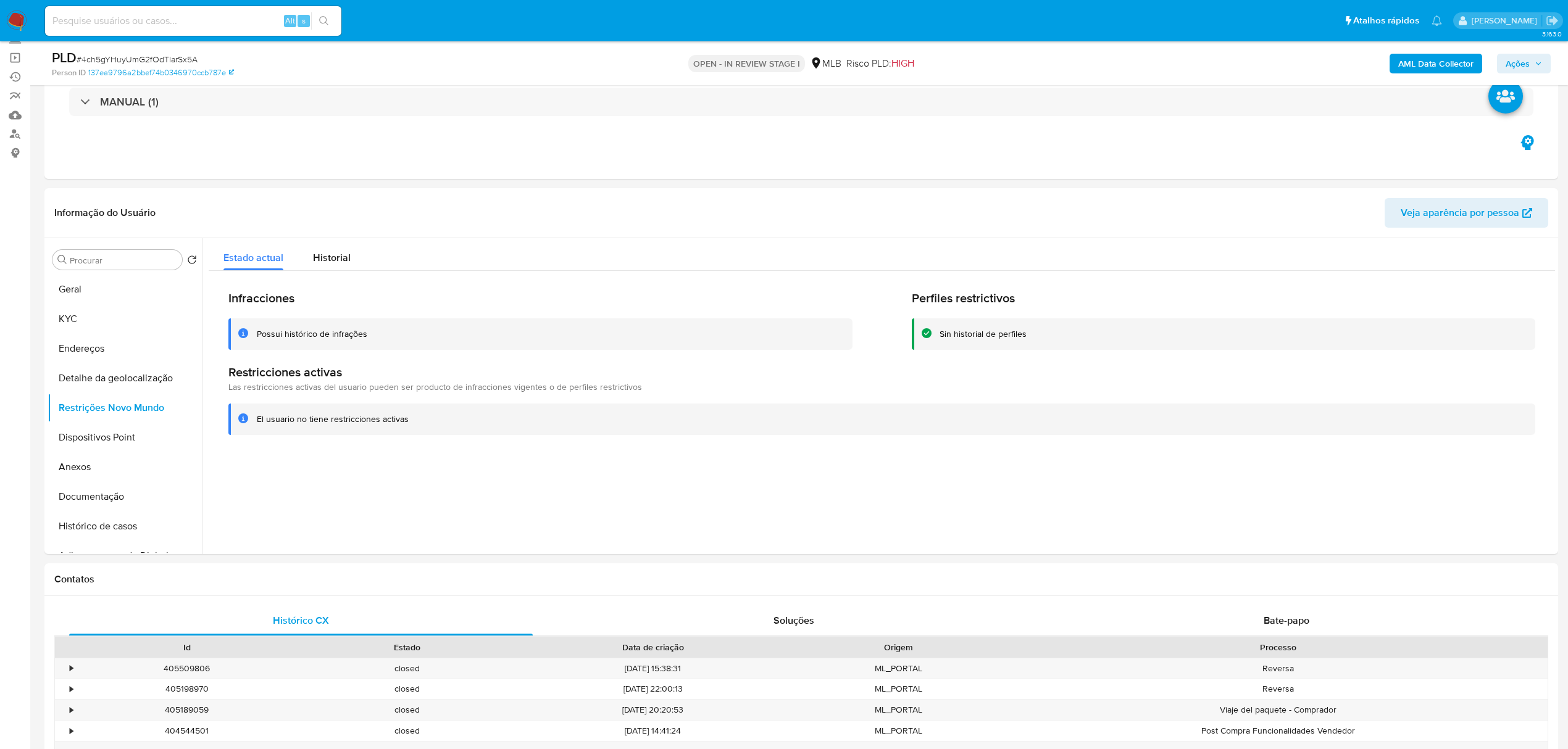
click at [101, 437] on button "Dispositivos Point" at bounding box center [120, 438] width 145 height 29
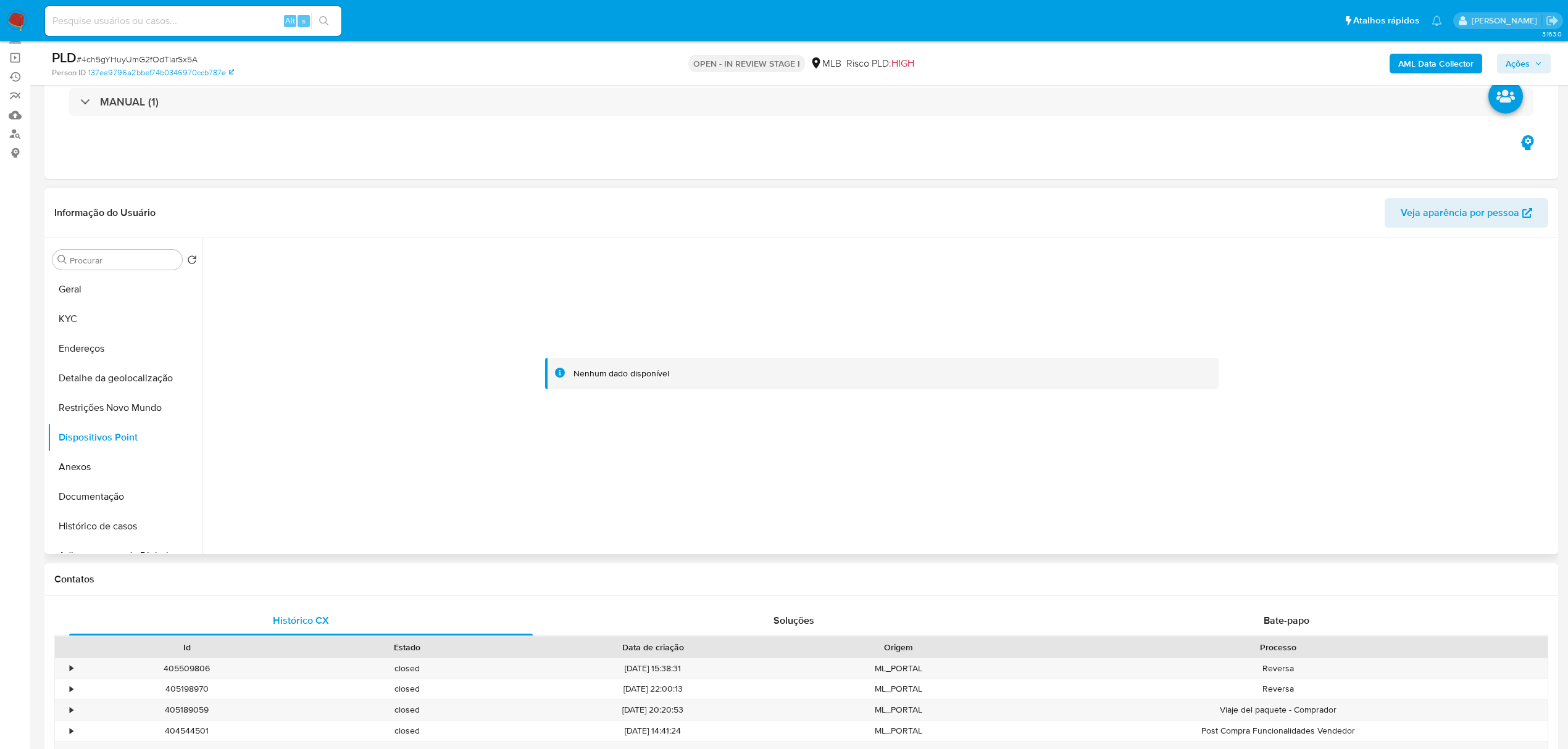
click at [427, 193] on div "Informação do Usuário Veja aparência por pessoa" at bounding box center [802, 213] width 1514 height 50
click at [82, 317] on button "KYC" at bounding box center [120, 319] width 145 height 29
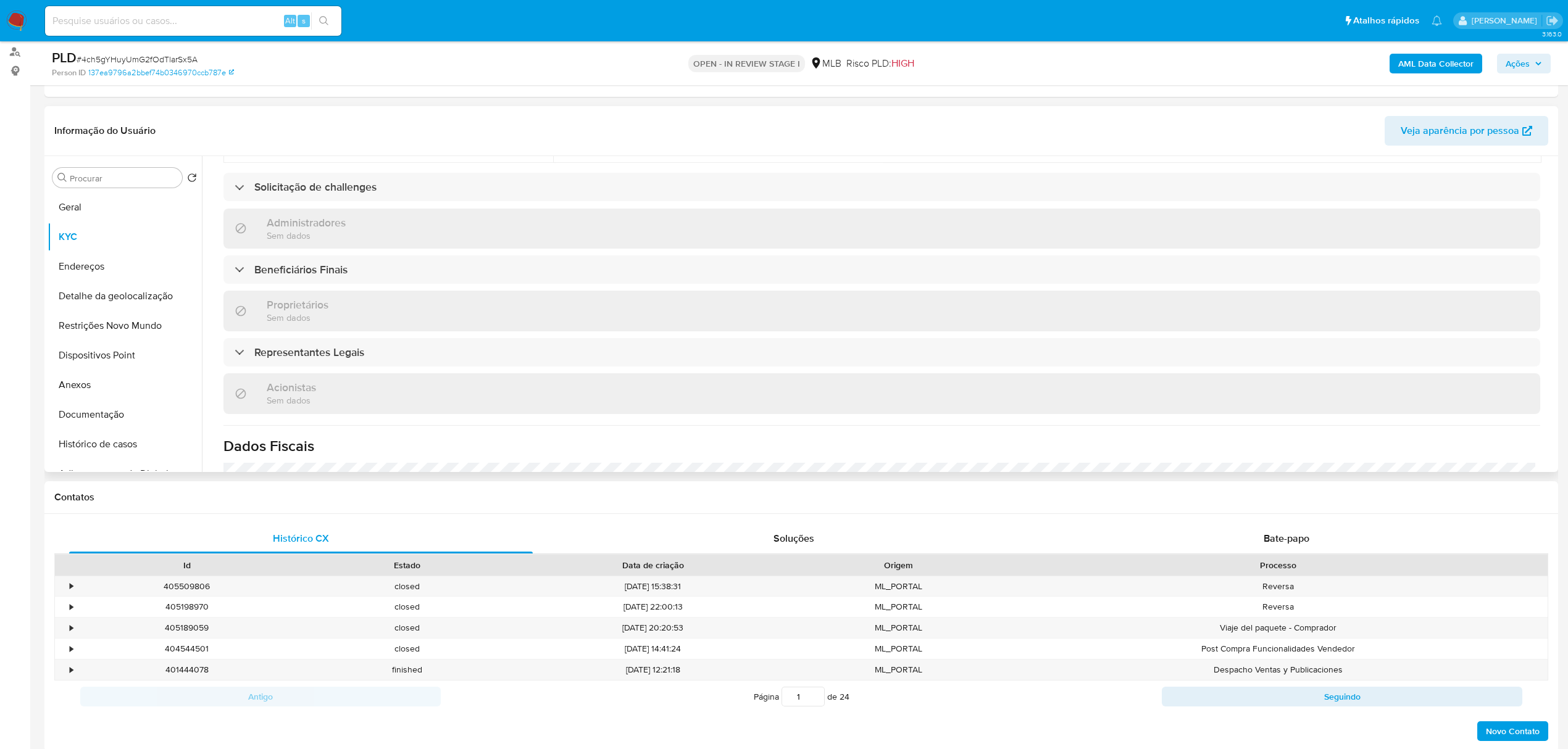
scroll to position [494, 0]
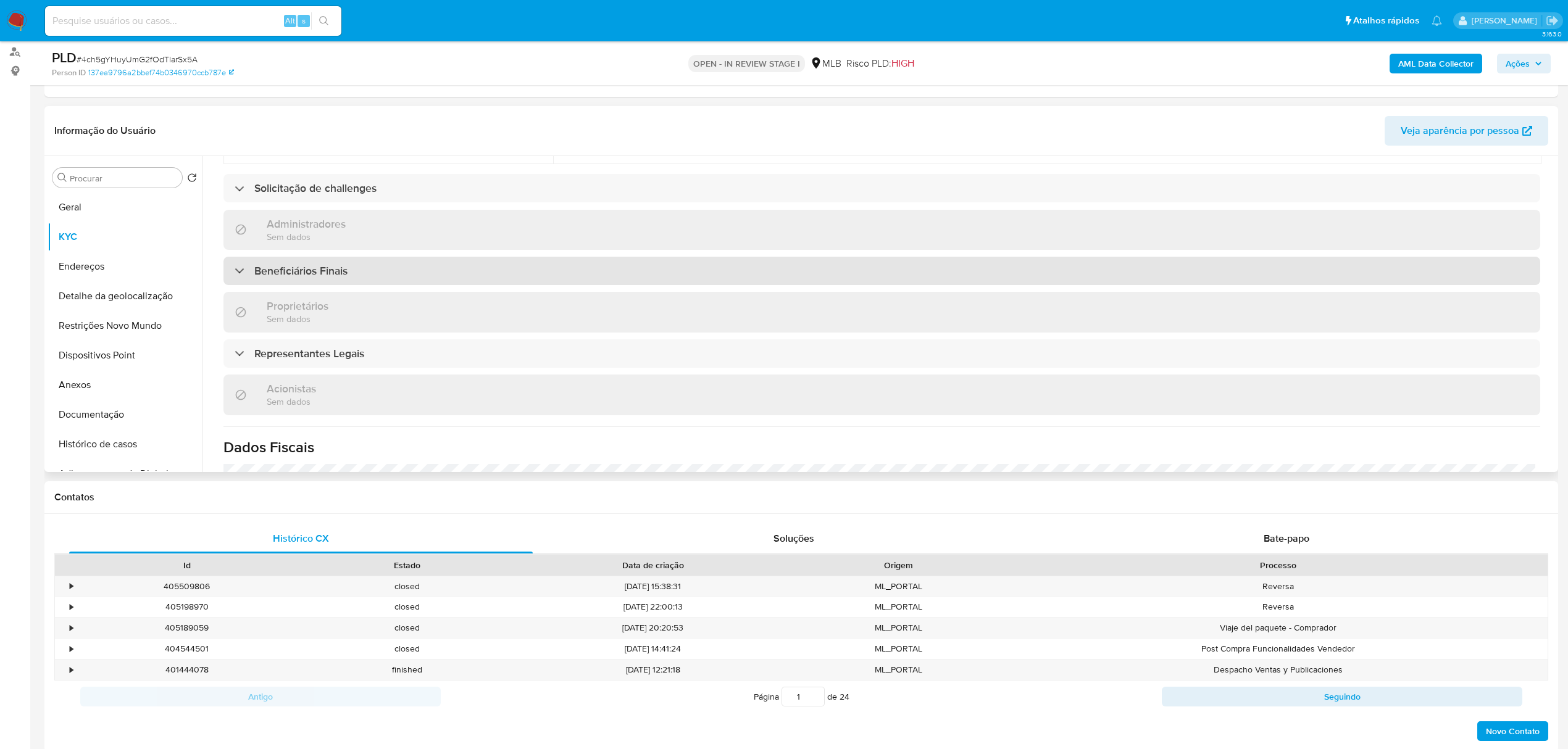
click at [372, 257] on div "Beneficiários Finais" at bounding box center [882, 271] width 1317 height 28
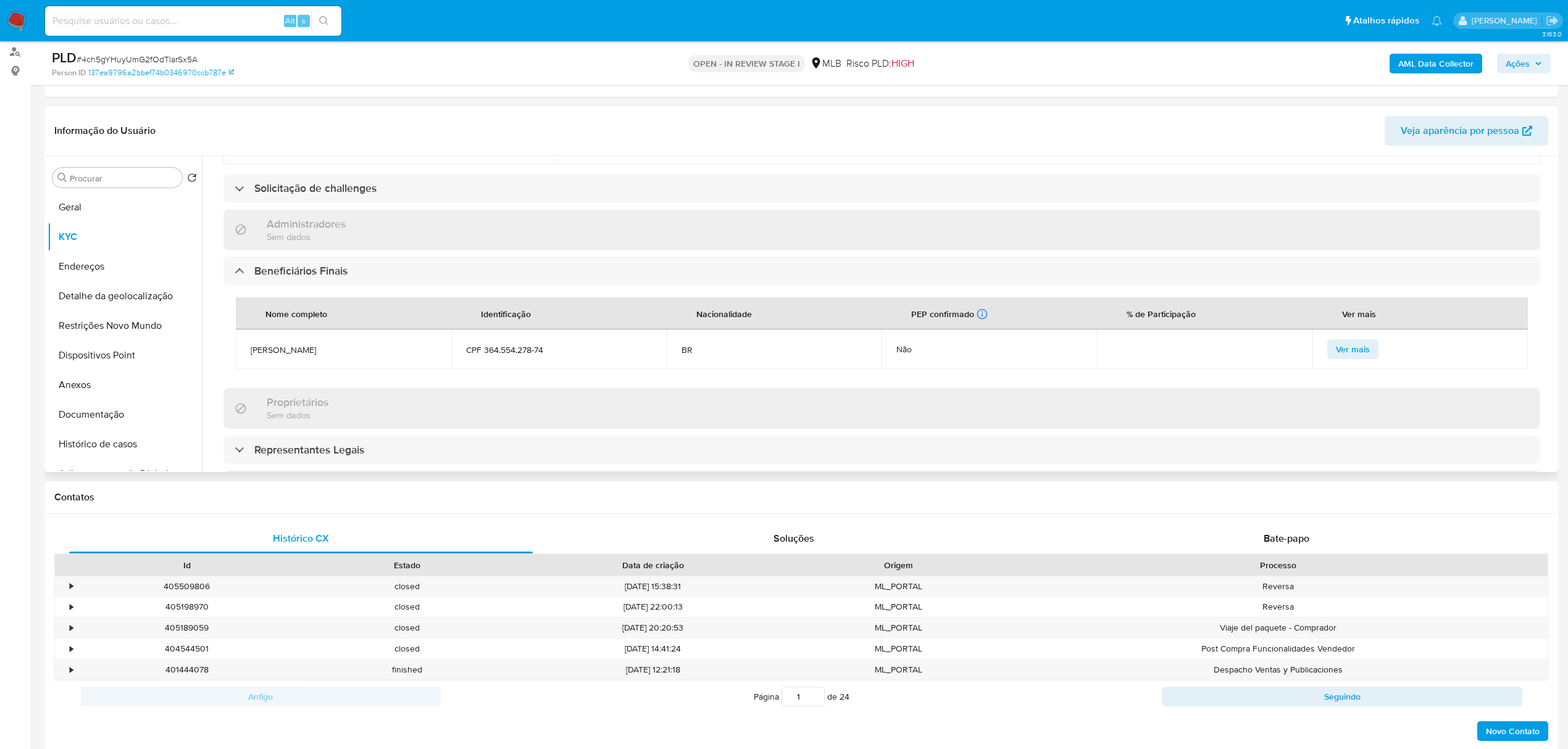
click at [433, 134] on header "Informação do Usuário Veja aparência por pessoa" at bounding box center [801, 131] width 1494 height 29
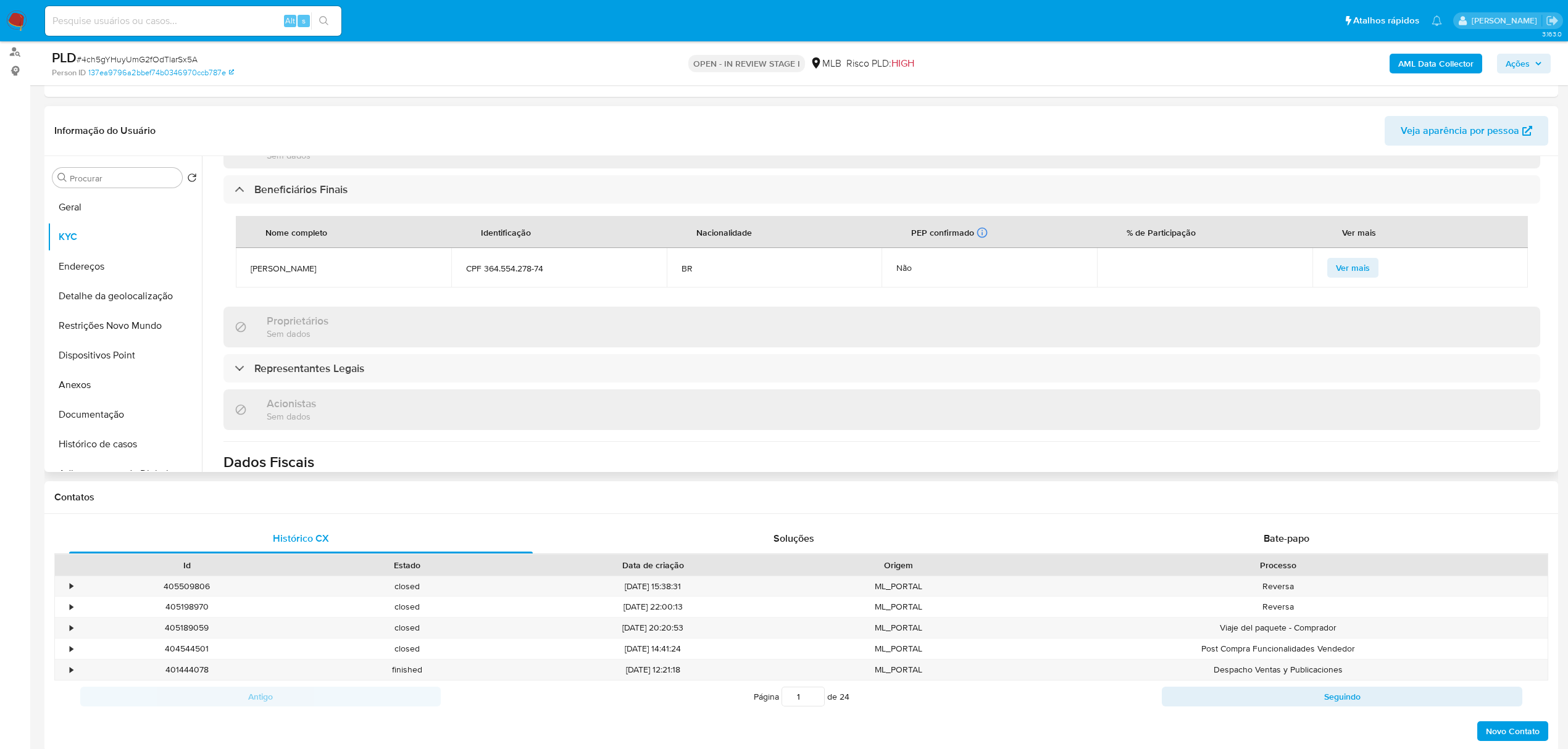
scroll to position [576, 0]
drag, startPoint x: 546, startPoint y: 235, endPoint x: 250, endPoint y: 237, distance: 296.0
click at [250, 248] on tr "Wesley Icaru Nishikaku CPF 364.554.278-74 BR Não Ver mais" at bounding box center [882, 267] width 1292 height 40
copy tr "Wesley Icaru Nishikaku CPF 364.554.278-74"
click at [1456, 62] on b "AML Data Collector" at bounding box center [1436, 63] width 76 height 20
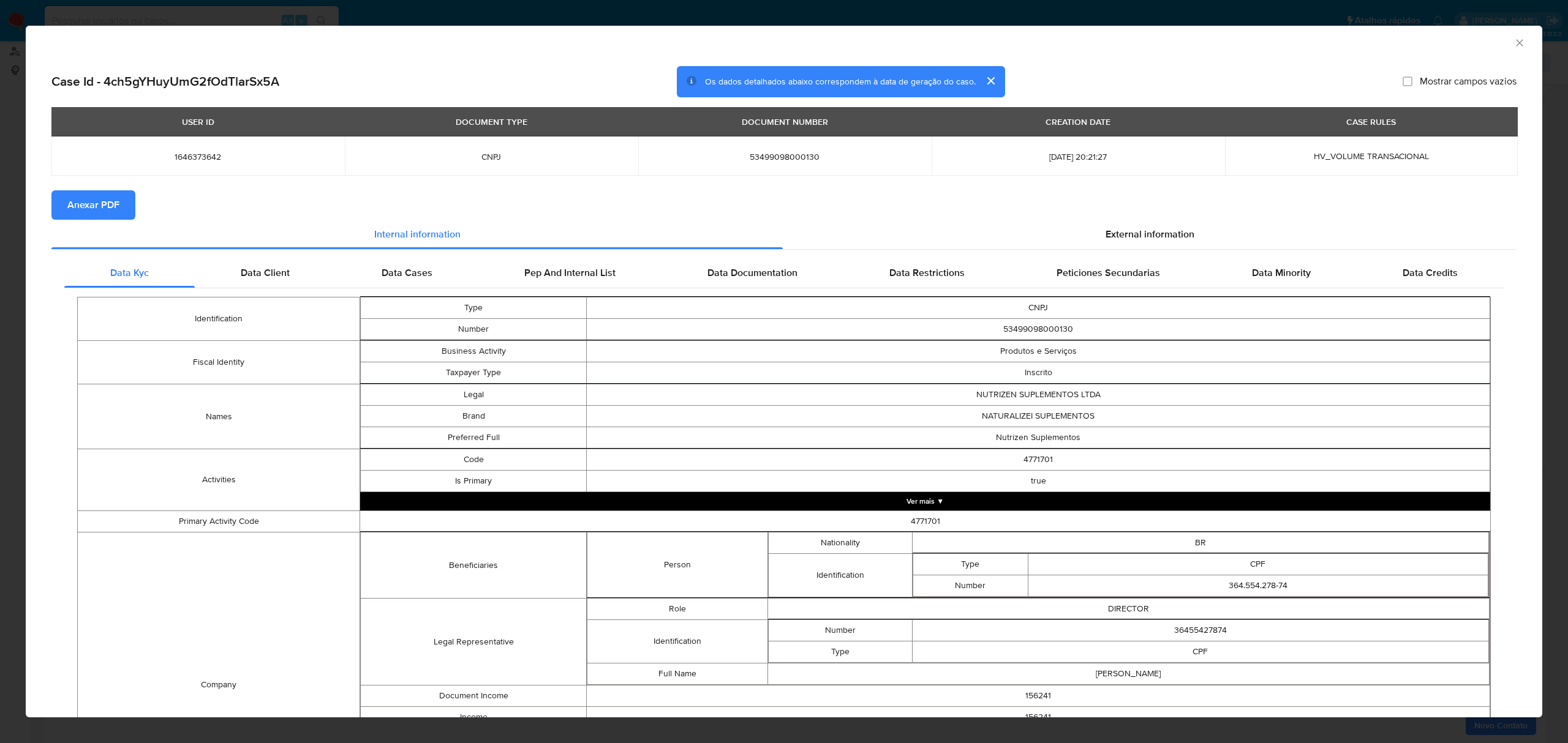
click at [67, 208] on span "Anexar PDF" at bounding box center [93, 206] width 52 height 27
click at [1513, 40] on icon "Fechar a janela" at bounding box center [1519, 43] width 12 height 12
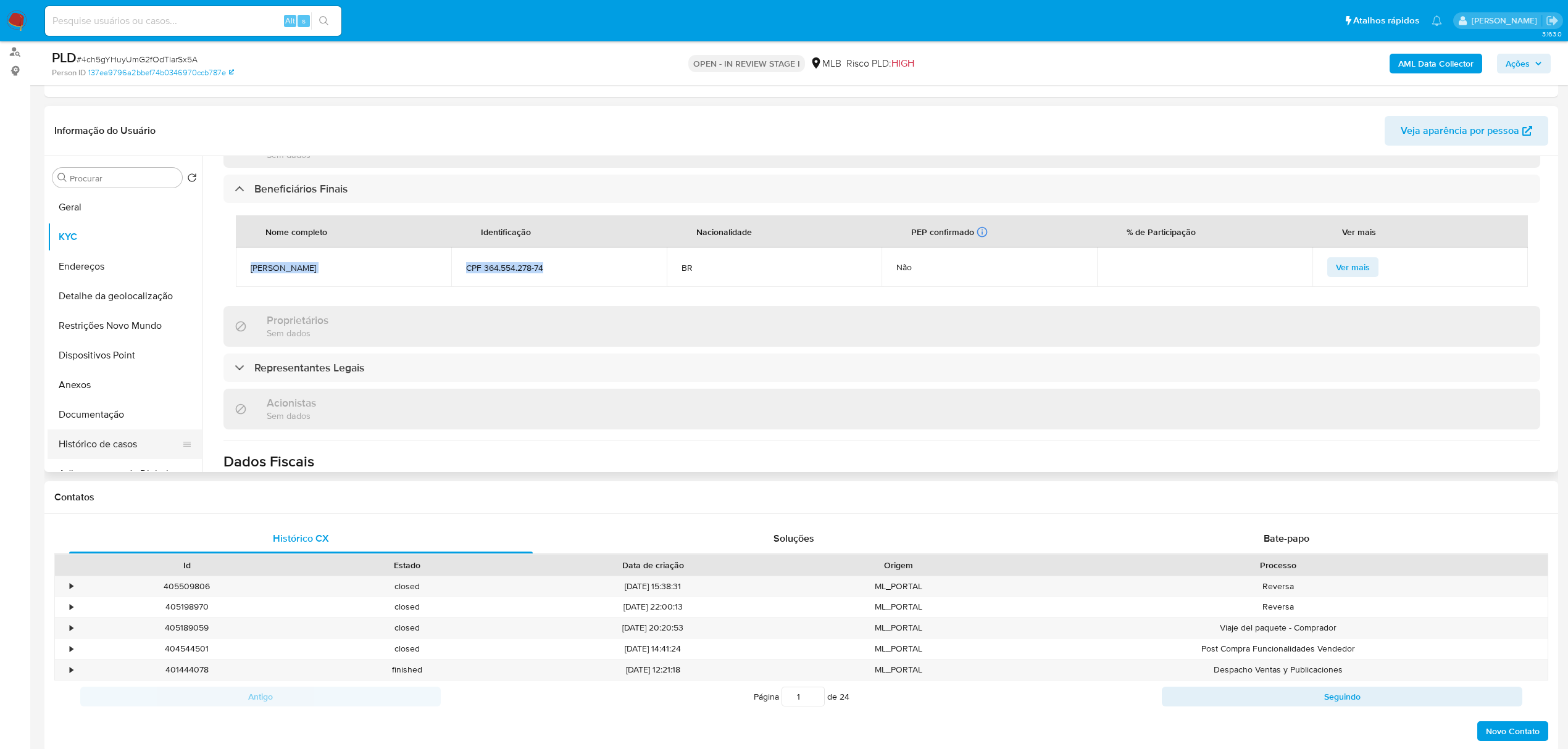
click at [128, 453] on button "Histórico de casos" at bounding box center [120, 445] width 145 height 29
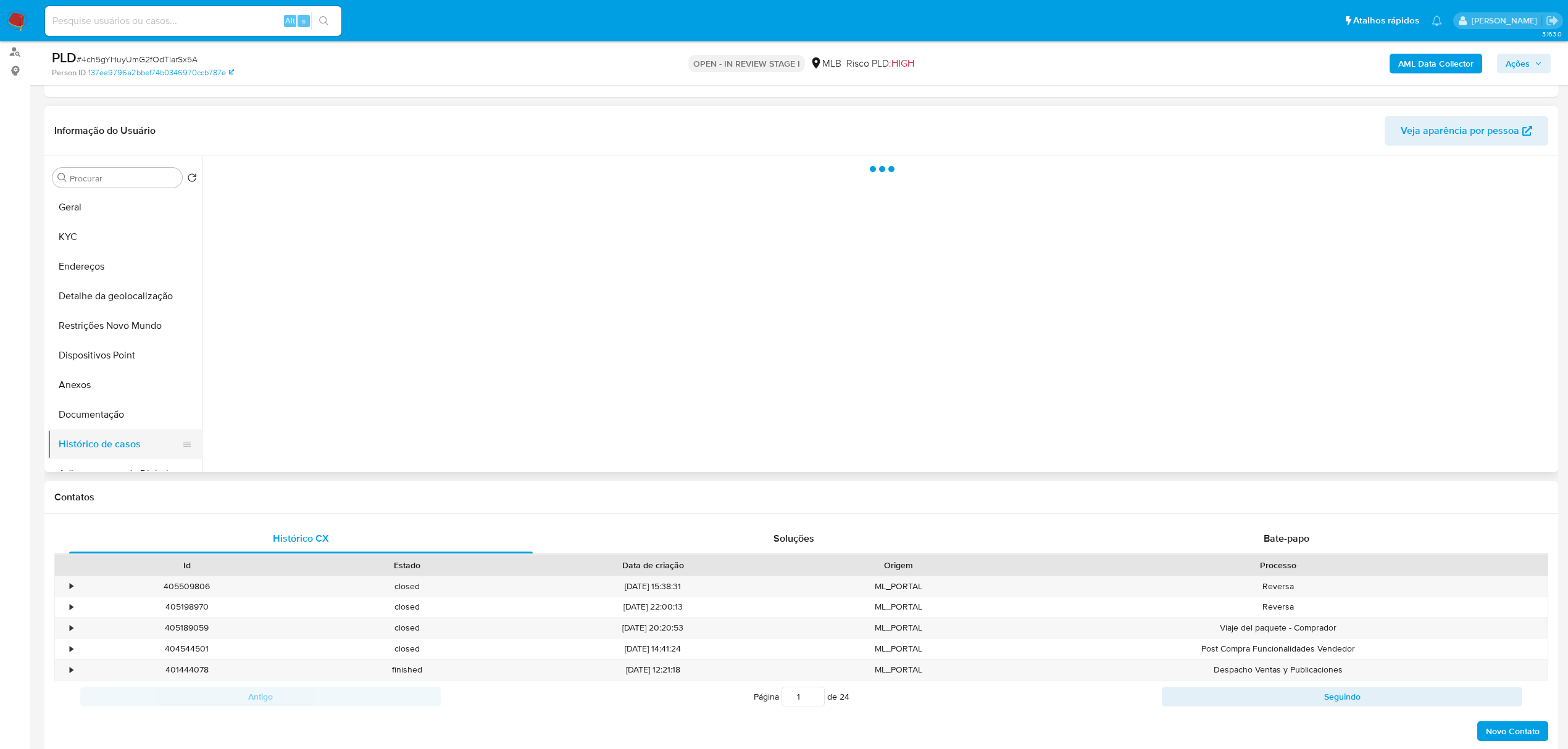
scroll to position [0, 0]
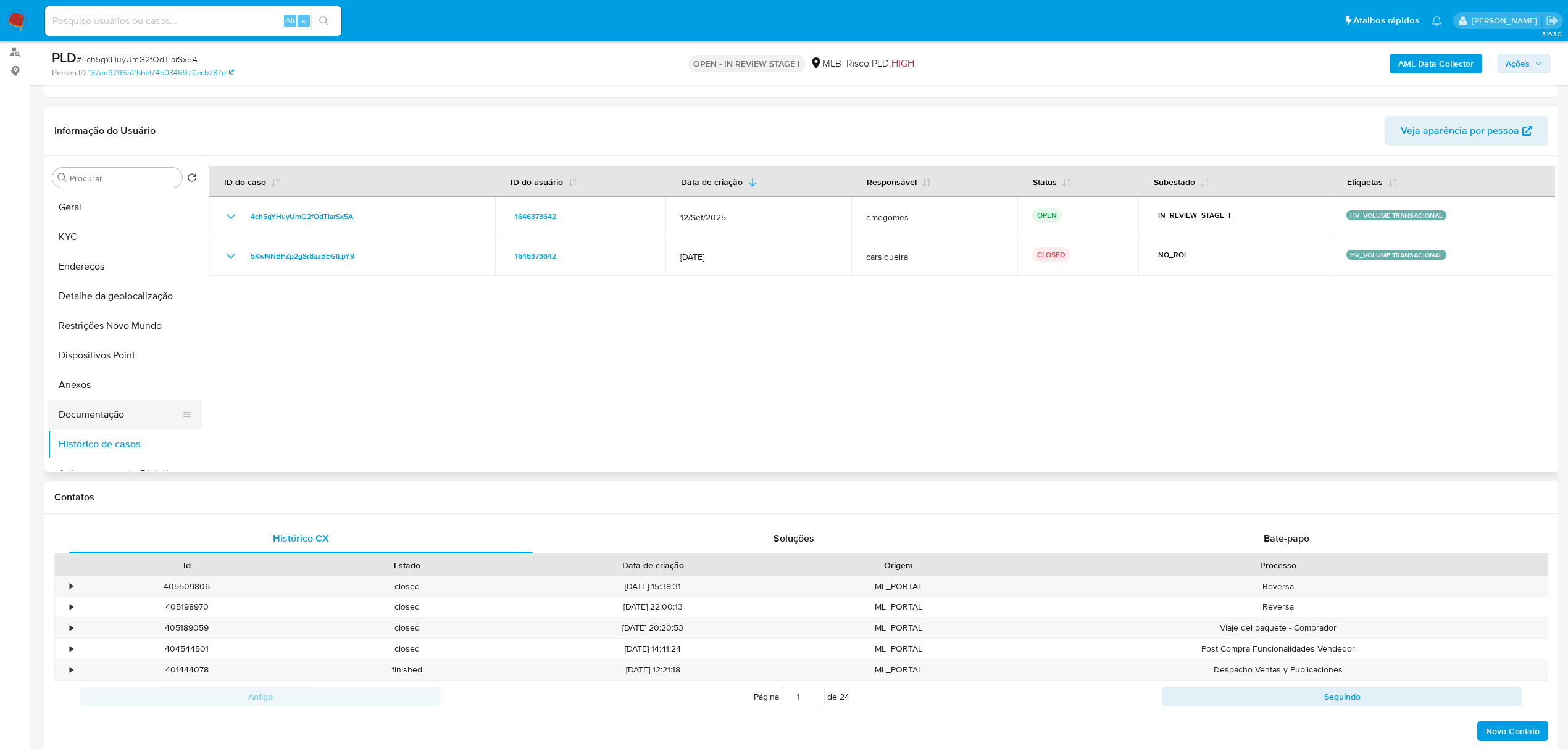
click at [102, 418] on button "Documentação" at bounding box center [120, 414] width 145 height 29
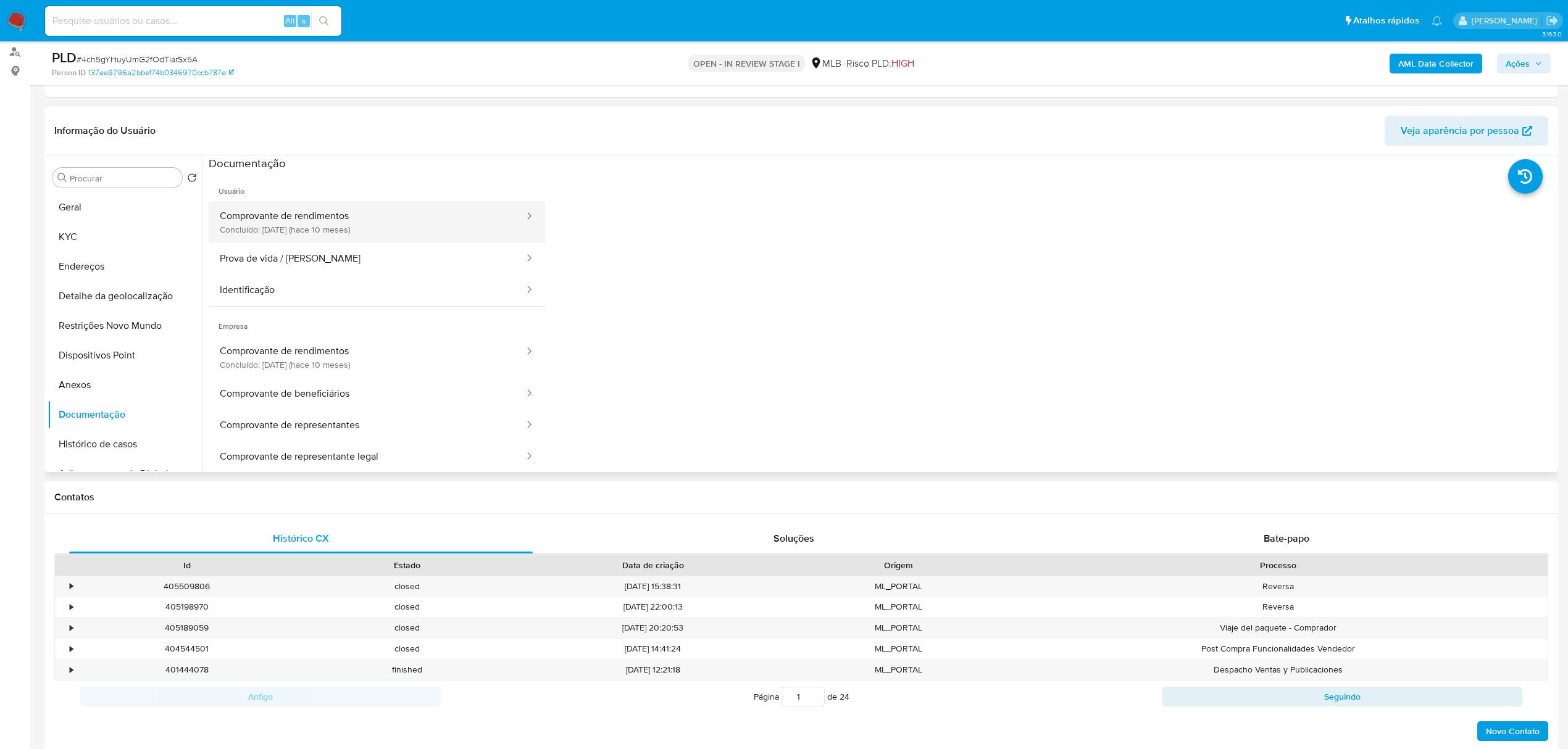
click at [347, 220] on button "Comprovante de rendimentos Concluído: 02/12/2024 (hace 10 meses)" at bounding box center [367, 222] width 317 height 42
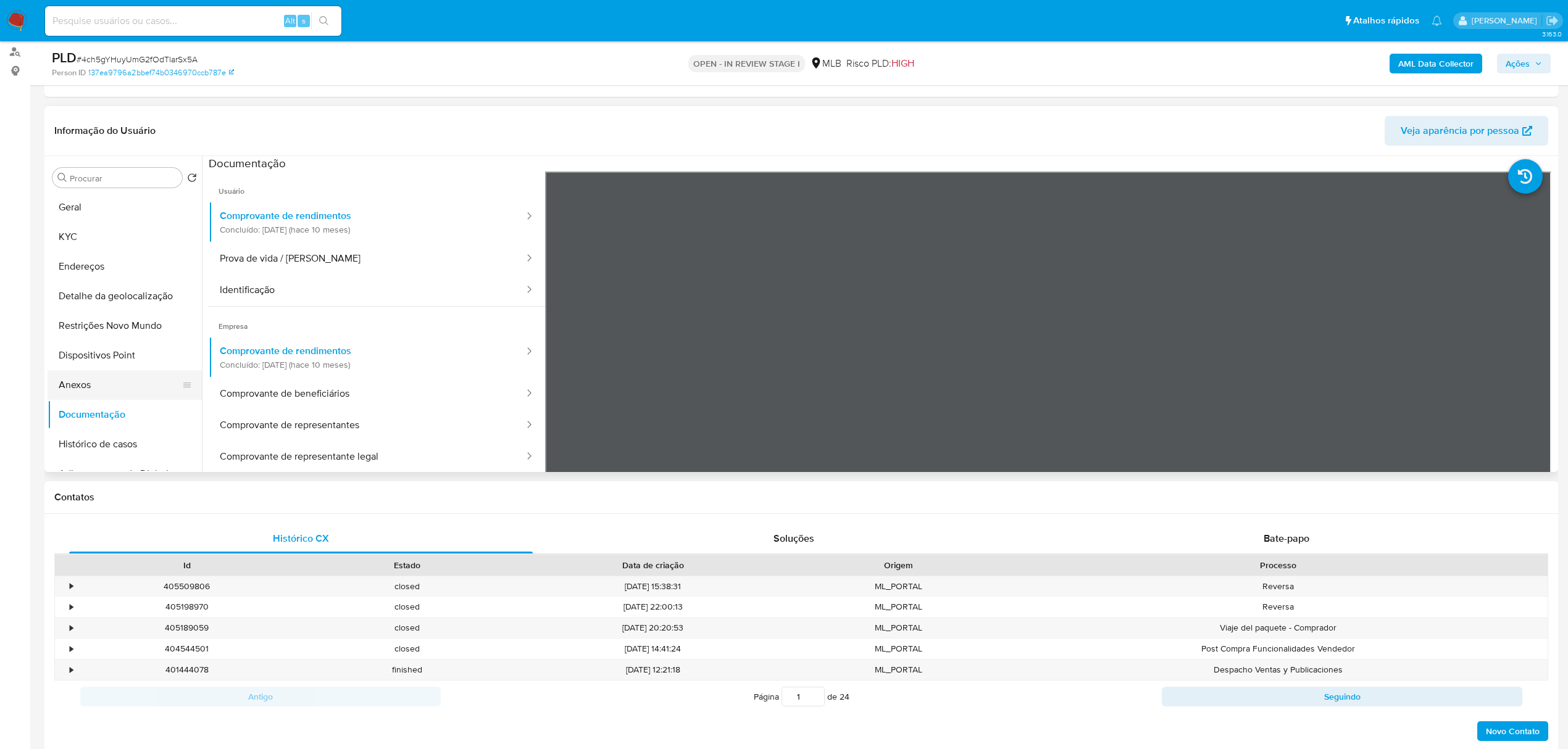
click at [97, 385] on button "Anexos" at bounding box center [120, 385] width 145 height 29
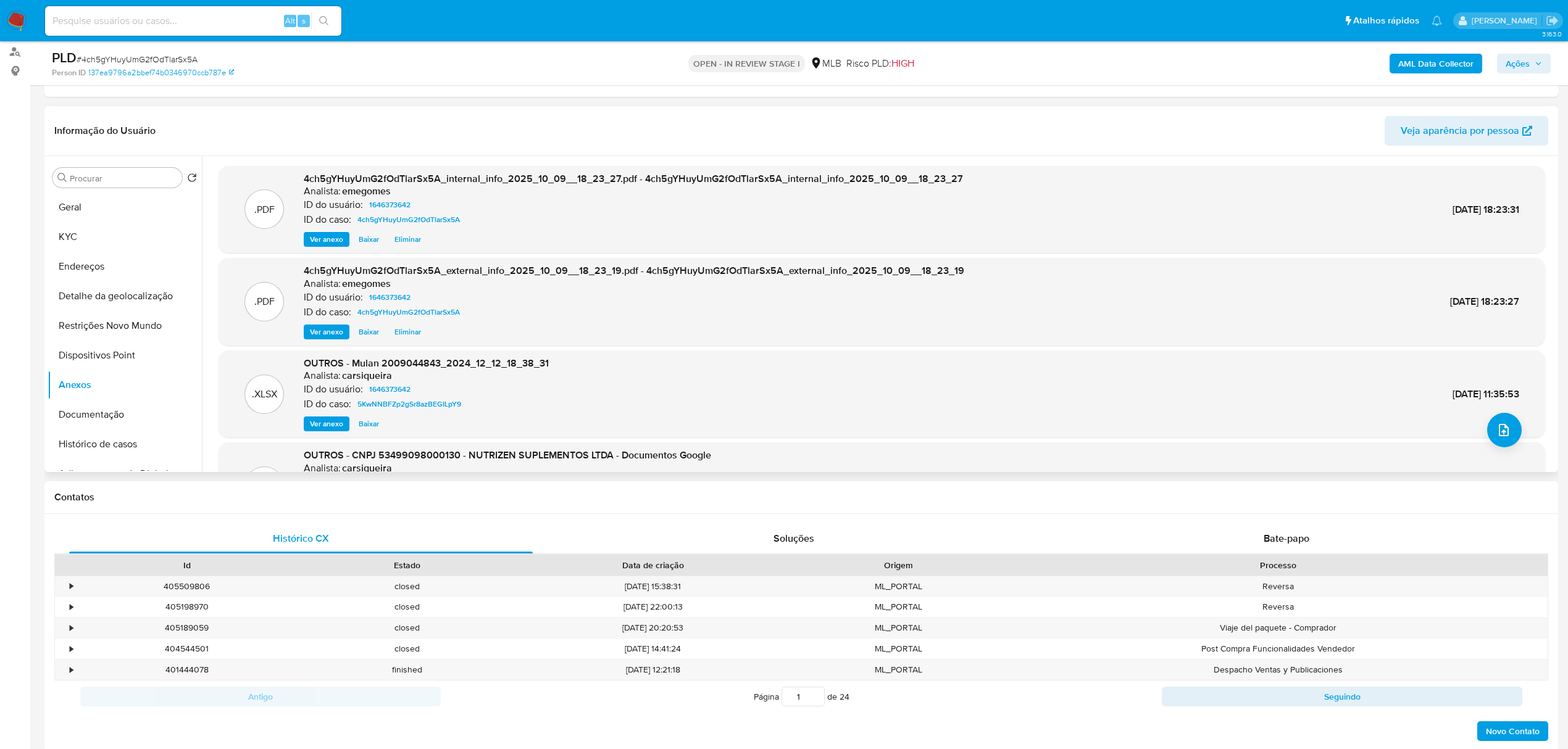
click at [329, 421] on span "Ver anexo" at bounding box center [326, 424] width 34 height 12
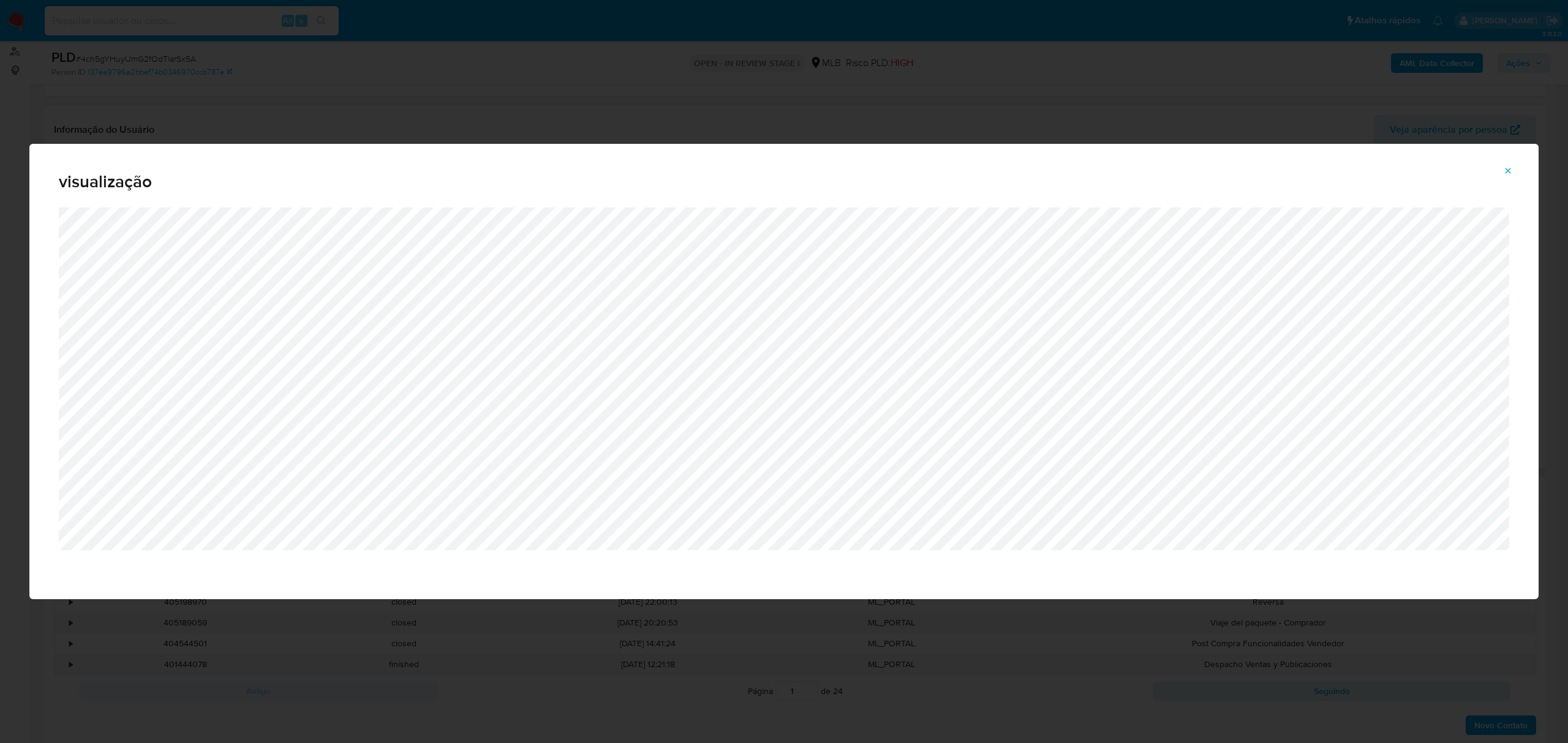
click at [1507, 177] on span "Attachment preview" at bounding box center [1507, 171] width 9 height 17
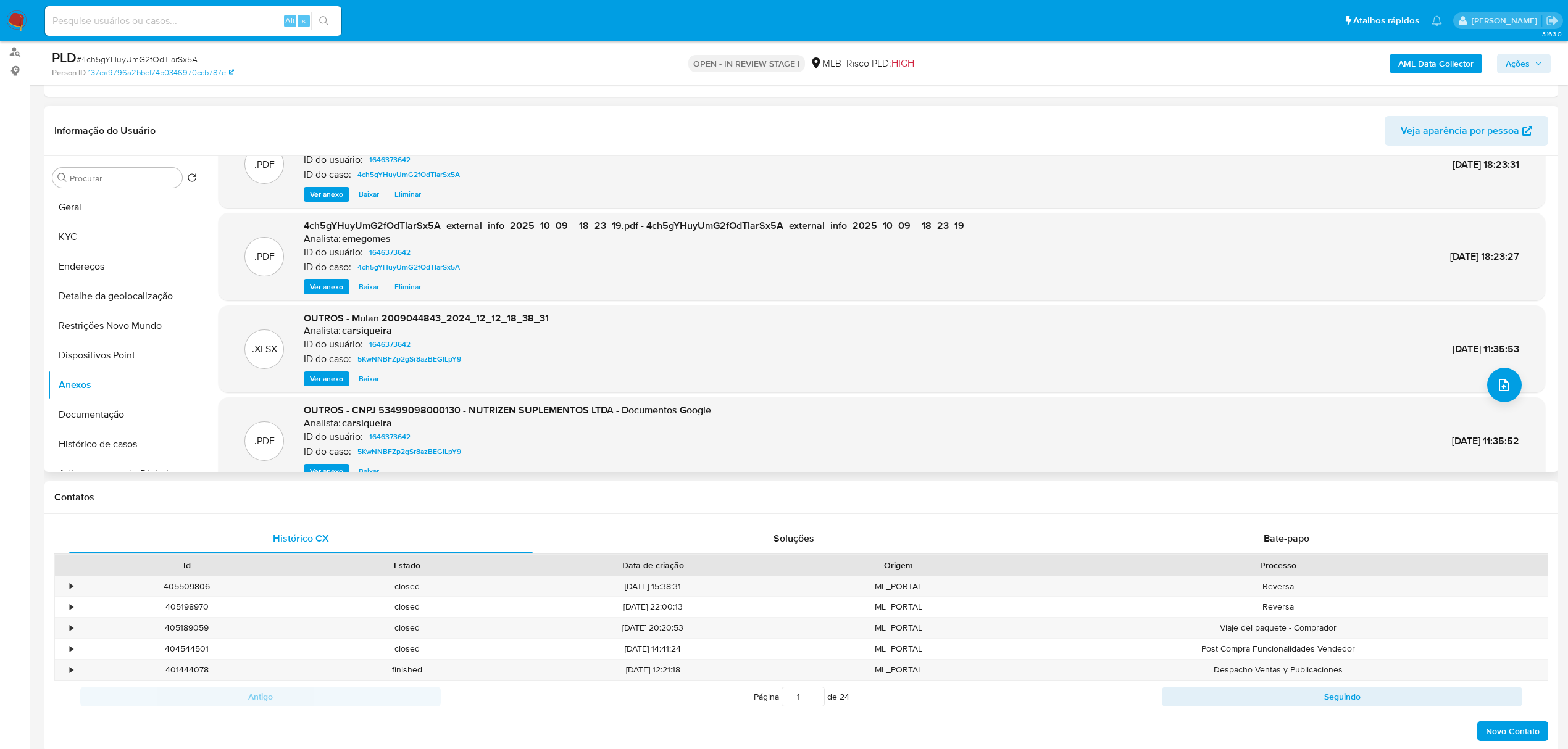
scroll to position [69, 0]
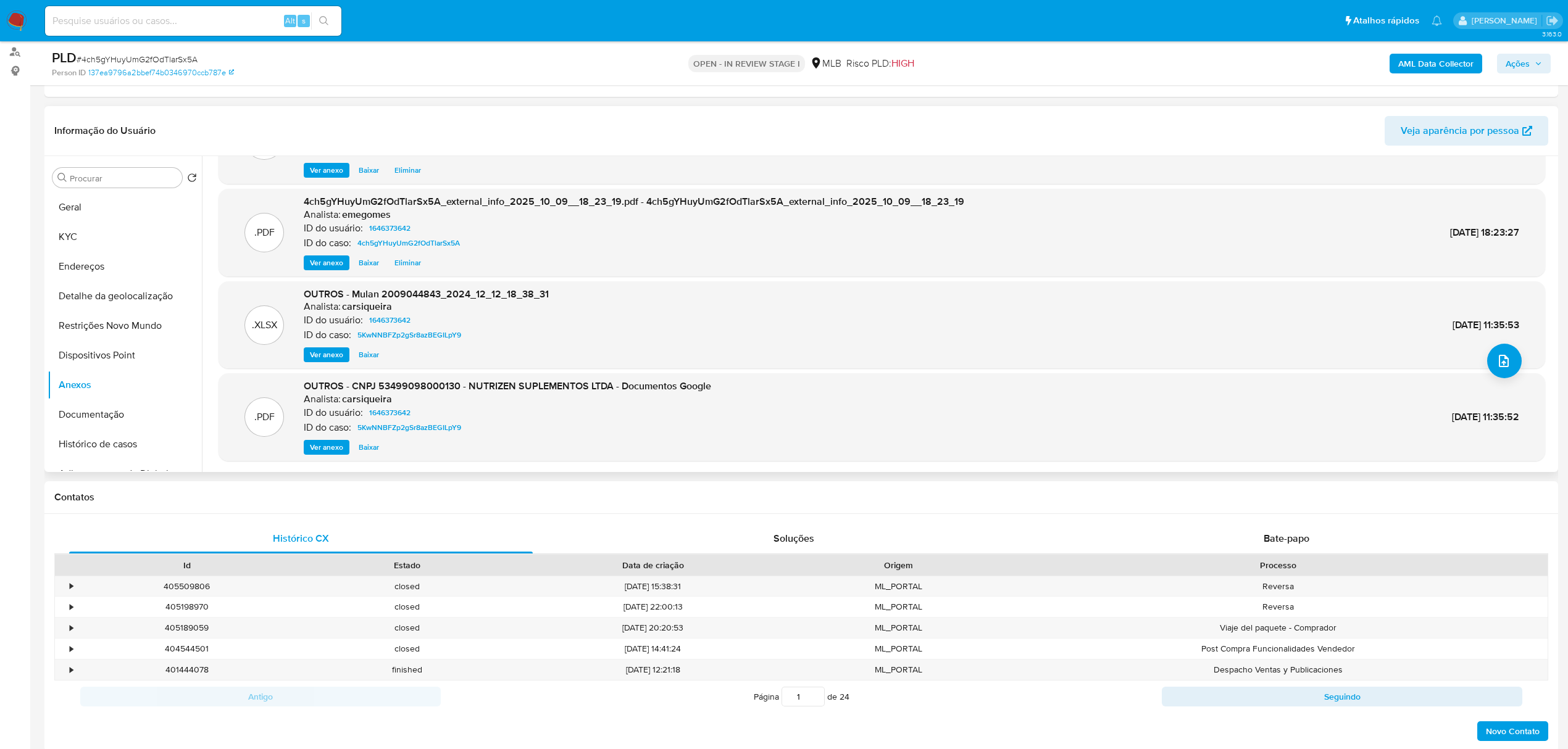
click at [322, 445] on span "Ver anexo" at bounding box center [326, 447] width 34 height 12
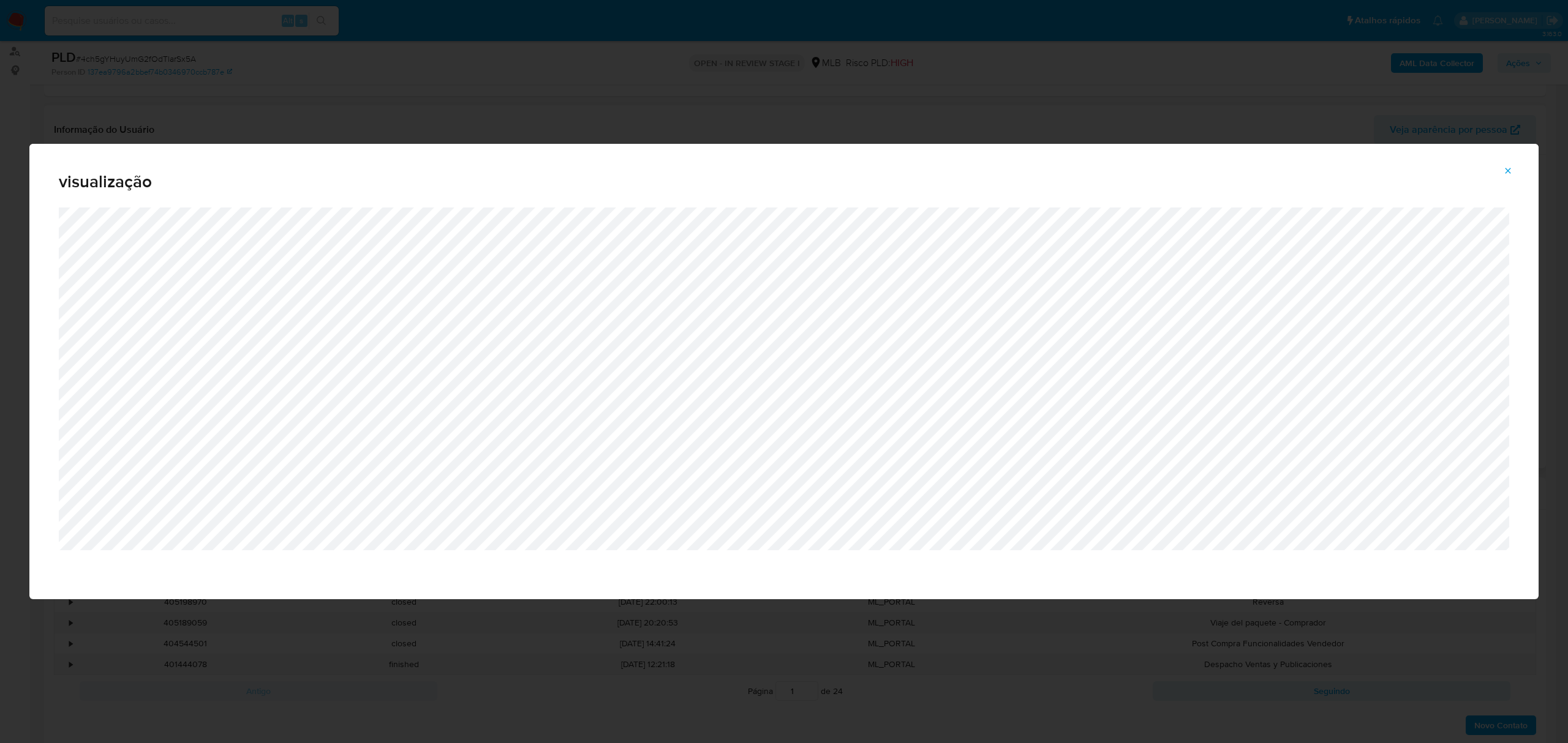
click at [194, 62] on div "visualização" at bounding box center [784, 371] width 1568 height 743
click at [1507, 171] on icon "Attachment preview" at bounding box center [1507, 171] width 5 height 5
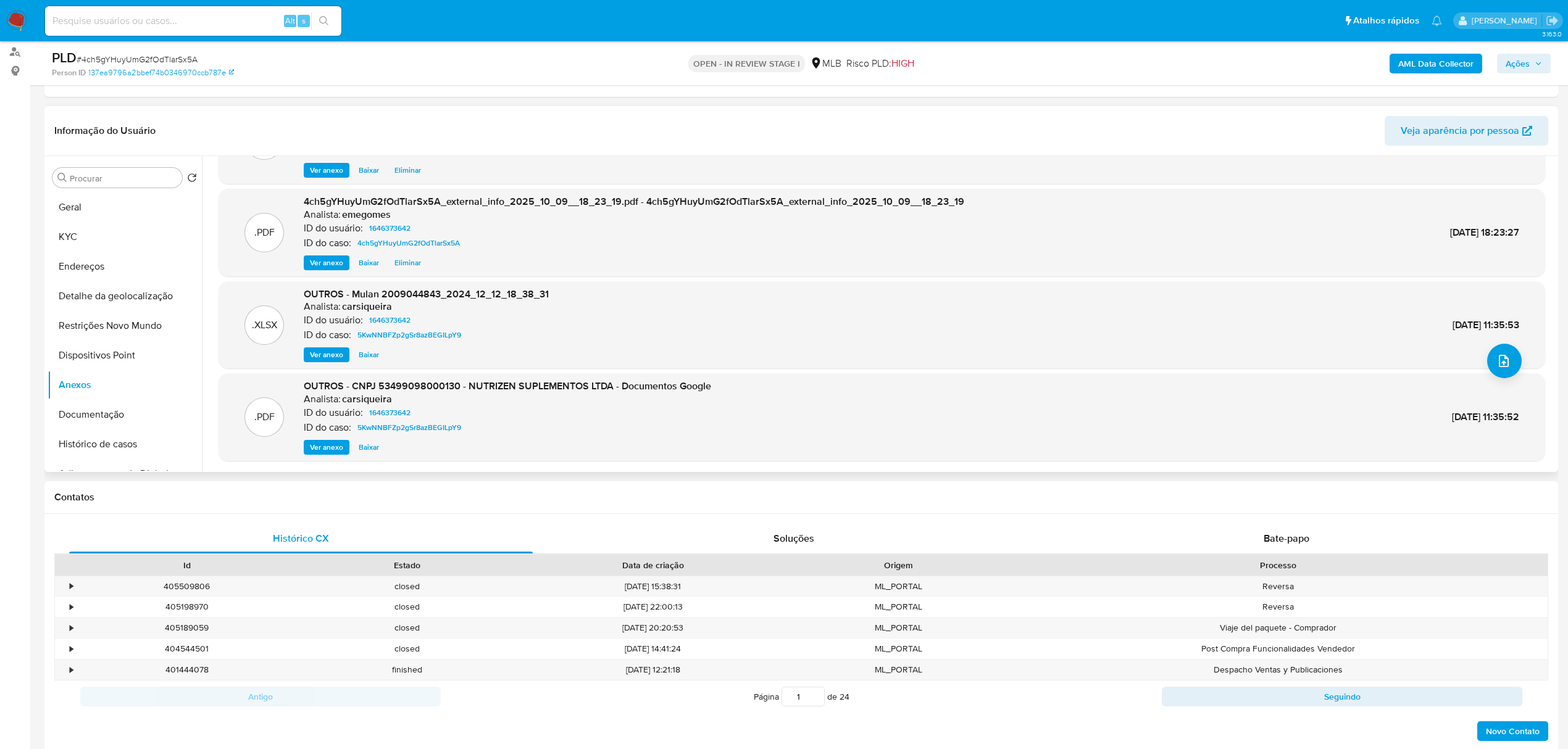
click at [190, 17] on input at bounding box center [193, 21] width 297 height 16
paste input "nOXcKnZuIijj1aUbPOg3pWNz"
type input "nOXcKnZuIijj1aUbPOg3pWNz"
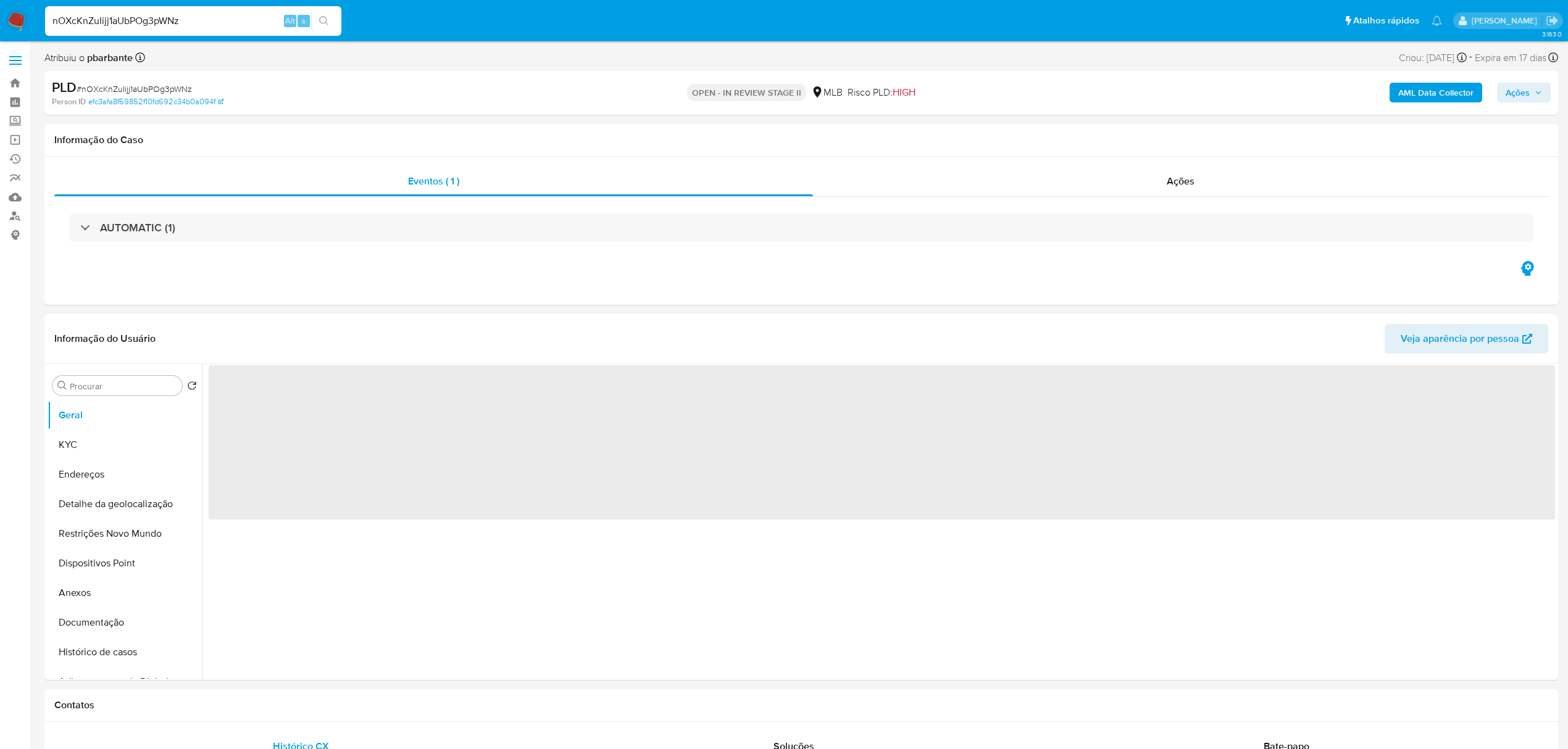
select select "10"
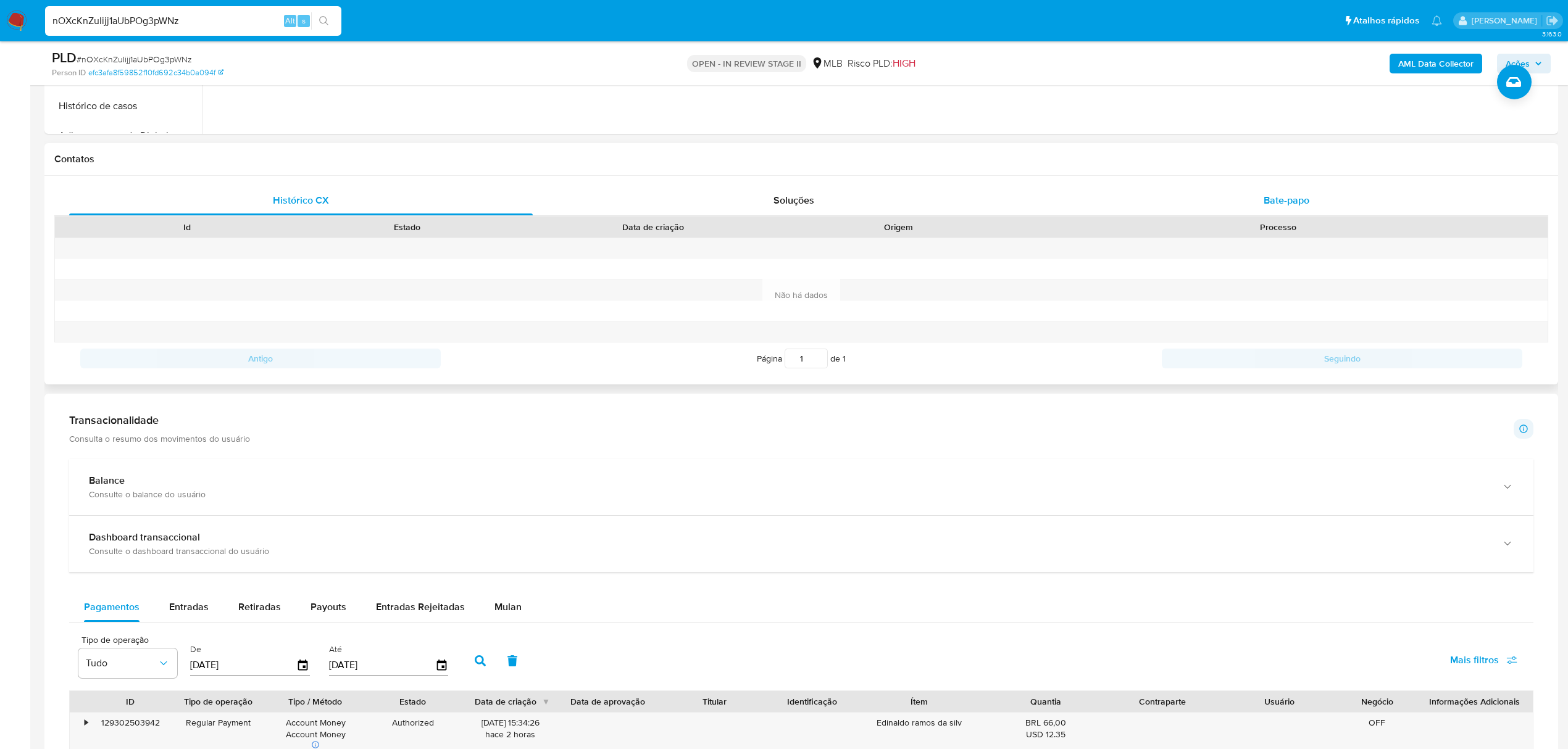
scroll to position [494, 0]
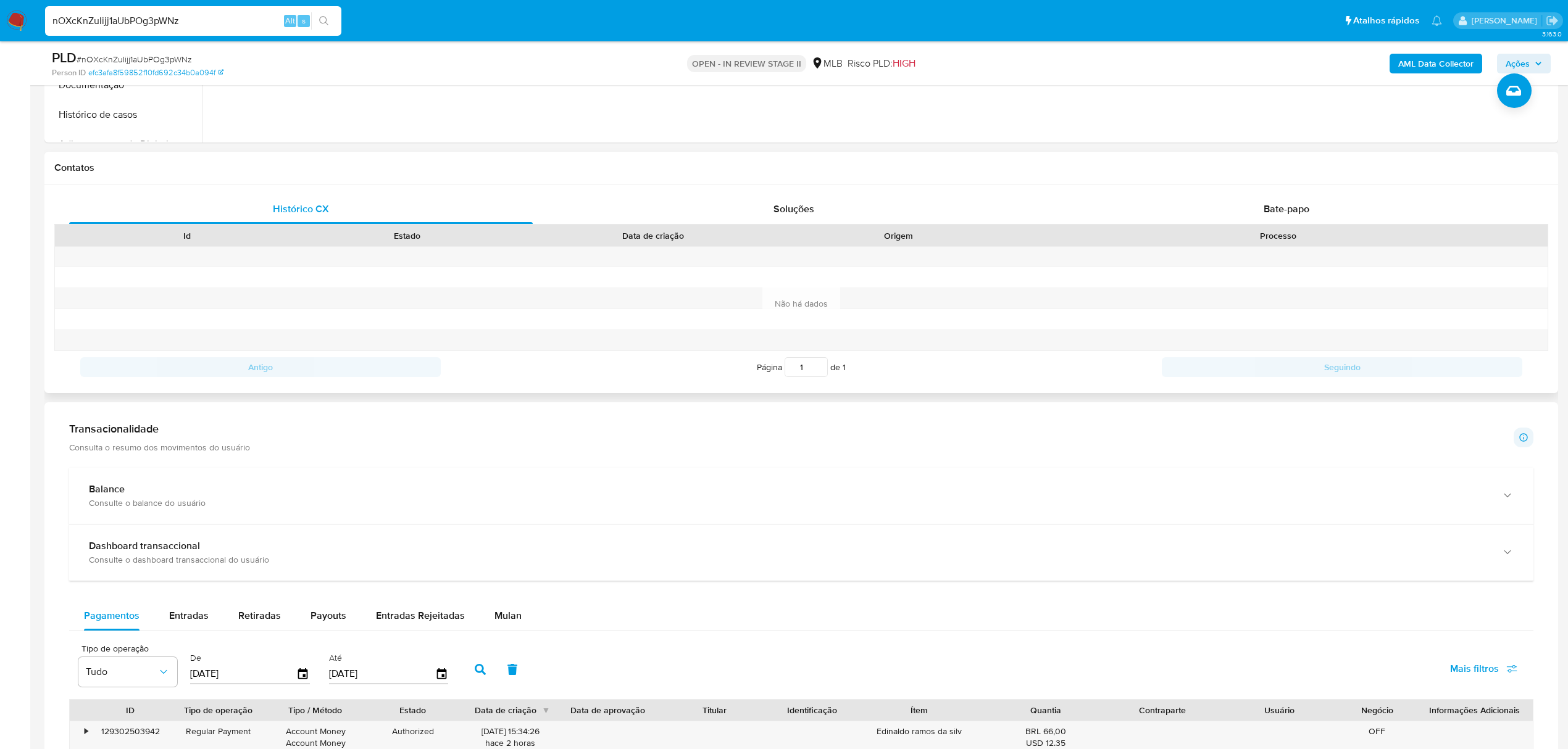
click at [1285, 191] on div "Histórico CX Soluções Bate-papo Id Estado Data de criação Origem Processo Antig…" at bounding box center [802, 289] width 1514 height 209
click at [1282, 205] on span "Bate-papo" at bounding box center [1286, 209] width 46 height 15
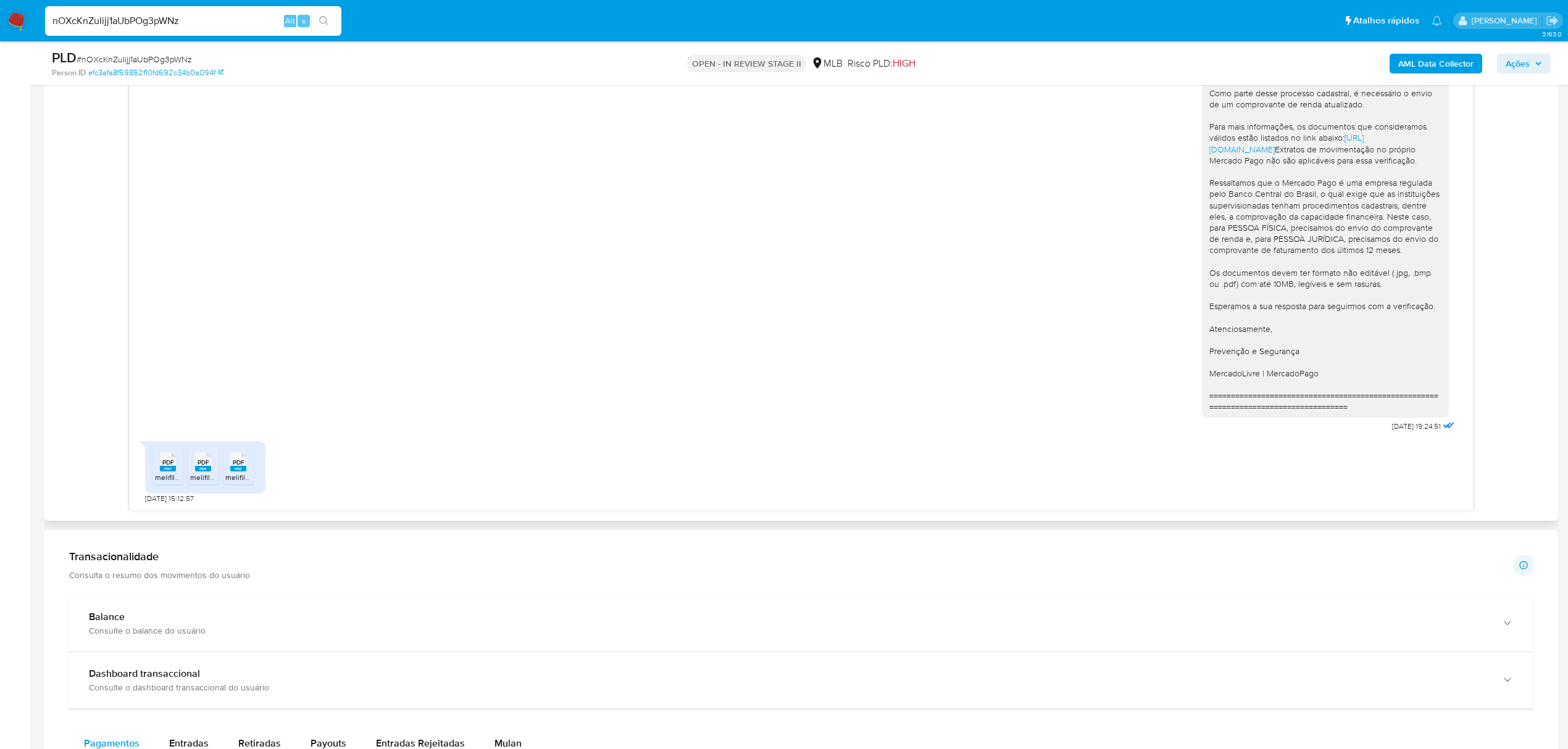
scroll to position [40, 0]
click at [169, 463] on span "PDF" at bounding box center [169, 462] width 12 height 8
click at [205, 470] on rect at bounding box center [203, 469] width 16 height 5
click at [240, 463] on span "PDF" at bounding box center [239, 462] width 12 height 8
click at [238, 464] on span "PDF" at bounding box center [239, 462] width 12 height 8
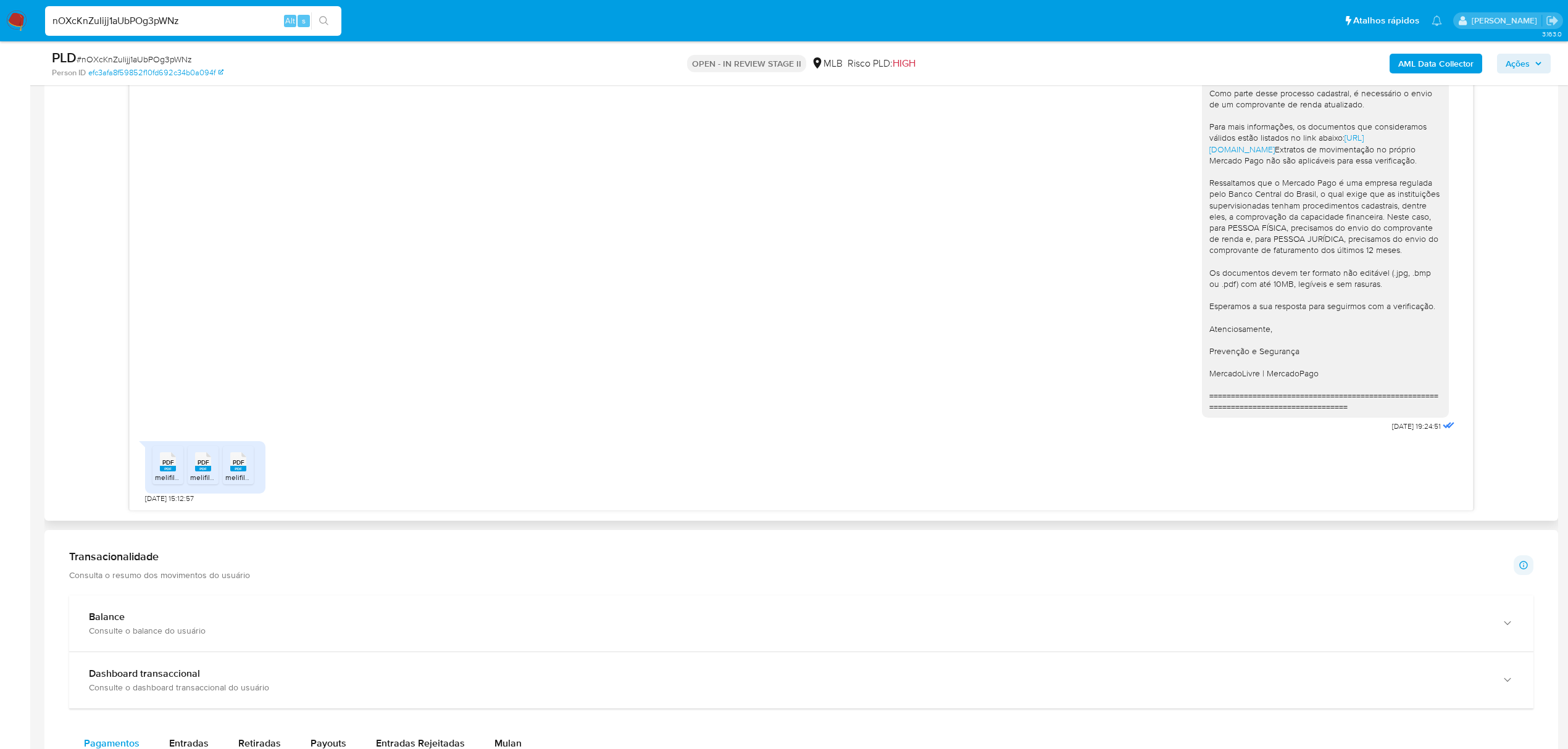
click at [169, 471] on rect at bounding box center [168, 469] width 16 height 5
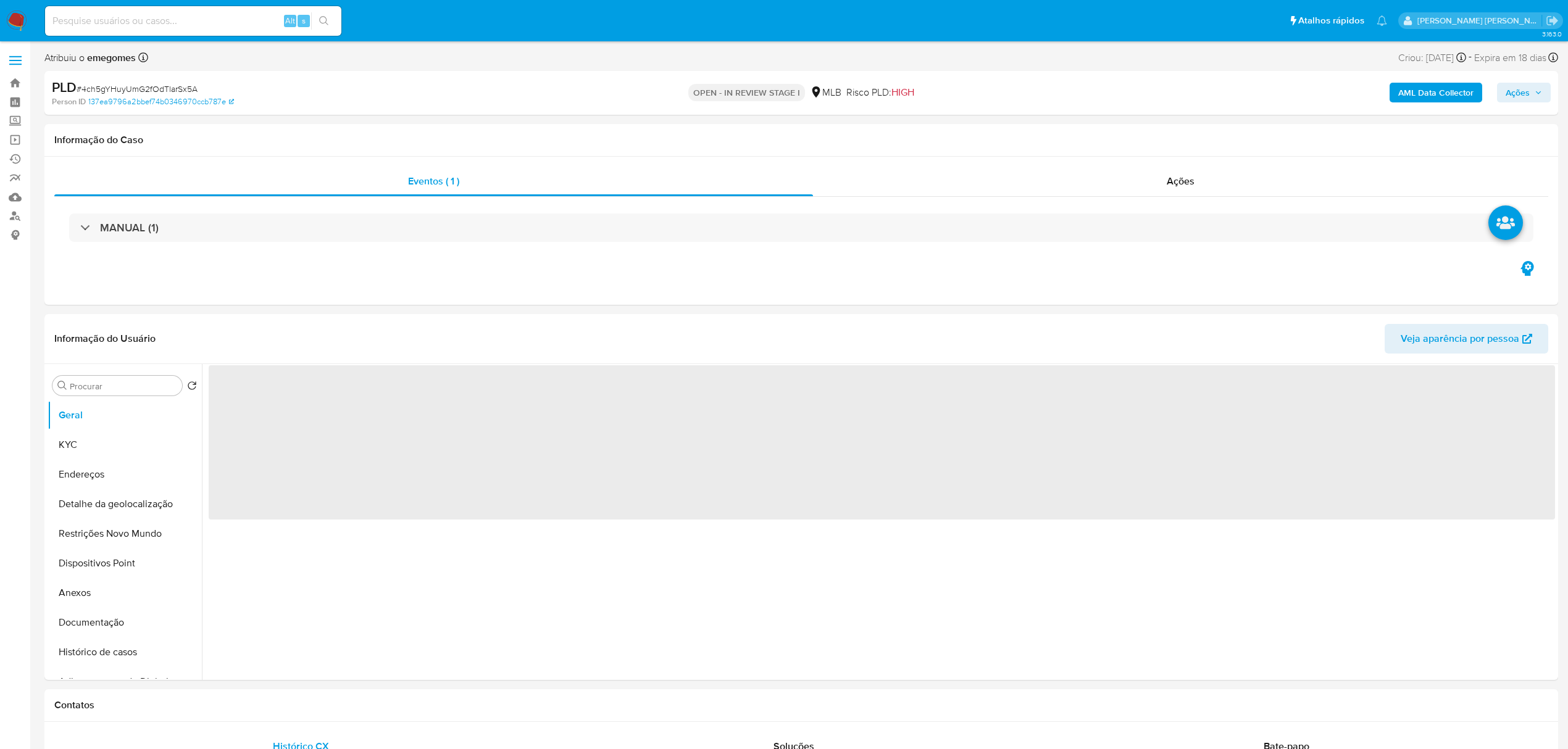
select select "10"
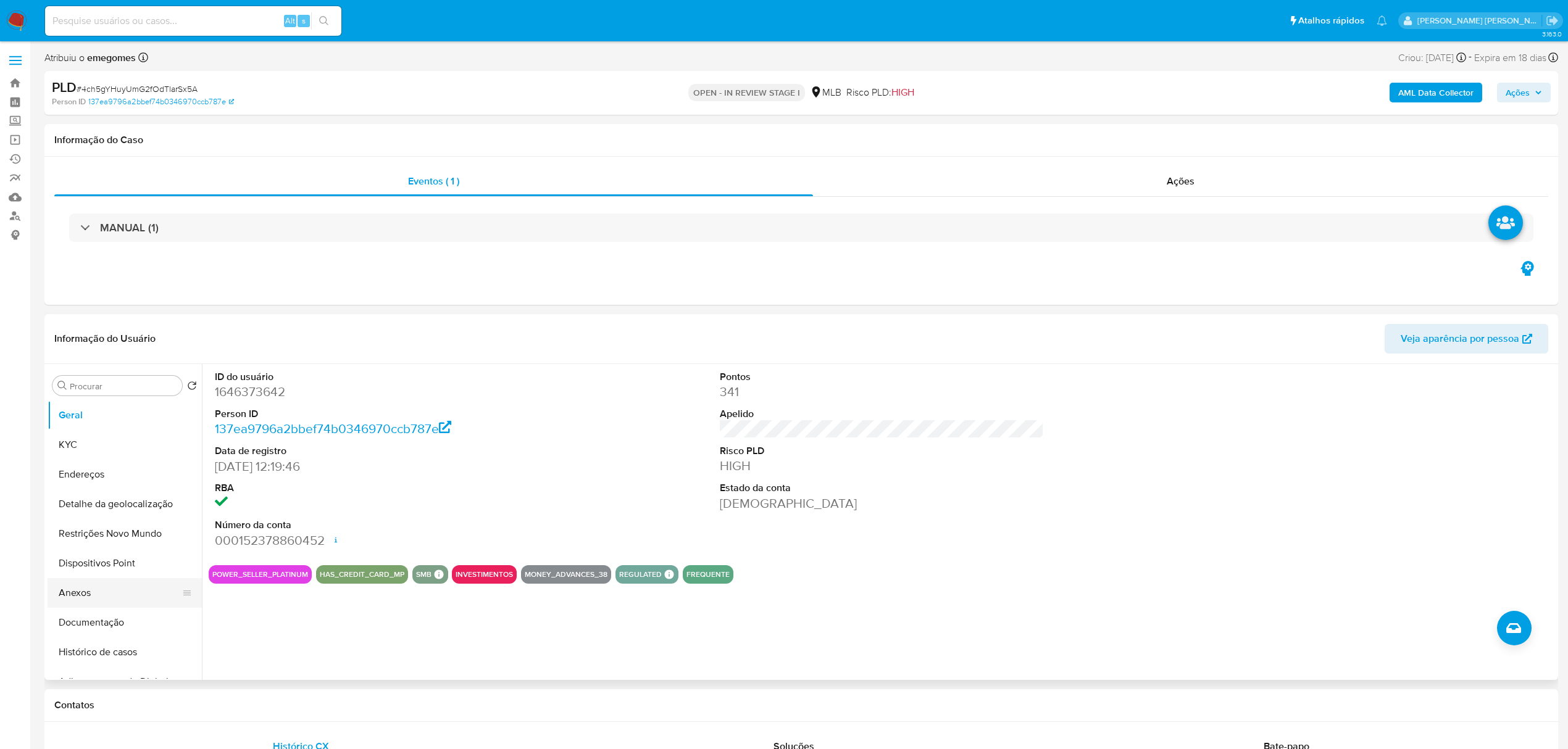
click at [89, 587] on button "Anexos" at bounding box center [120, 593] width 145 height 29
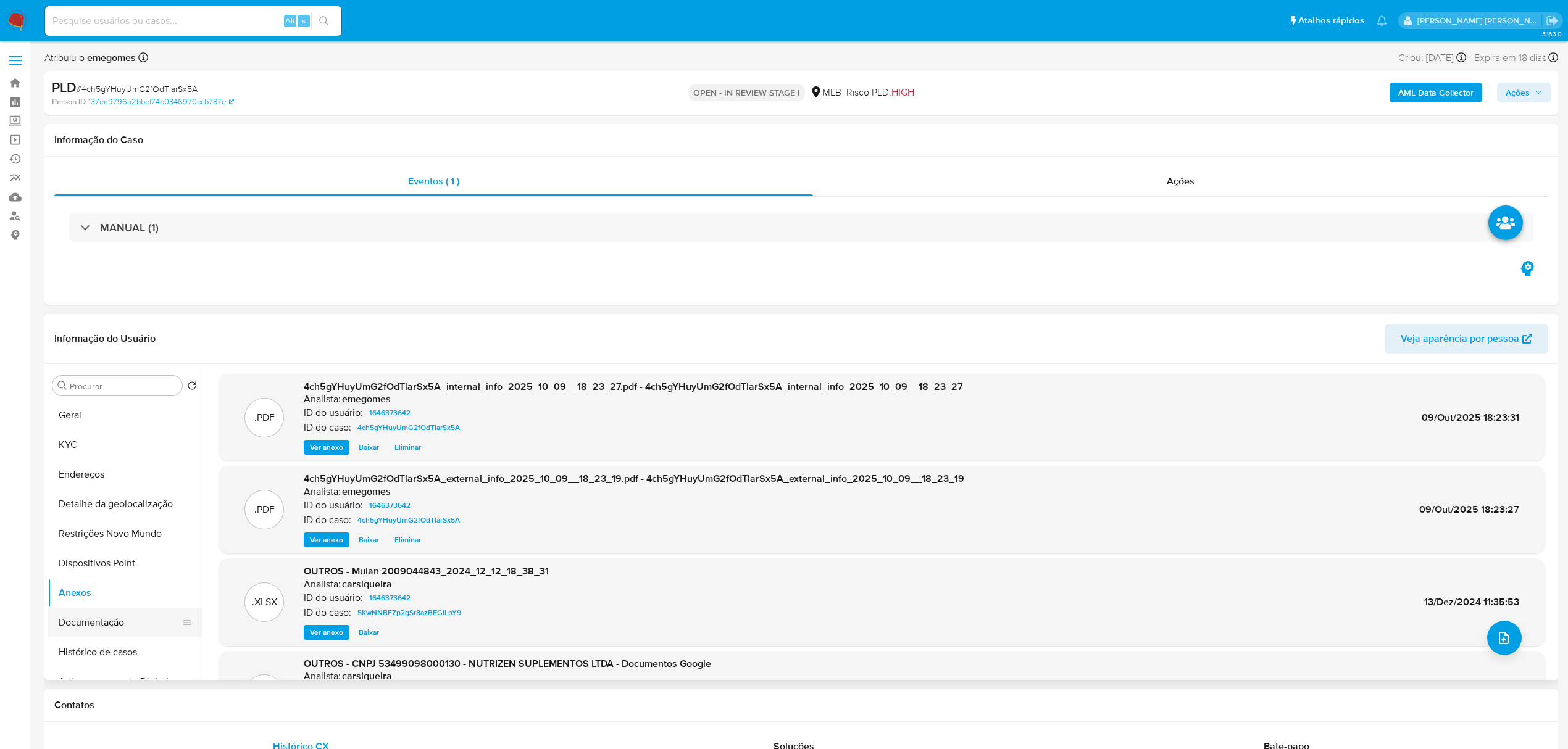
click at [113, 629] on button "Documentação" at bounding box center [120, 623] width 145 height 29
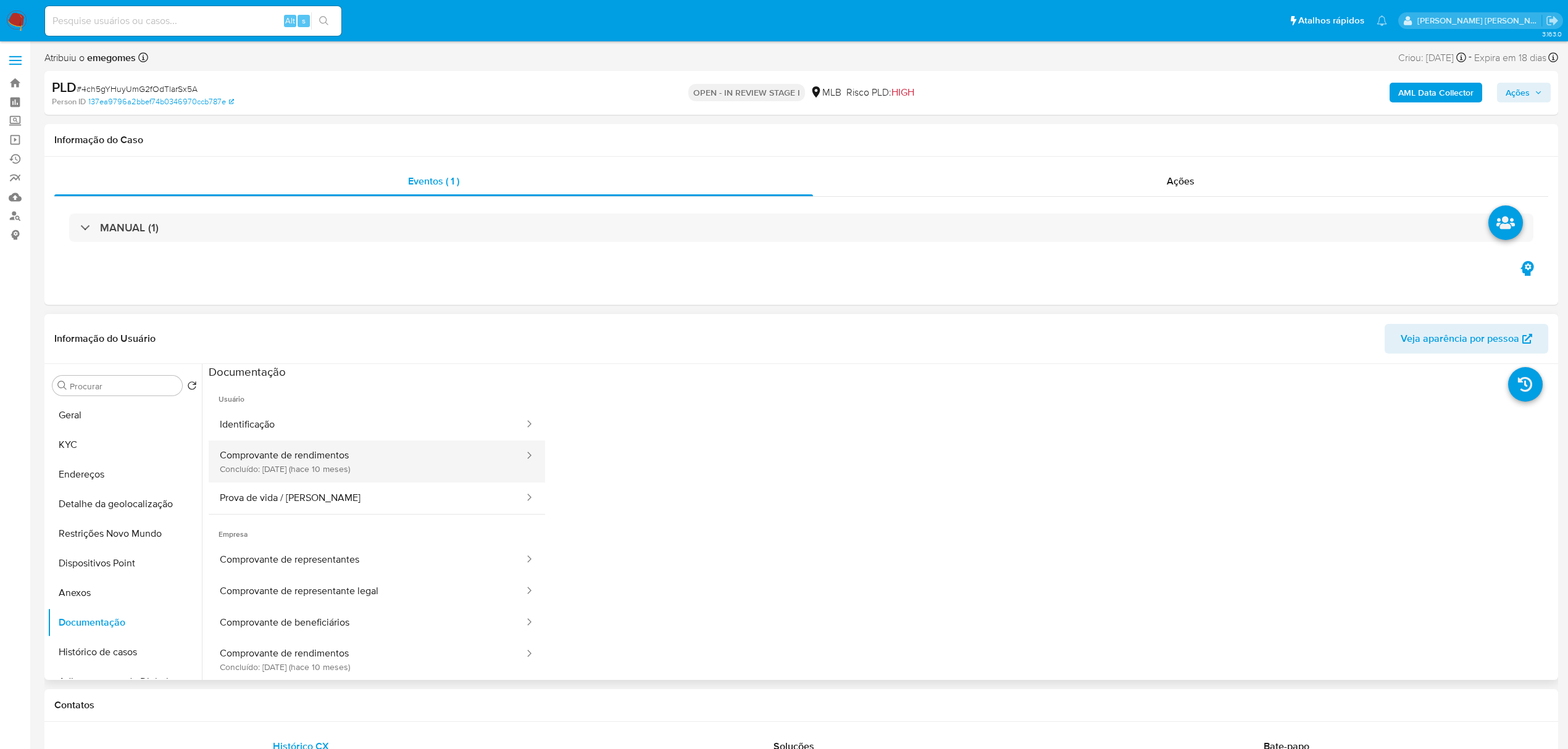
click at [323, 451] on button "Comprovante de rendimentos Concluído: [DATE] (hace 10 meses)" at bounding box center [367, 461] width 317 height 42
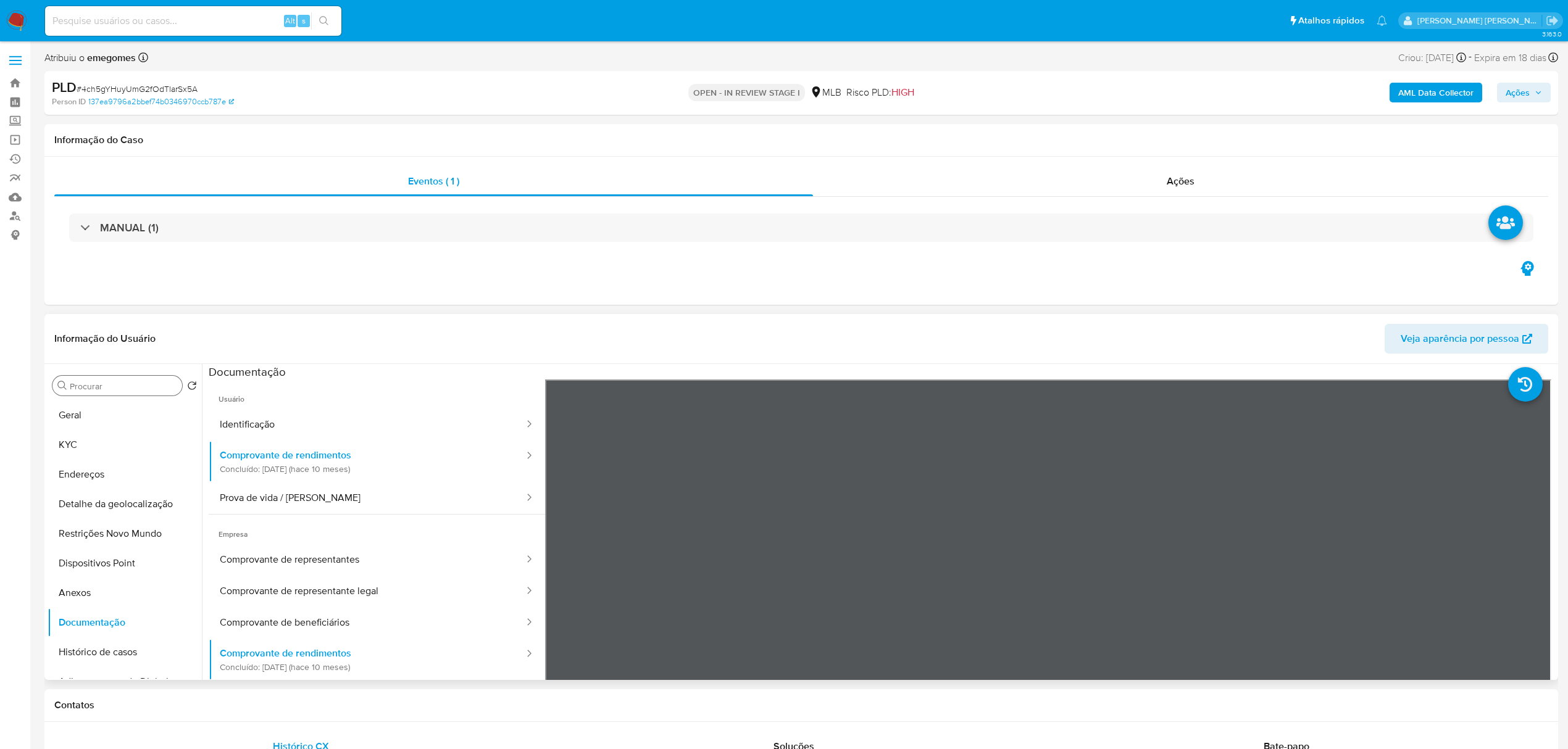
click at [120, 383] on input "Procurar" at bounding box center [123, 386] width 108 height 11
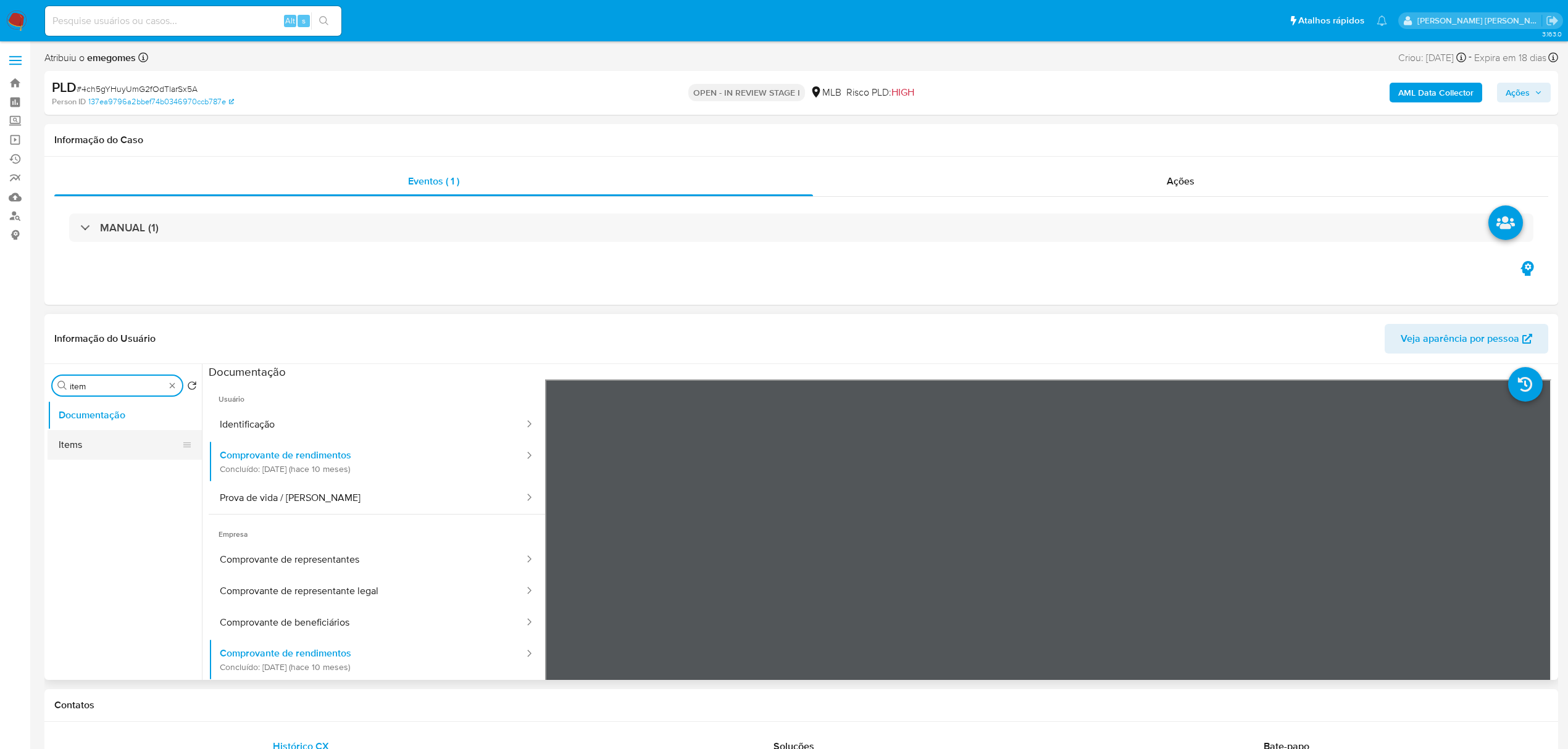
type input "item"
click at [96, 443] on button "Items" at bounding box center [120, 445] width 145 height 29
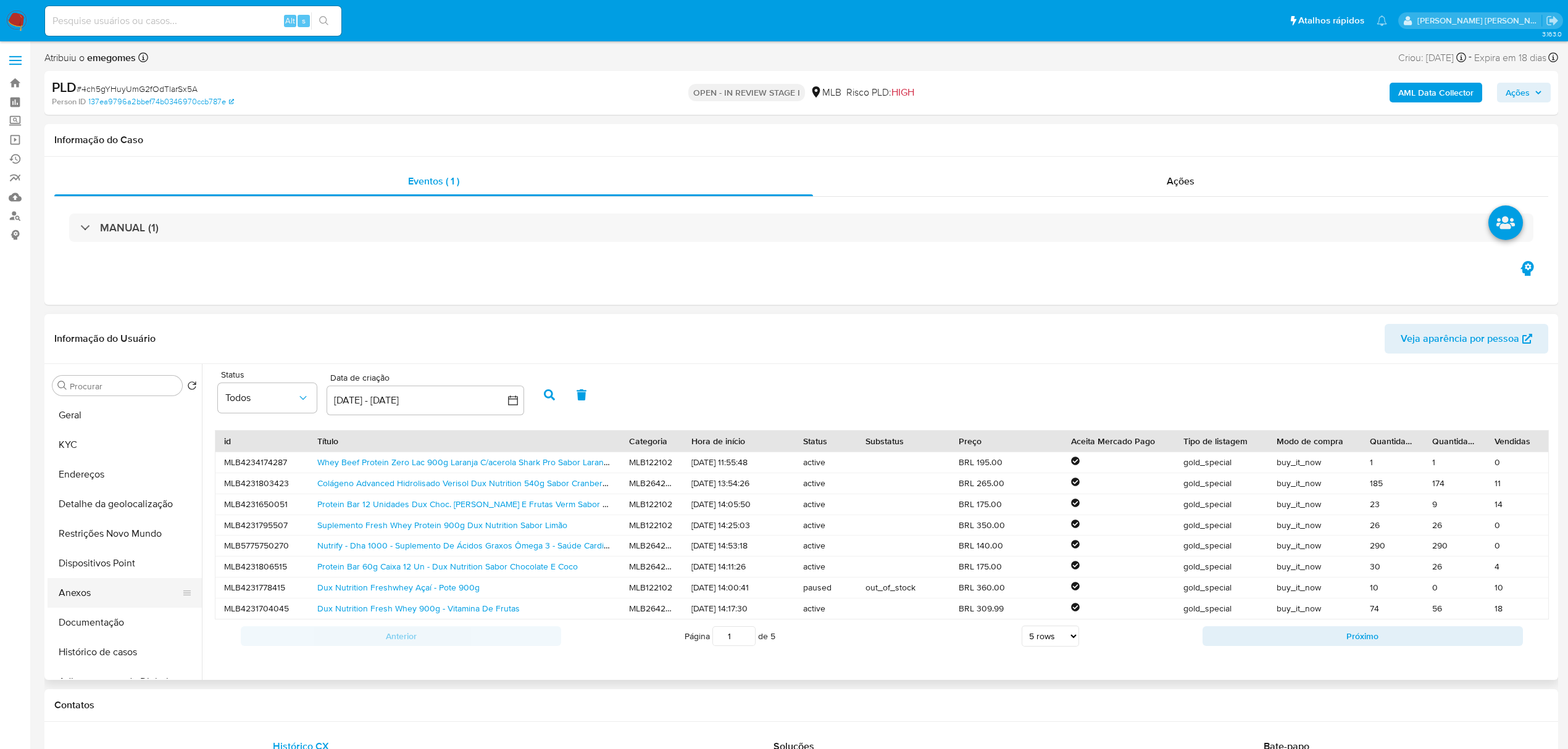
click at [96, 591] on button "Anexos" at bounding box center [120, 593] width 145 height 29
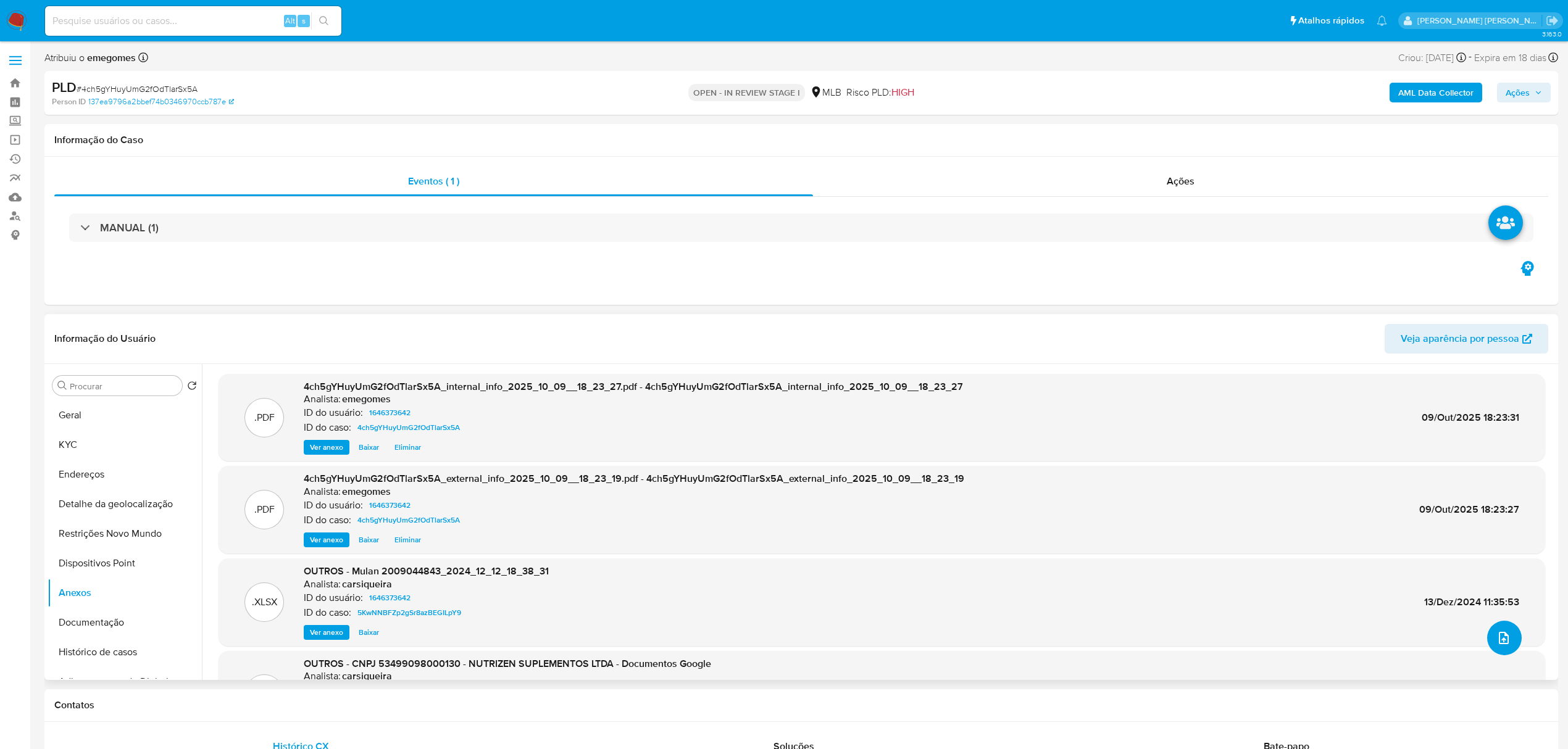
click at [1495, 653] on button "upload-file" at bounding box center [1504, 638] width 34 height 34
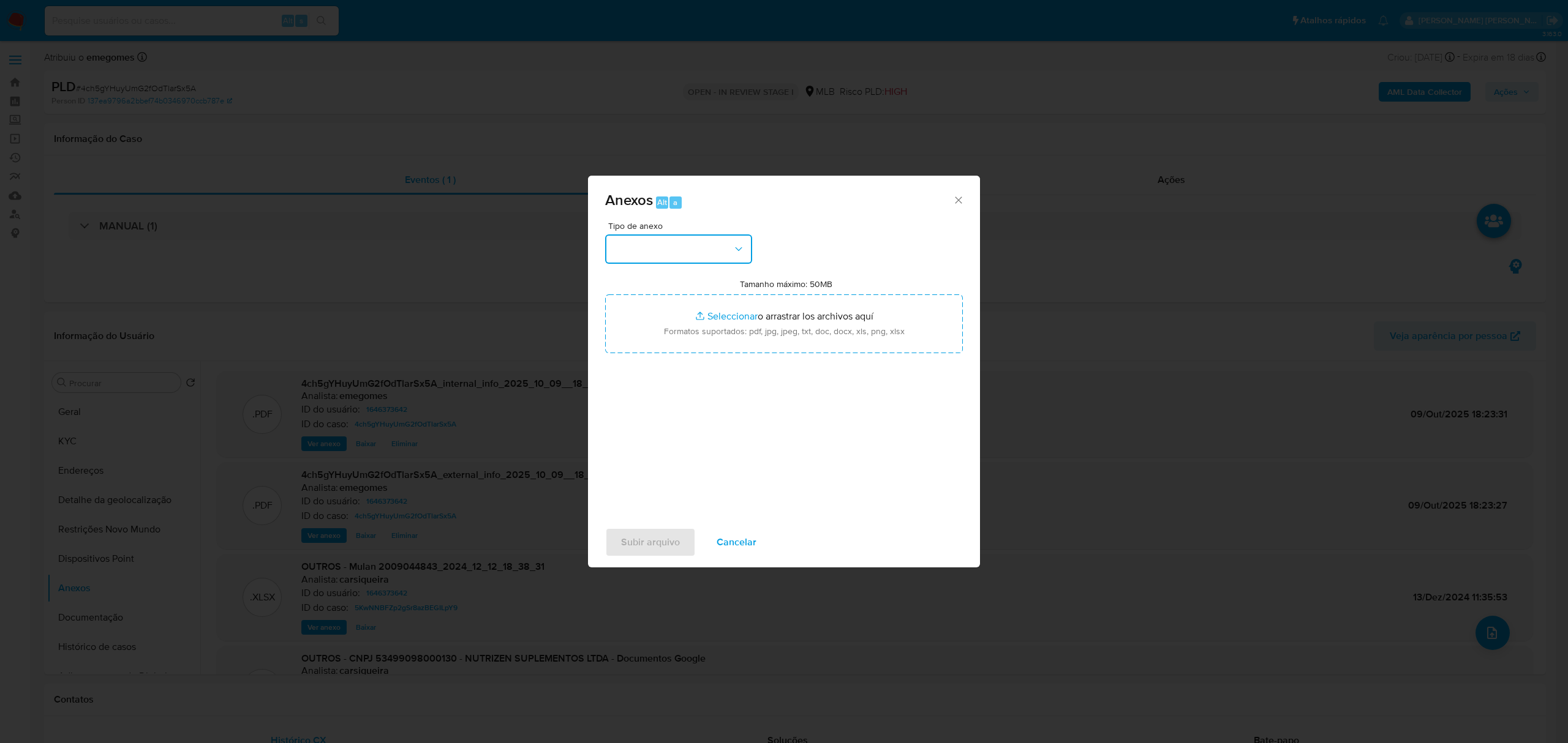
click at [741, 241] on button "button" at bounding box center [678, 249] width 147 height 29
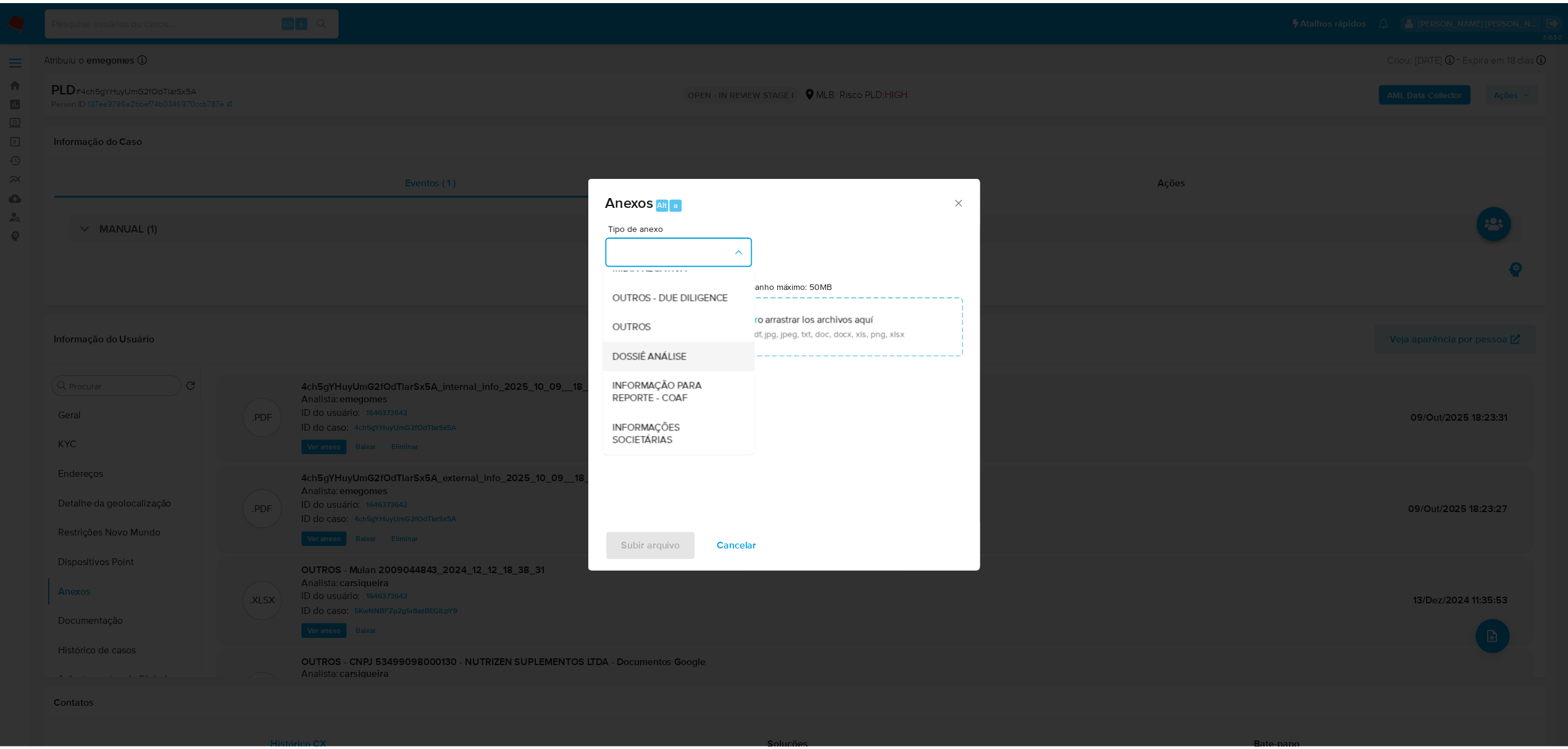
scroll to position [190, 0]
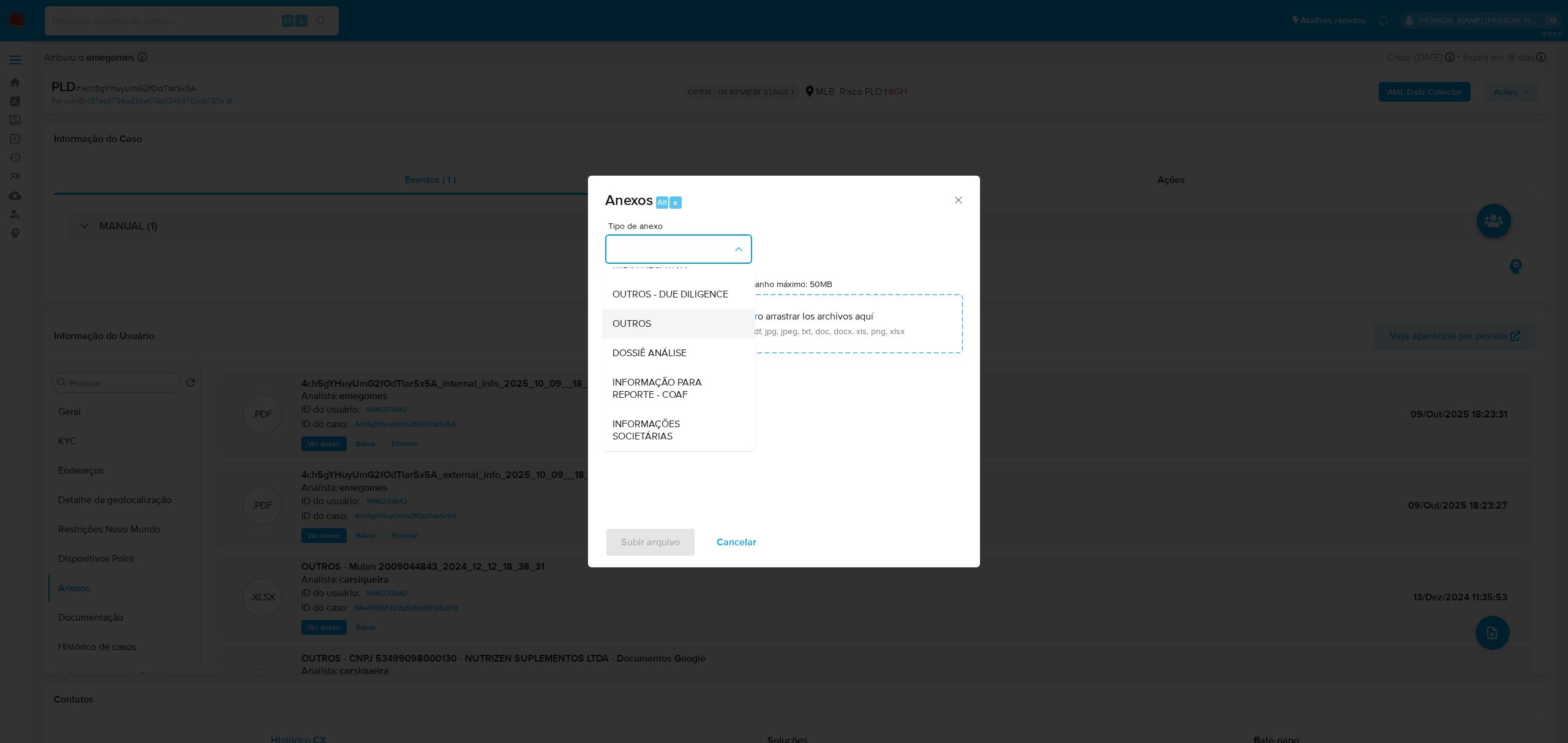
click at [637, 321] on span "OUTROS" at bounding box center [631, 324] width 38 height 12
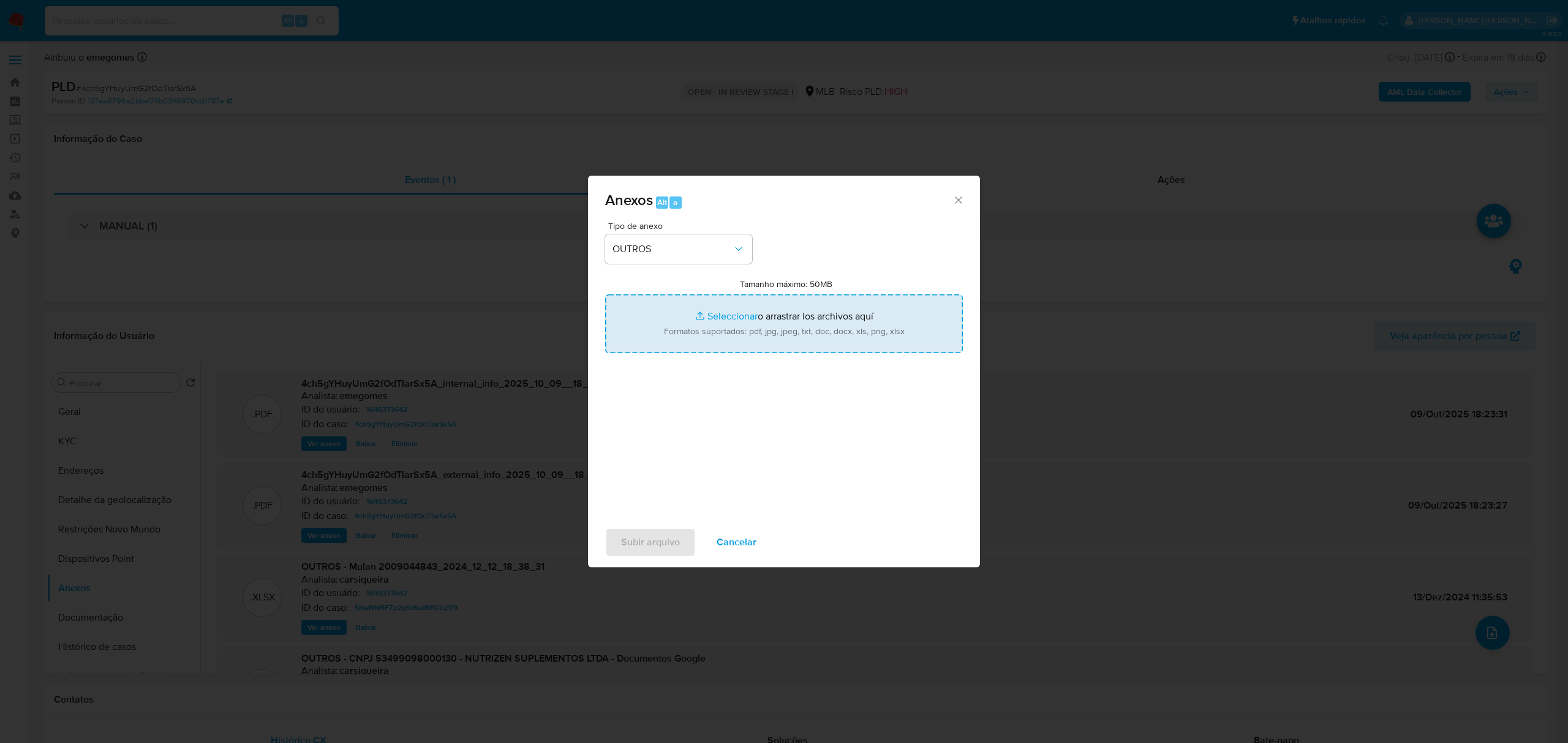
click at [735, 314] on input "Tamanho máximo: 50MB Seleccionar archivos" at bounding box center [783, 323] width 357 height 59
type input "C:\fakepath\MOV - NUTRIZEN - Data TX.pdf"
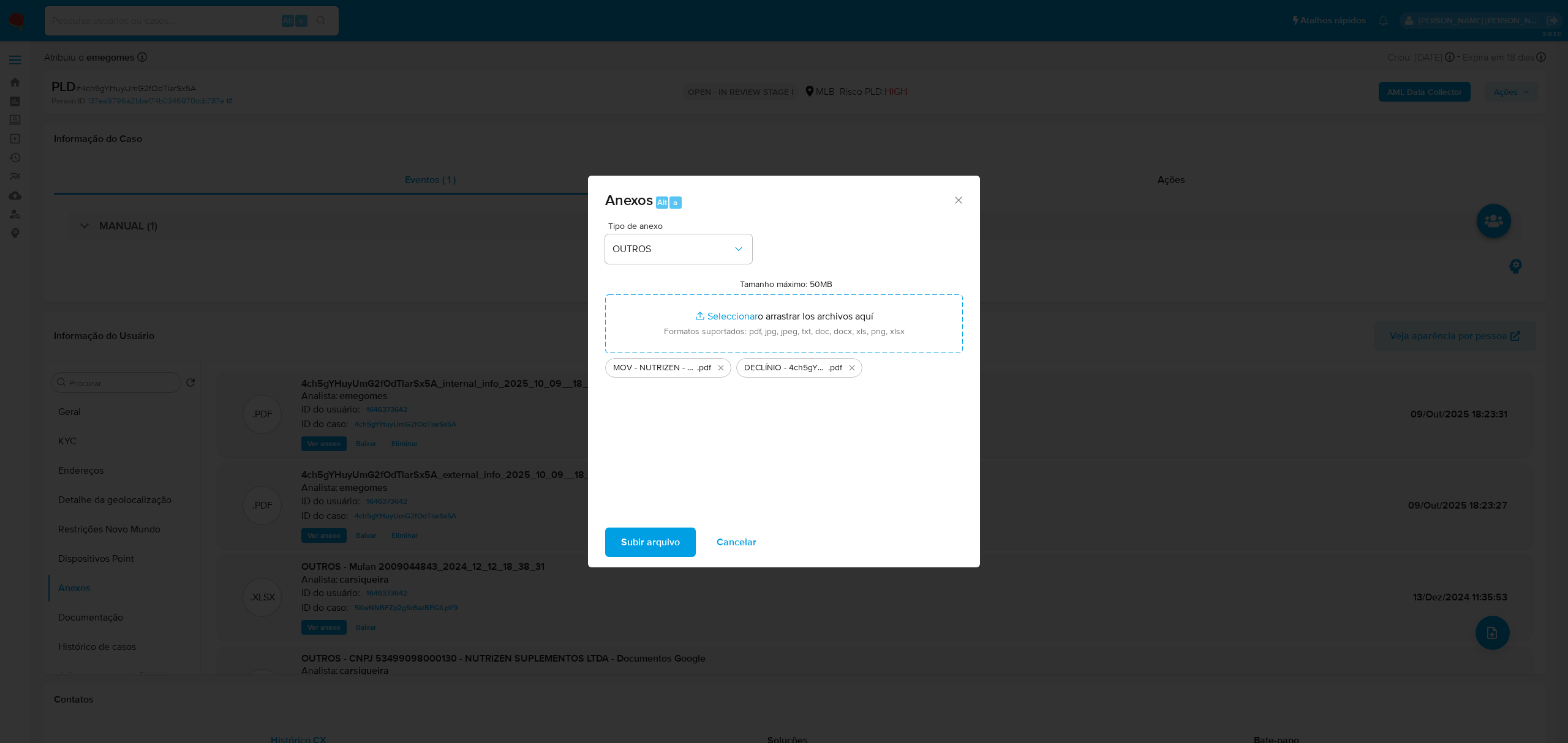
click at [633, 535] on span "Subir arquivo" at bounding box center [650, 543] width 59 height 27
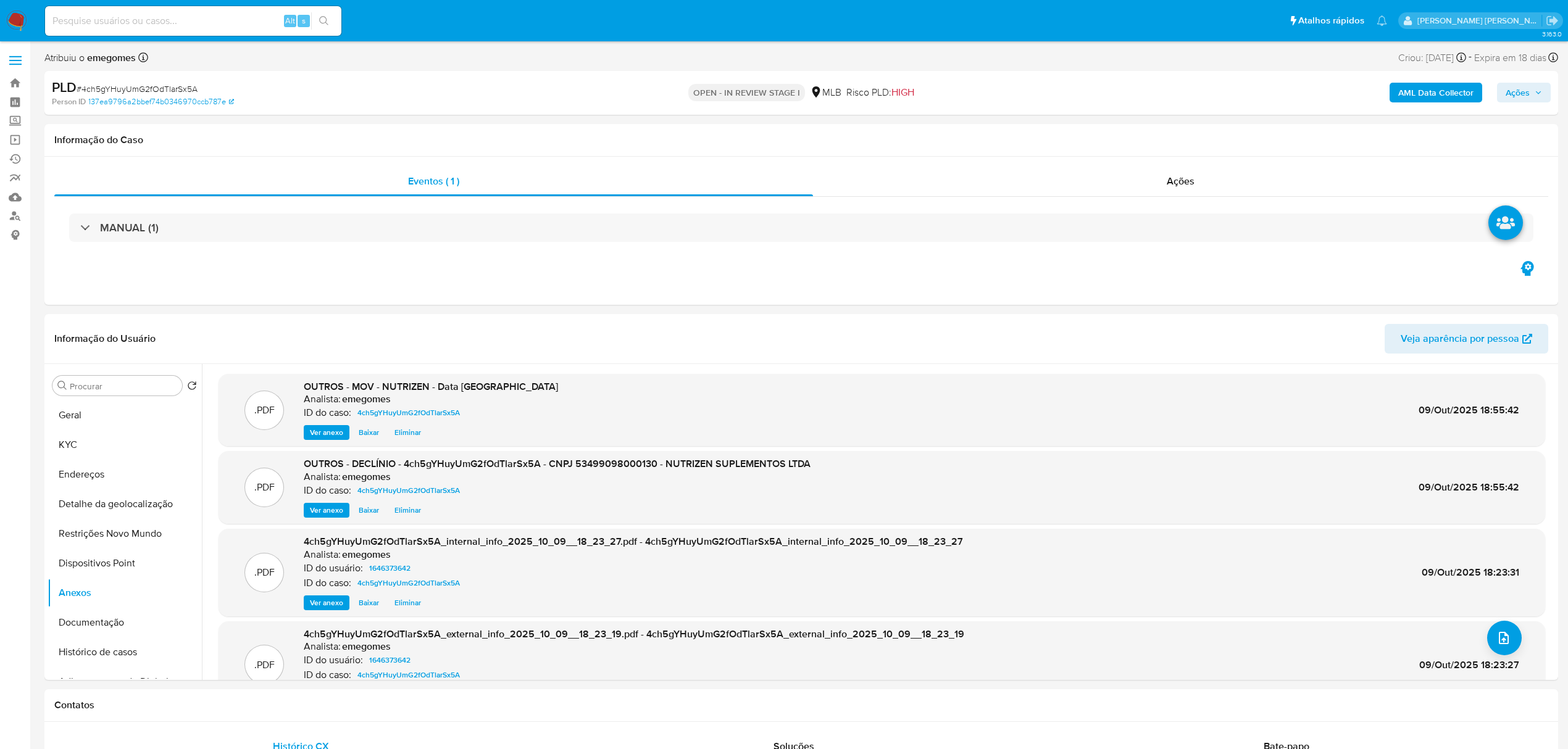
click at [1537, 95] on icon "button" at bounding box center [1538, 92] width 8 height 8
click at [1150, 137] on span "Resolução do caso" at bounding box center [1165, 132] width 83 height 15
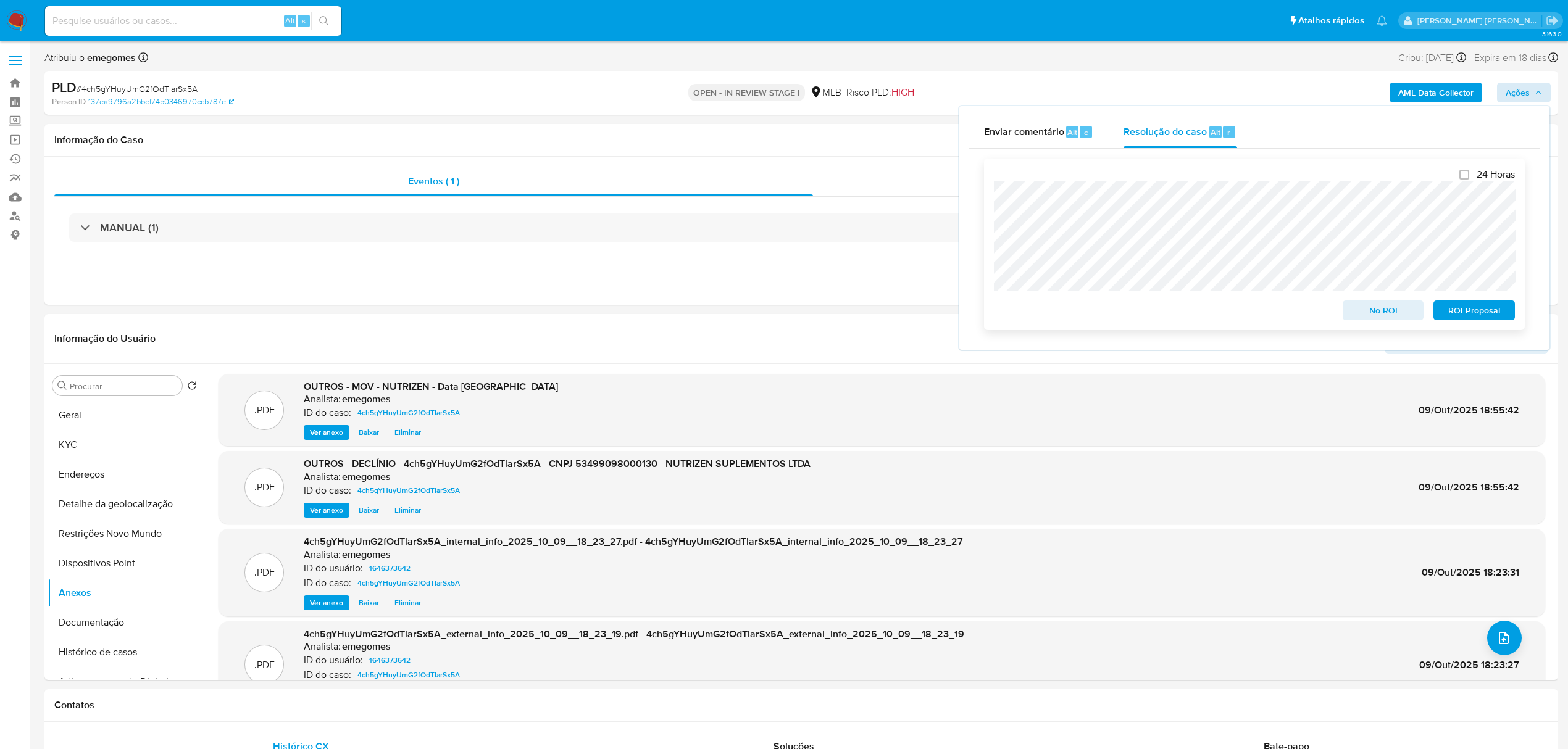
click at [1393, 318] on span "No ROI" at bounding box center [1383, 310] width 65 height 17
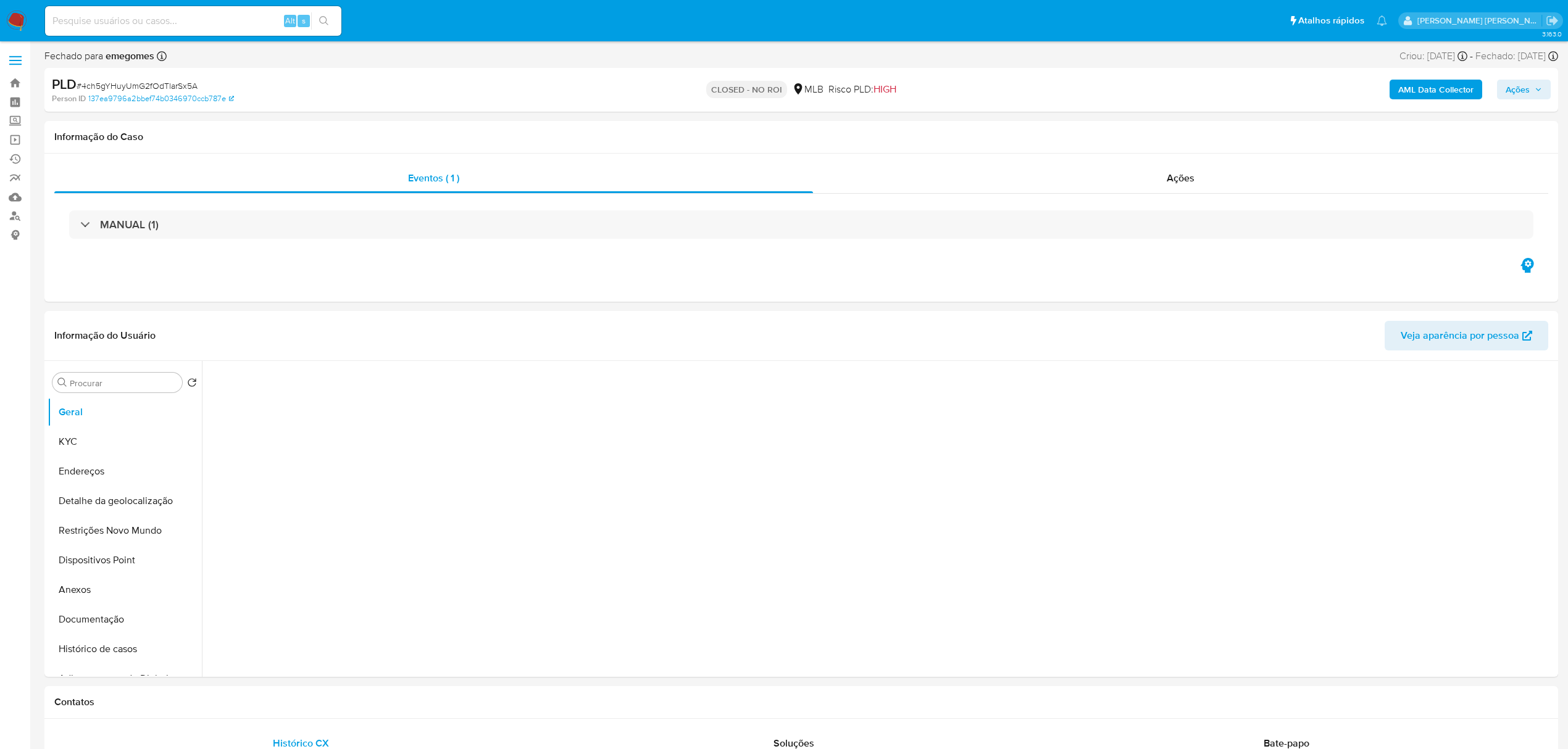
select select "10"
